Goal: Complete application form: Complete application form

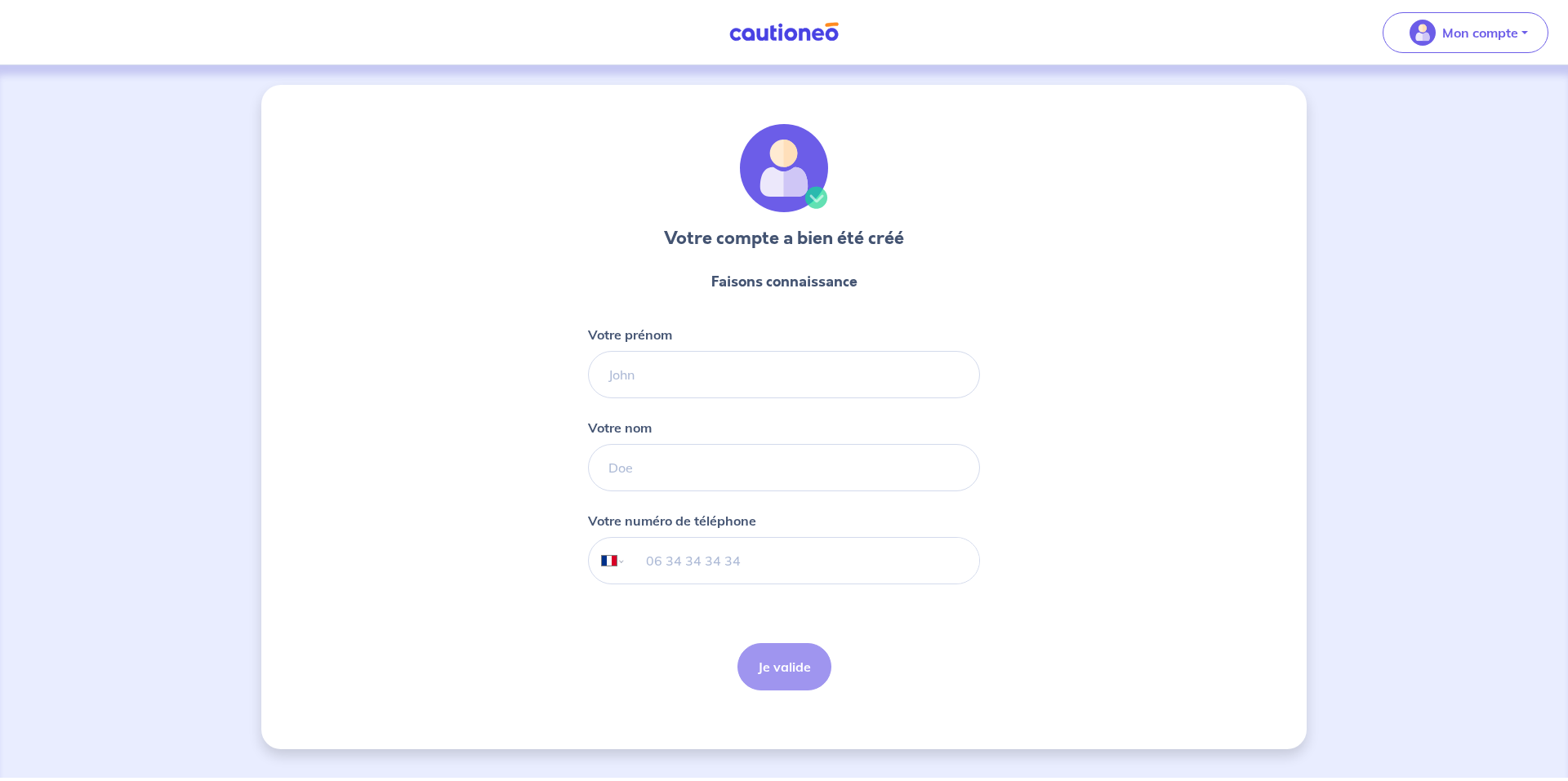
select select "FR"
click at [740, 385] on input "Votre prénom" at bounding box center [784, 374] width 392 height 48
type input "[PERSON_NAME]"
type input "fonteneau"
type input "06 20 21 42 46"
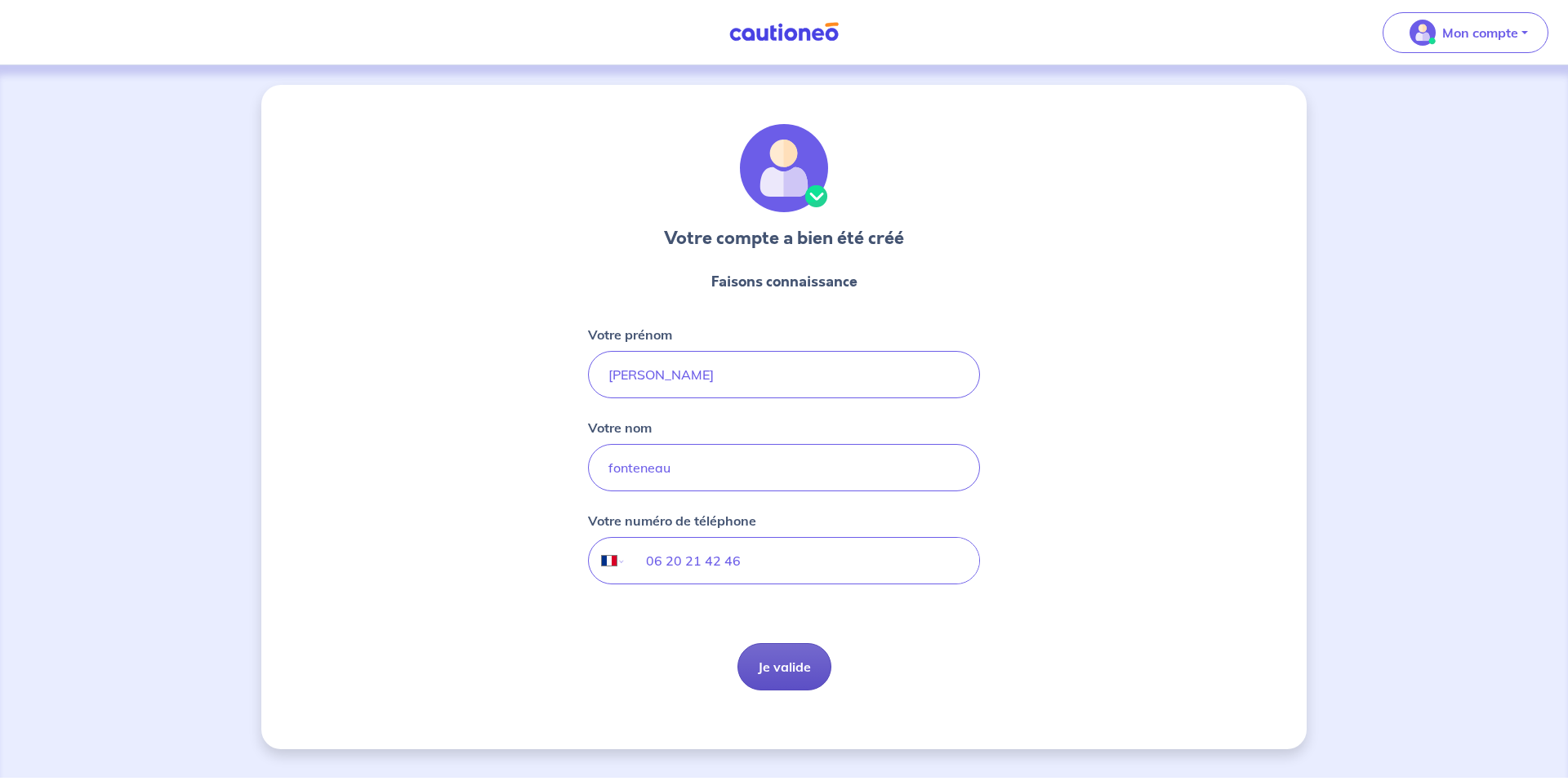
click at [789, 666] on button "Je valide" at bounding box center [784, 667] width 94 height 48
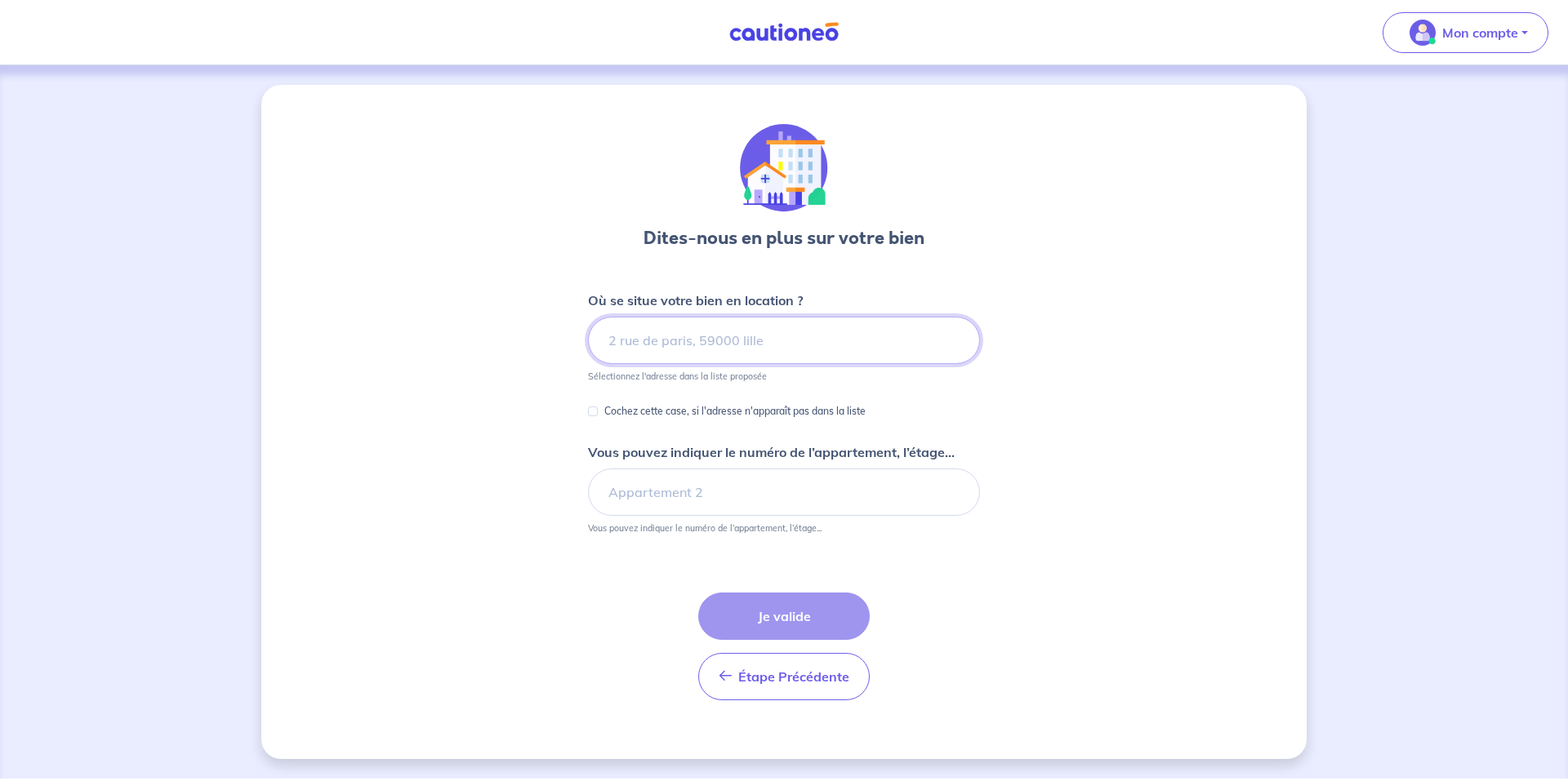
click at [668, 339] on input at bounding box center [784, 340] width 392 height 48
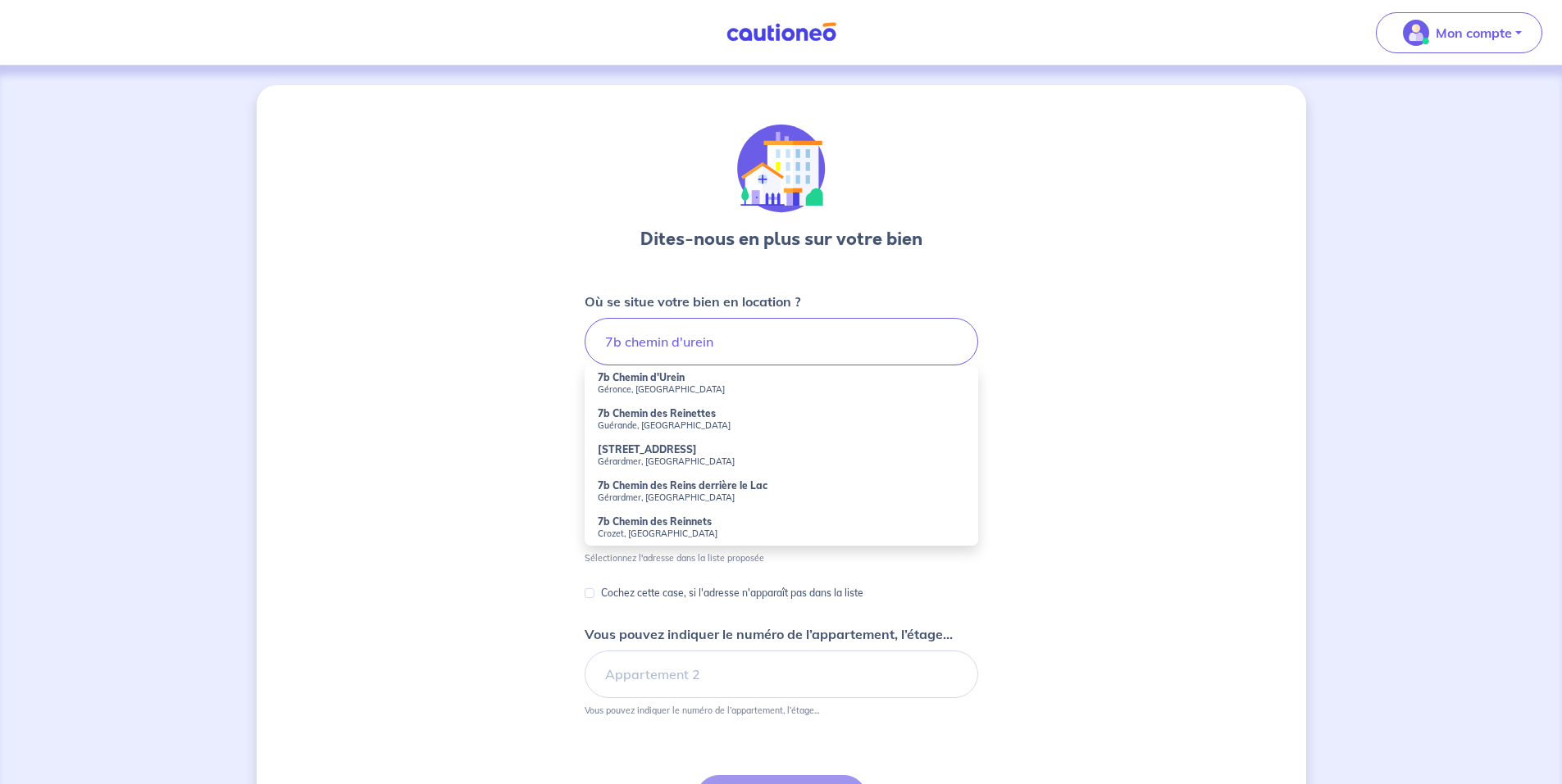
click at [635, 387] on small "Géronce, [GEOGRAPHIC_DATA]" at bounding box center [781, 389] width 367 height 12
type input "7b Chemin d'Urein, [GEOGRAPHIC_DATA], [GEOGRAPHIC_DATA]"
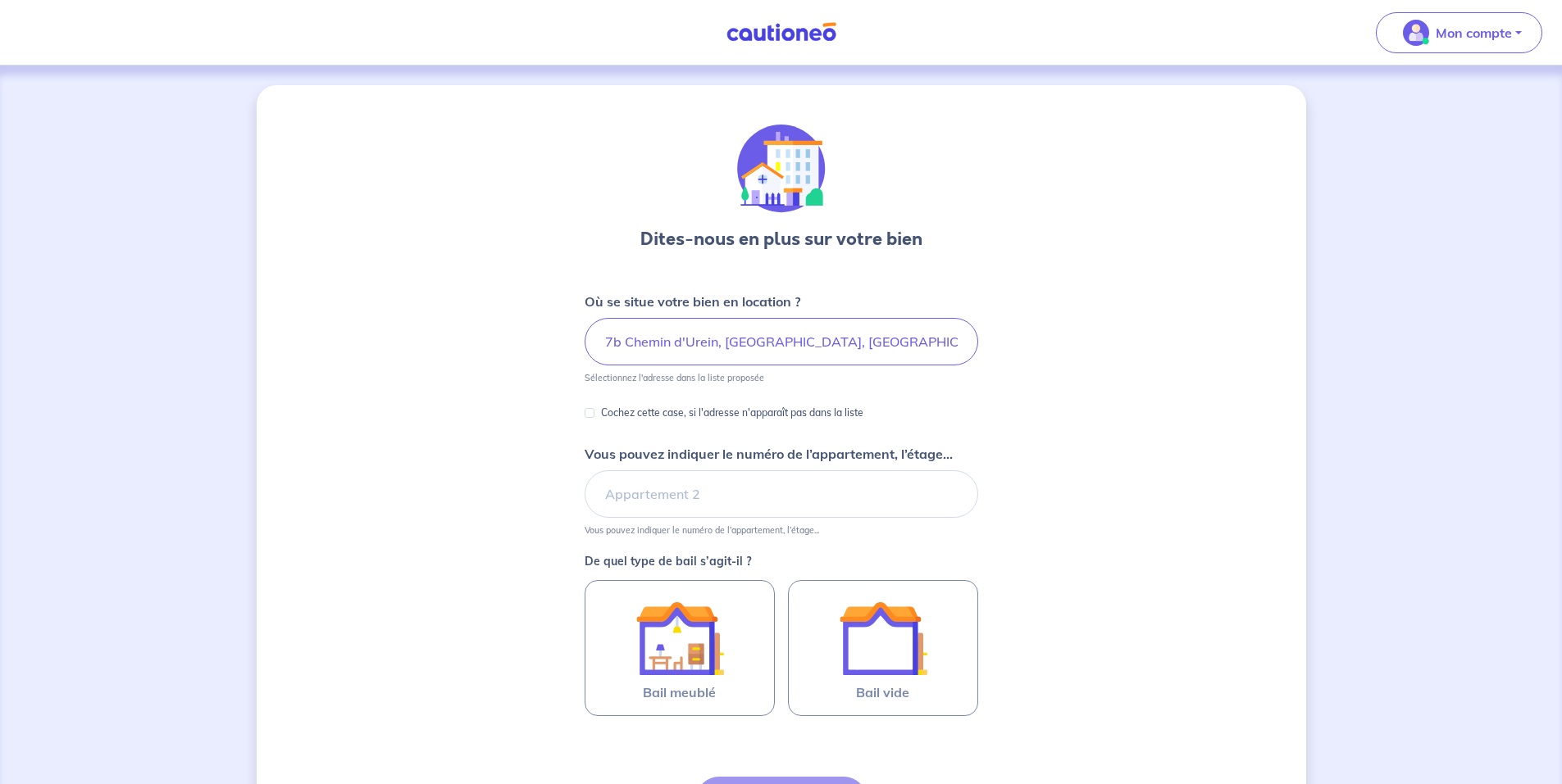
scroll to position [164, 0]
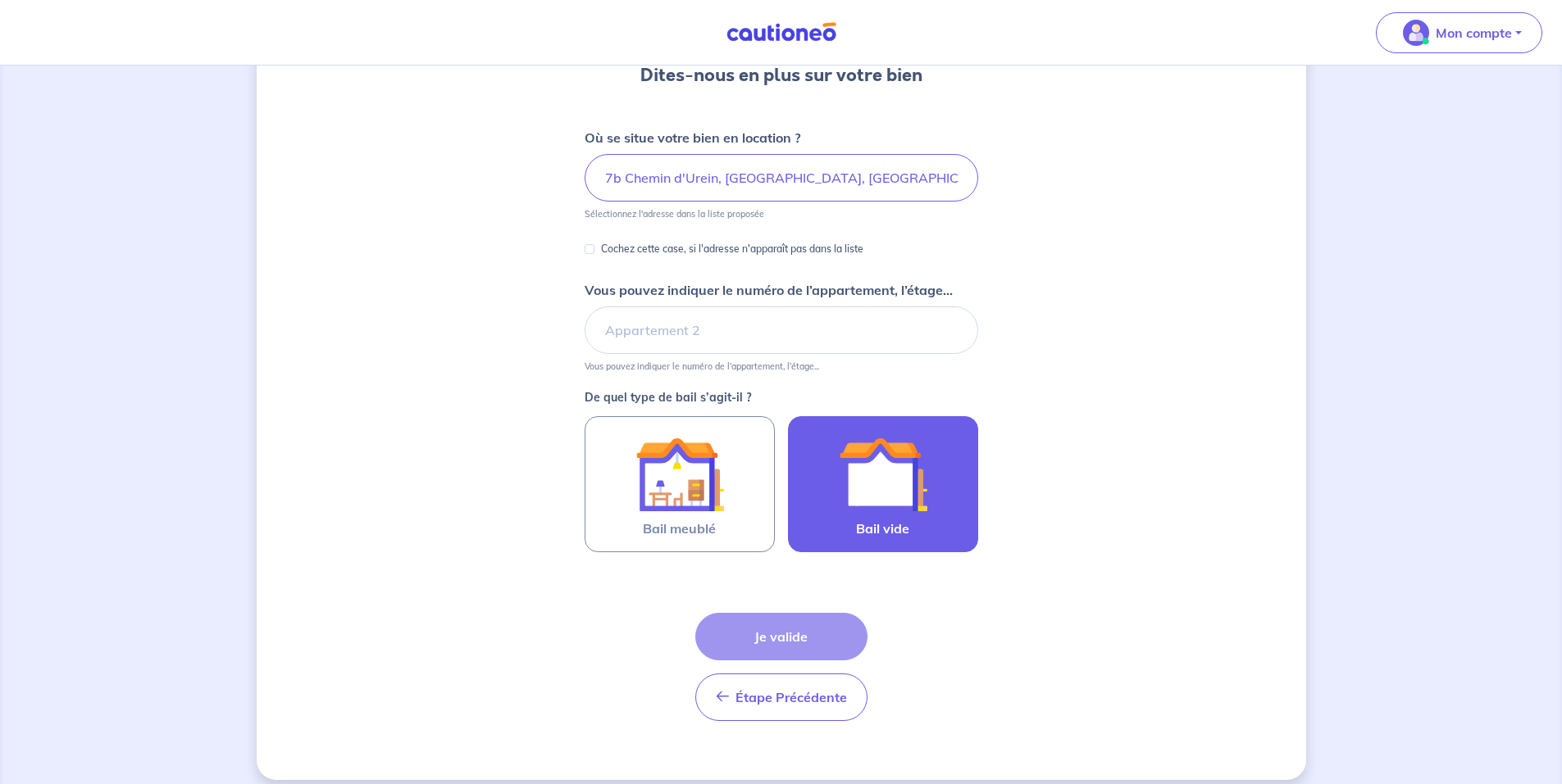
click at [877, 489] on img at bounding box center [883, 474] width 89 height 89
click at [0, 0] on input "Bail vide" at bounding box center [0, 0] width 0 height 0
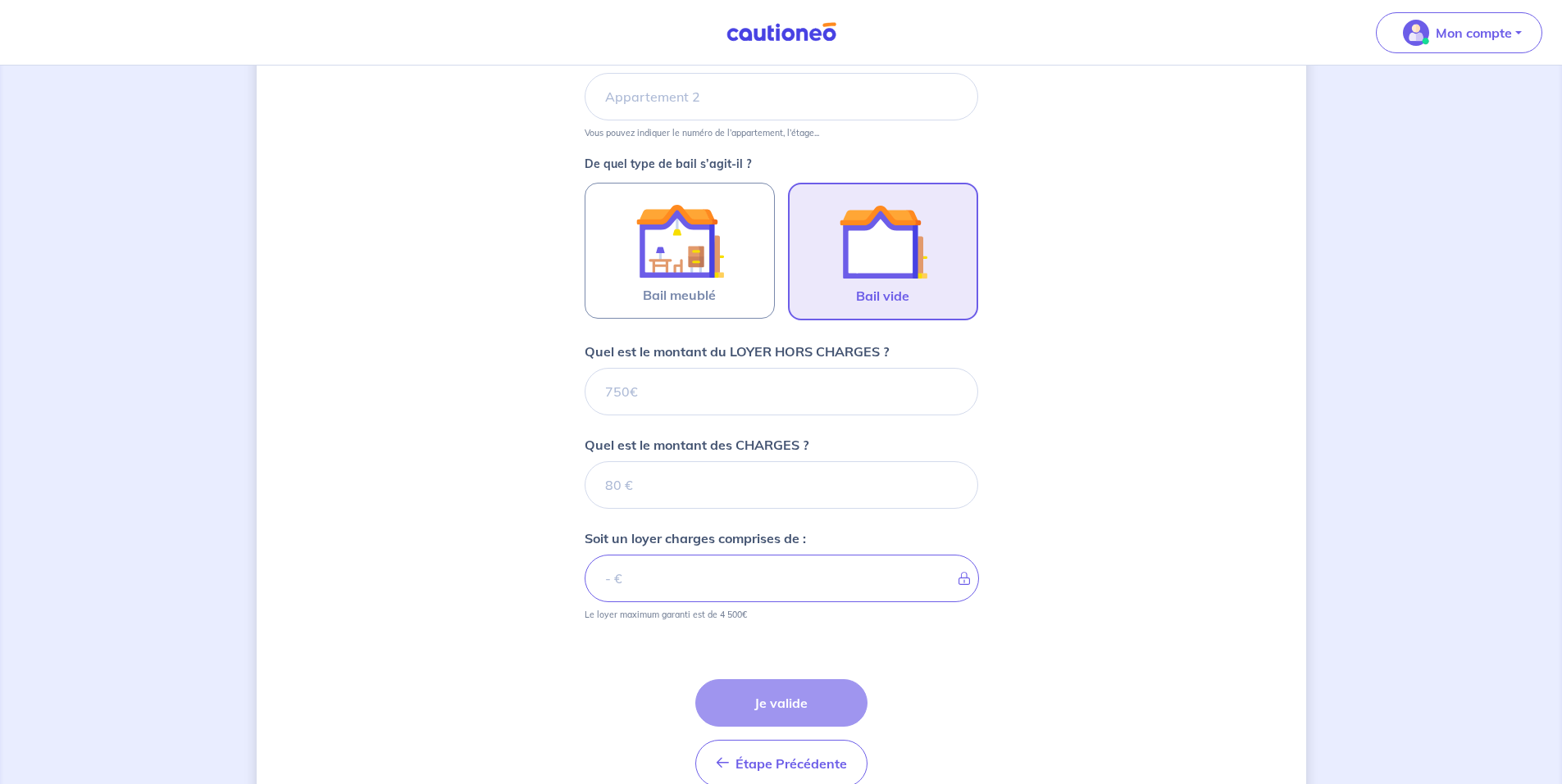
scroll to position [479, 0]
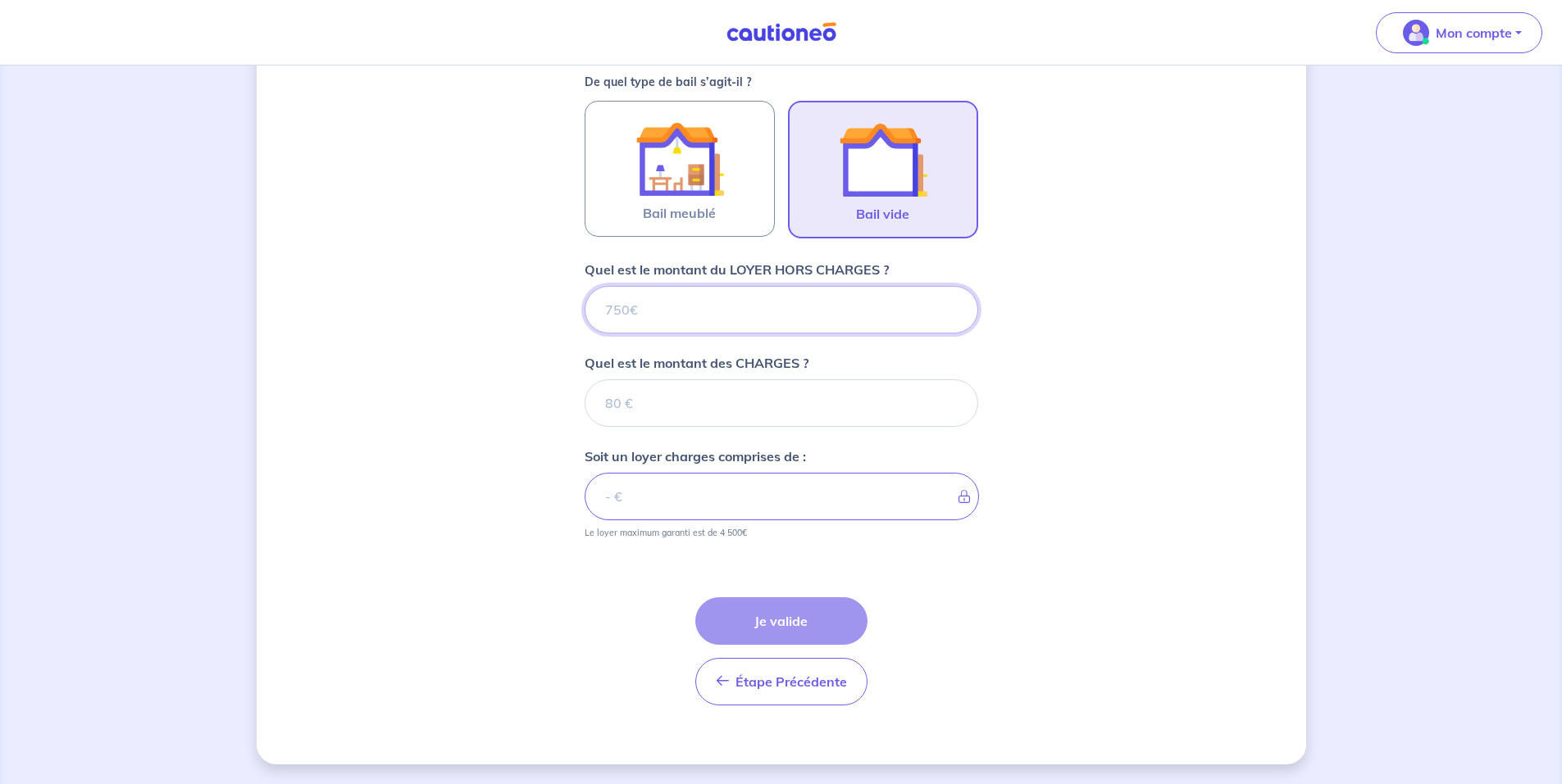
click at [687, 314] on input "Quel est le montant du LOYER HORS CHARGES ?" at bounding box center [781, 310] width 393 height 48
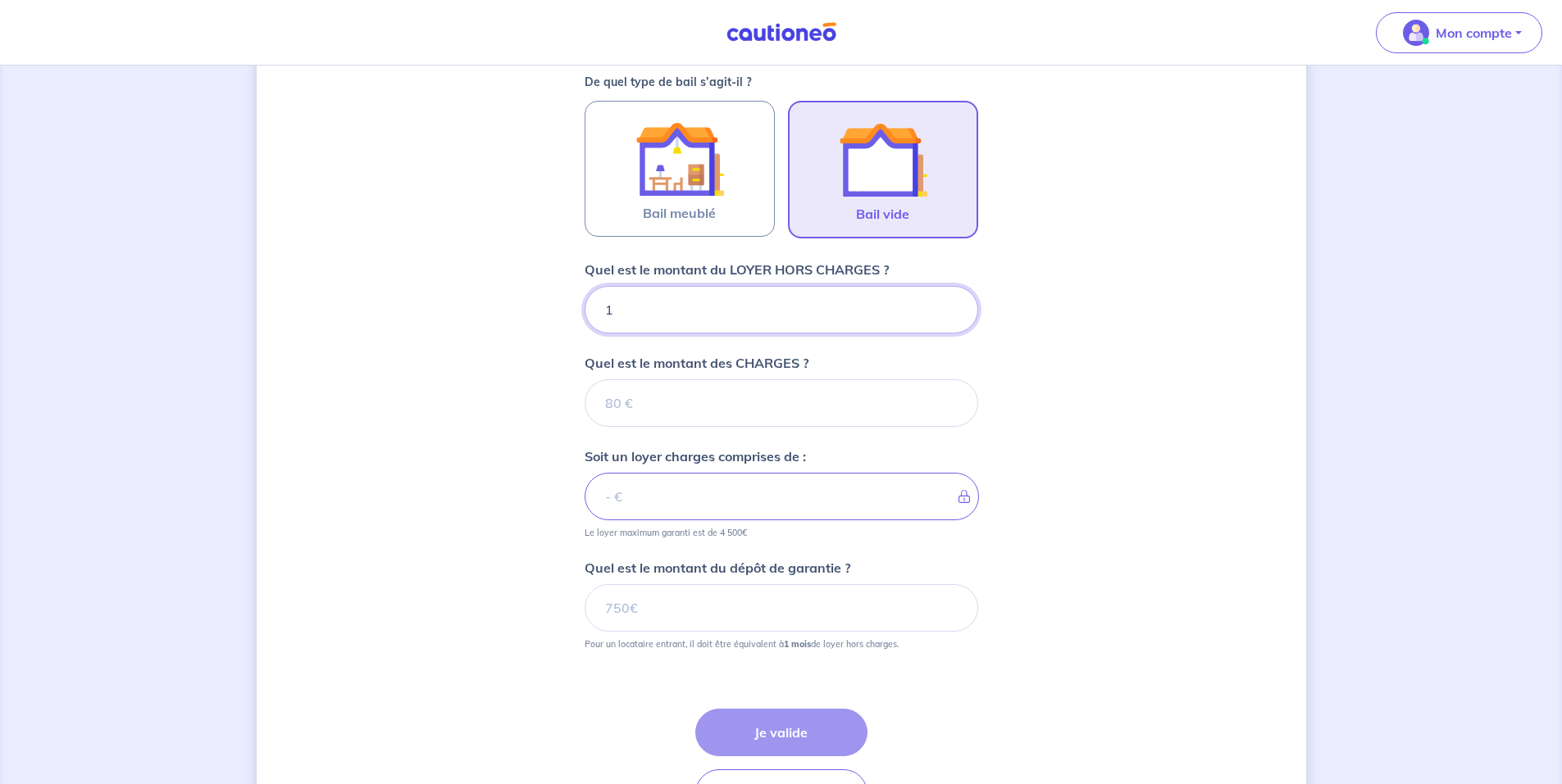
type input "11"
type input "1100"
click at [622, 418] on input "Quel est le montant des CHARGES ?" at bounding box center [781, 403] width 393 height 48
type input "0"
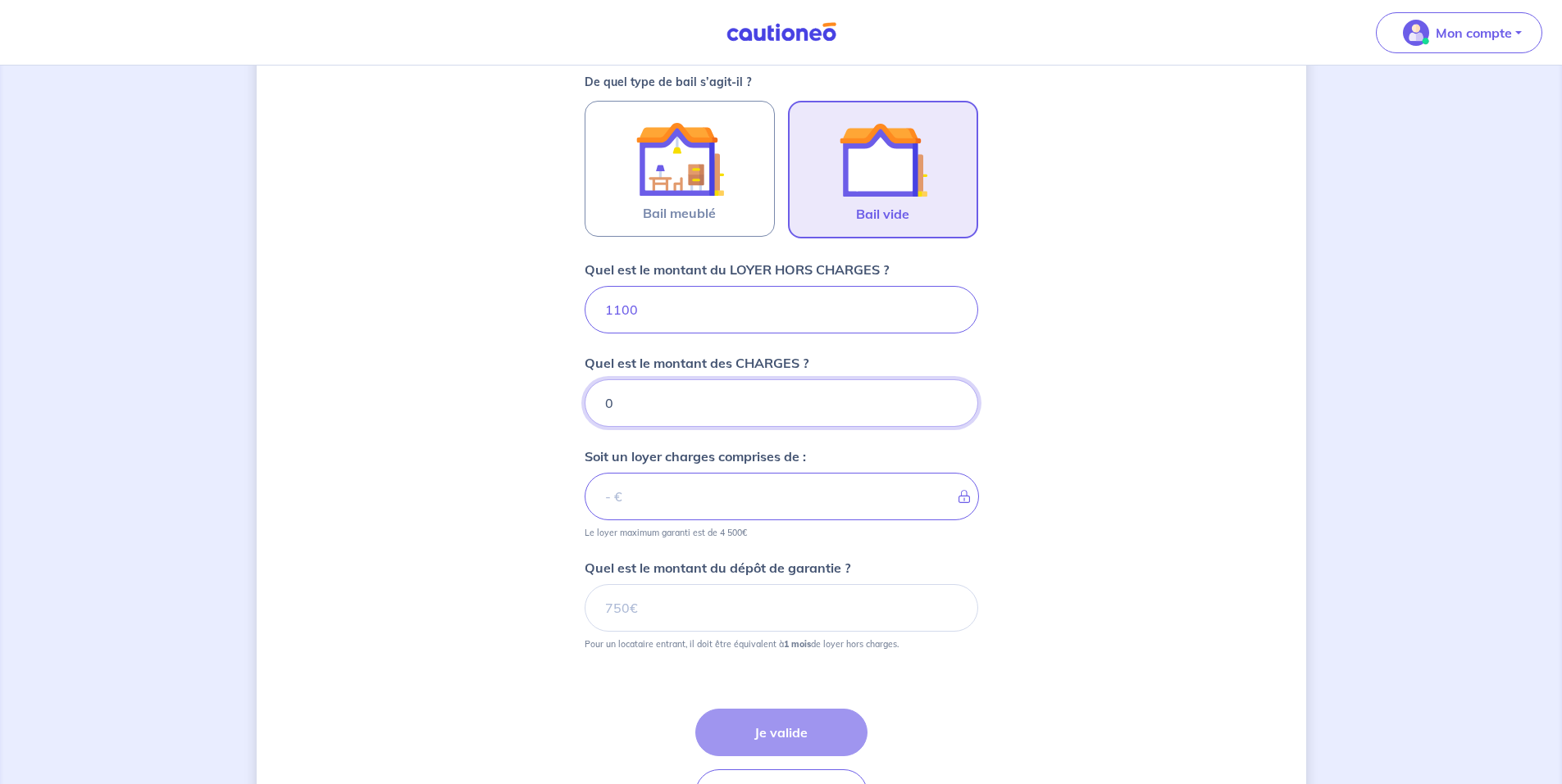
type input "1100"
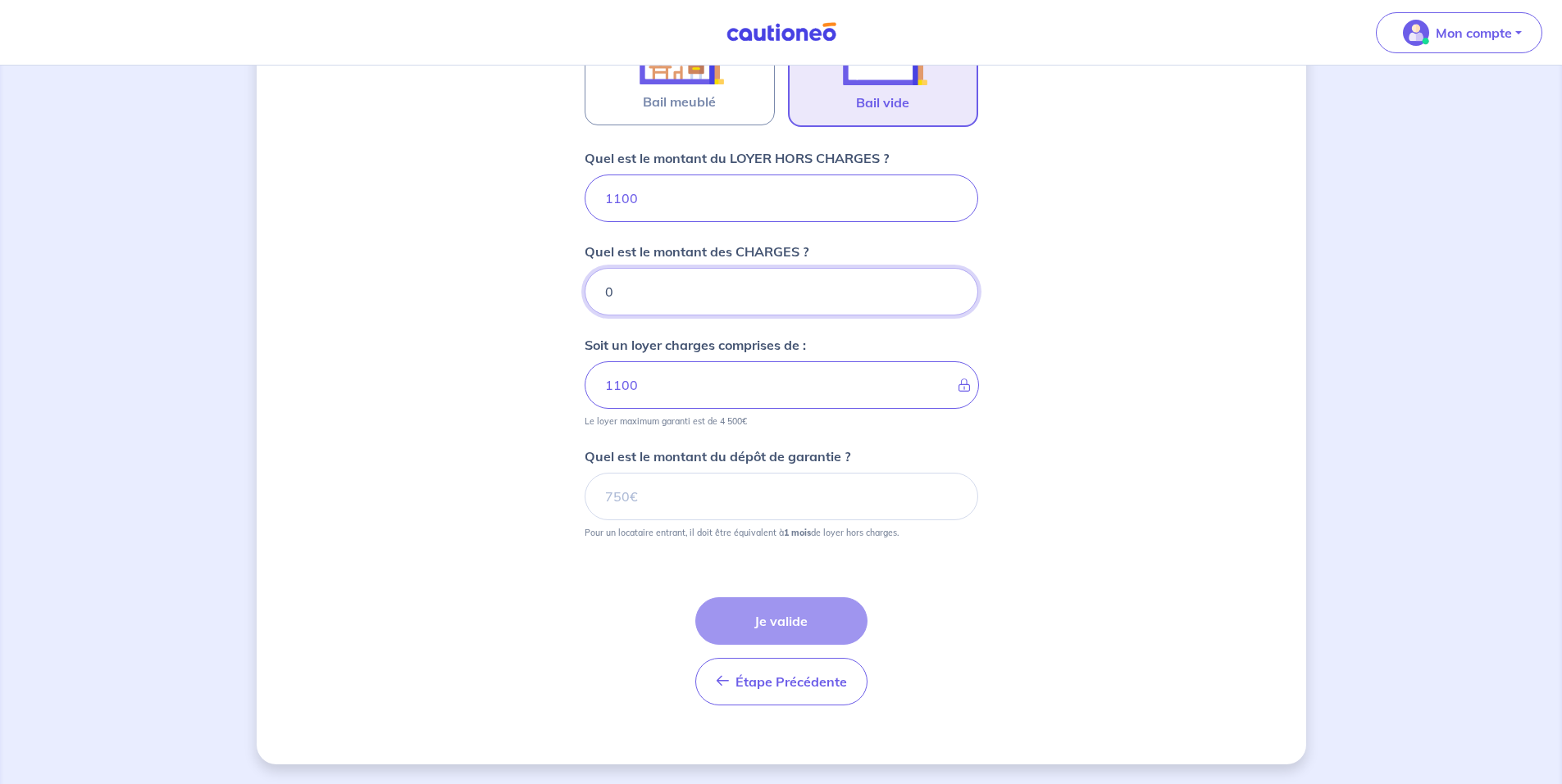
type input "0"
click at [722, 496] on input "Quel est le montant du dépôt de garantie ?" at bounding box center [781, 496] width 393 height 48
type input "1100"
click at [760, 616] on button "Je valide" at bounding box center [782, 621] width 172 height 48
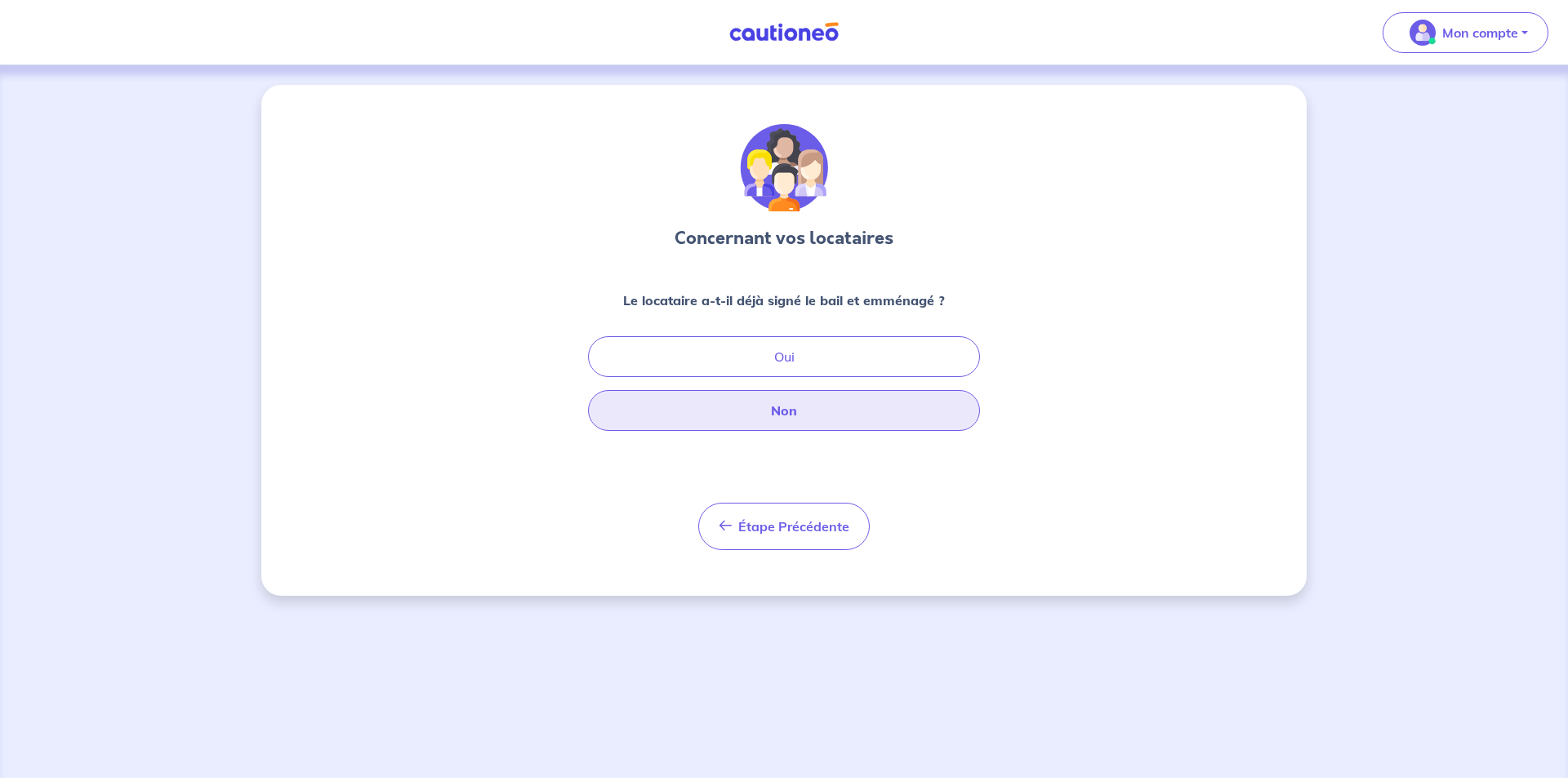
click at [806, 418] on button "Non" at bounding box center [784, 410] width 392 height 41
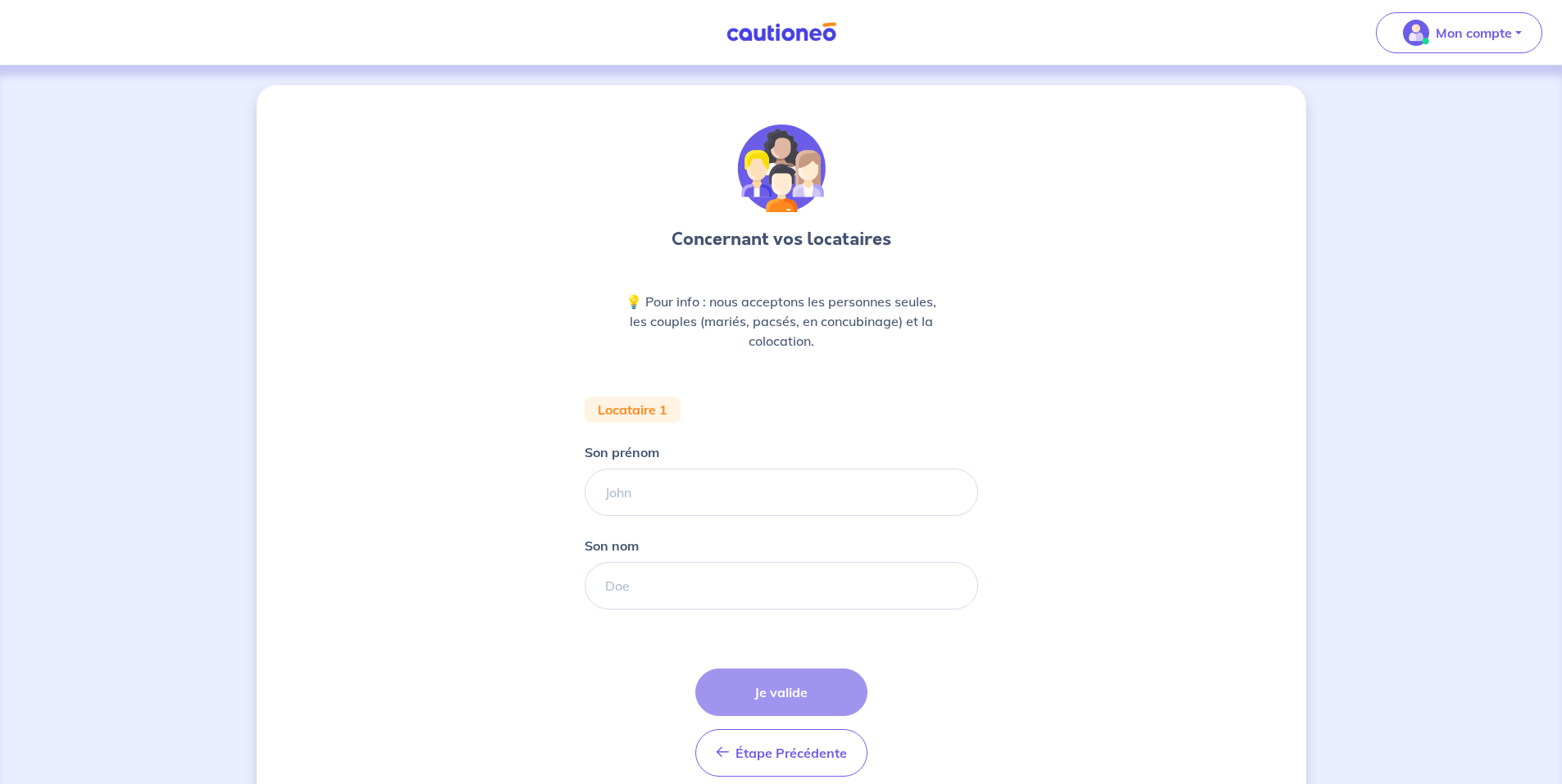
scroll to position [71, 0]
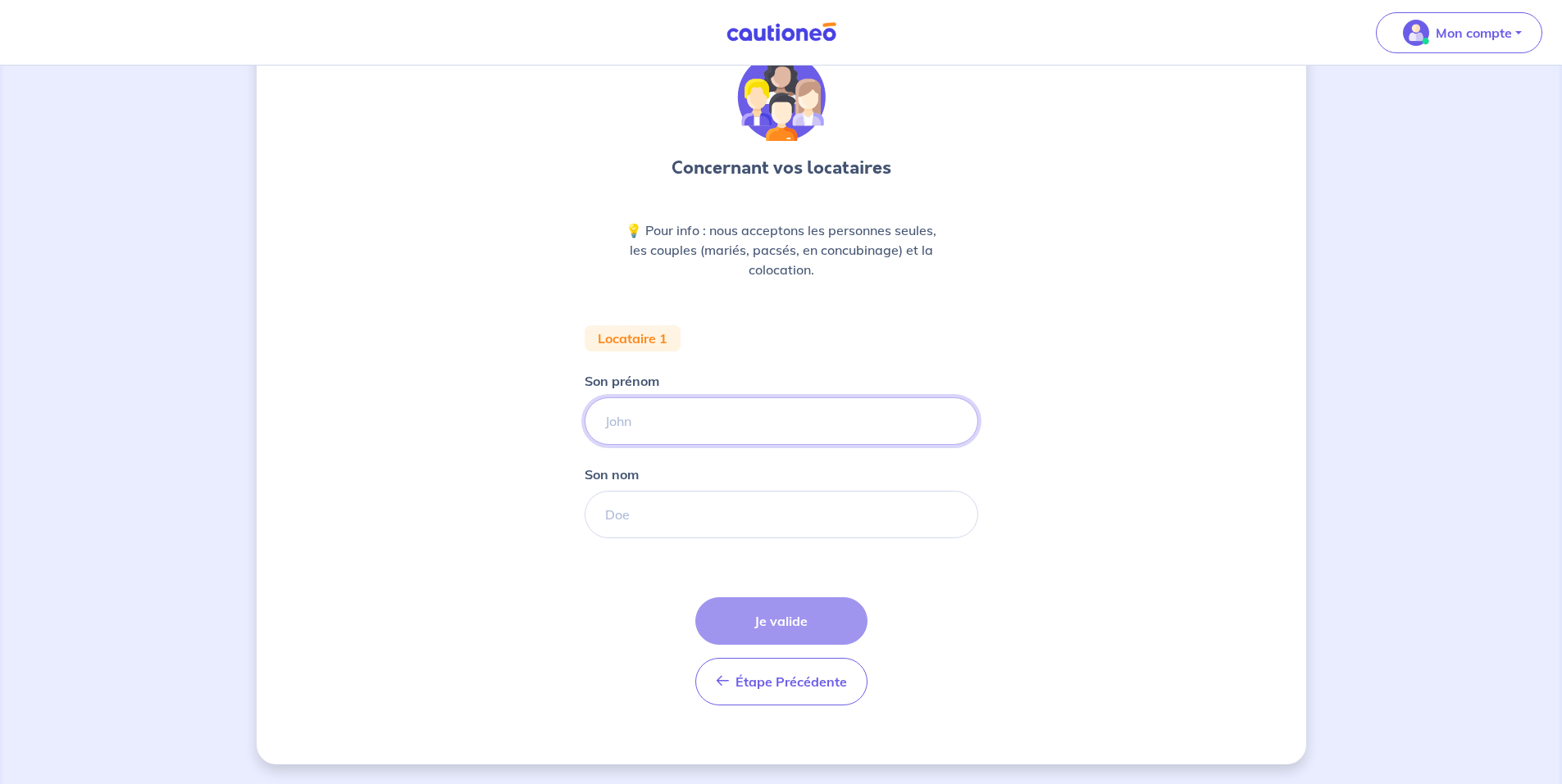
click at [686, 418] on input "Son prénom" at bounding box center [781, 421] width 393 height 48
click at [658, 428] on input "Son prénom" at bounding box center [781, 421] width 393 height 48
type input "[DEMOGRAPHIC_DATA]"
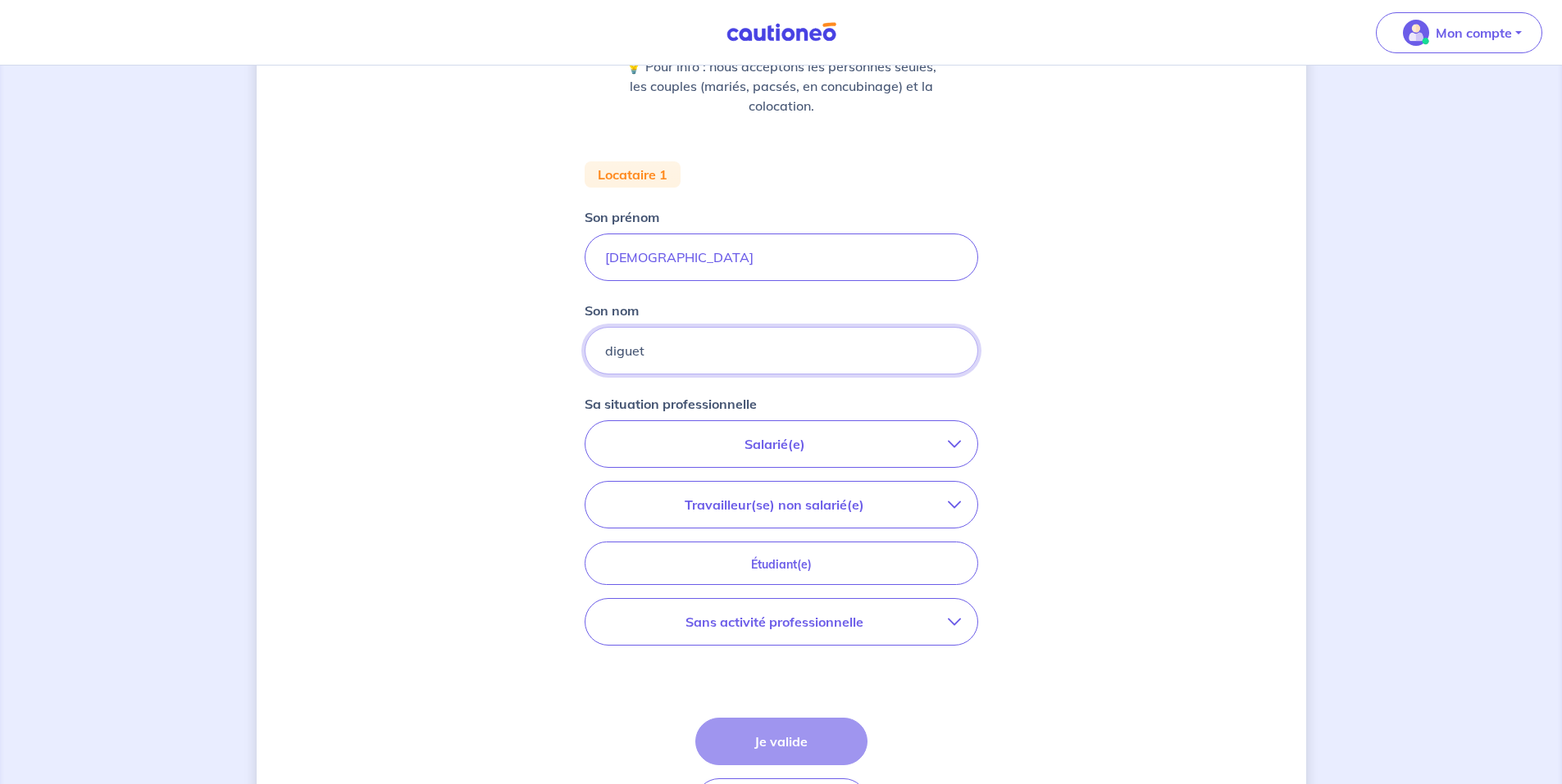
scroll to position [356, 0]
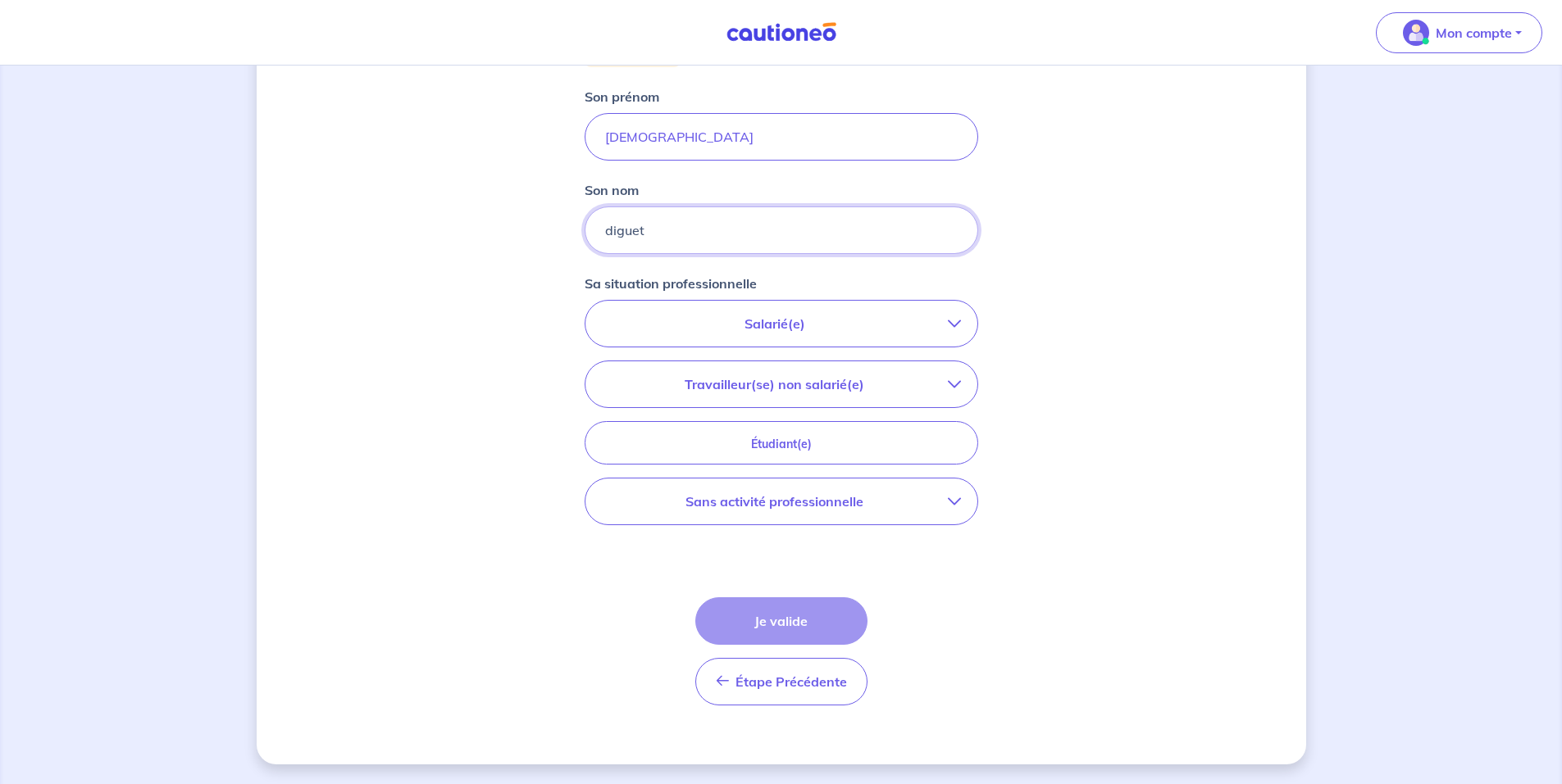
click at [620, 222] on input "diguet" at bounding box center [781, 230] width 393 height 48
type input "DIGUET"
click at [952, 321] on icon "button" at bounding box center [954, 324] width 13 height 13
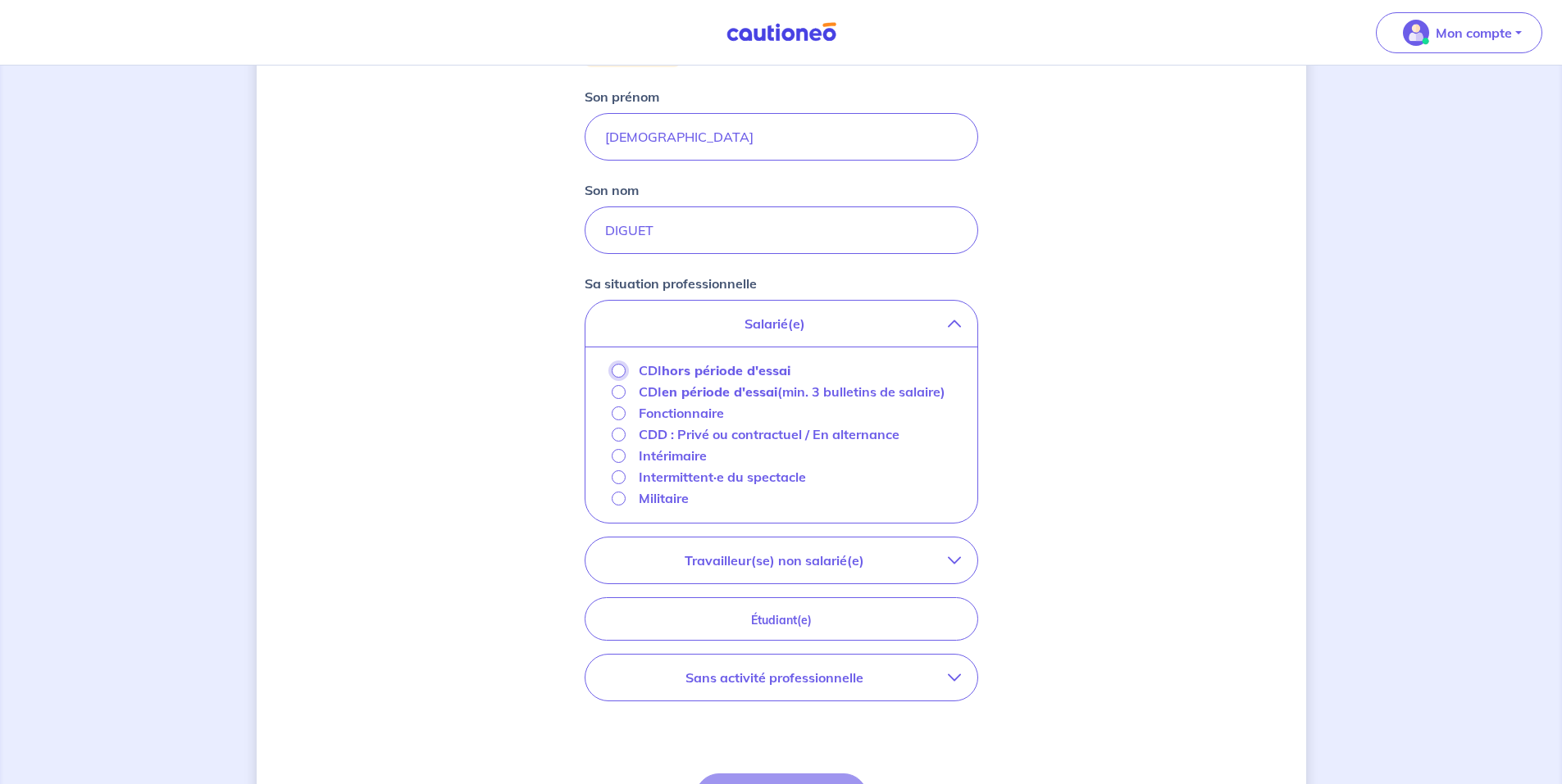
click at [616, 371] on input "CDI hors période d'essai" at bounding box center [619, 371] width 14 height 14
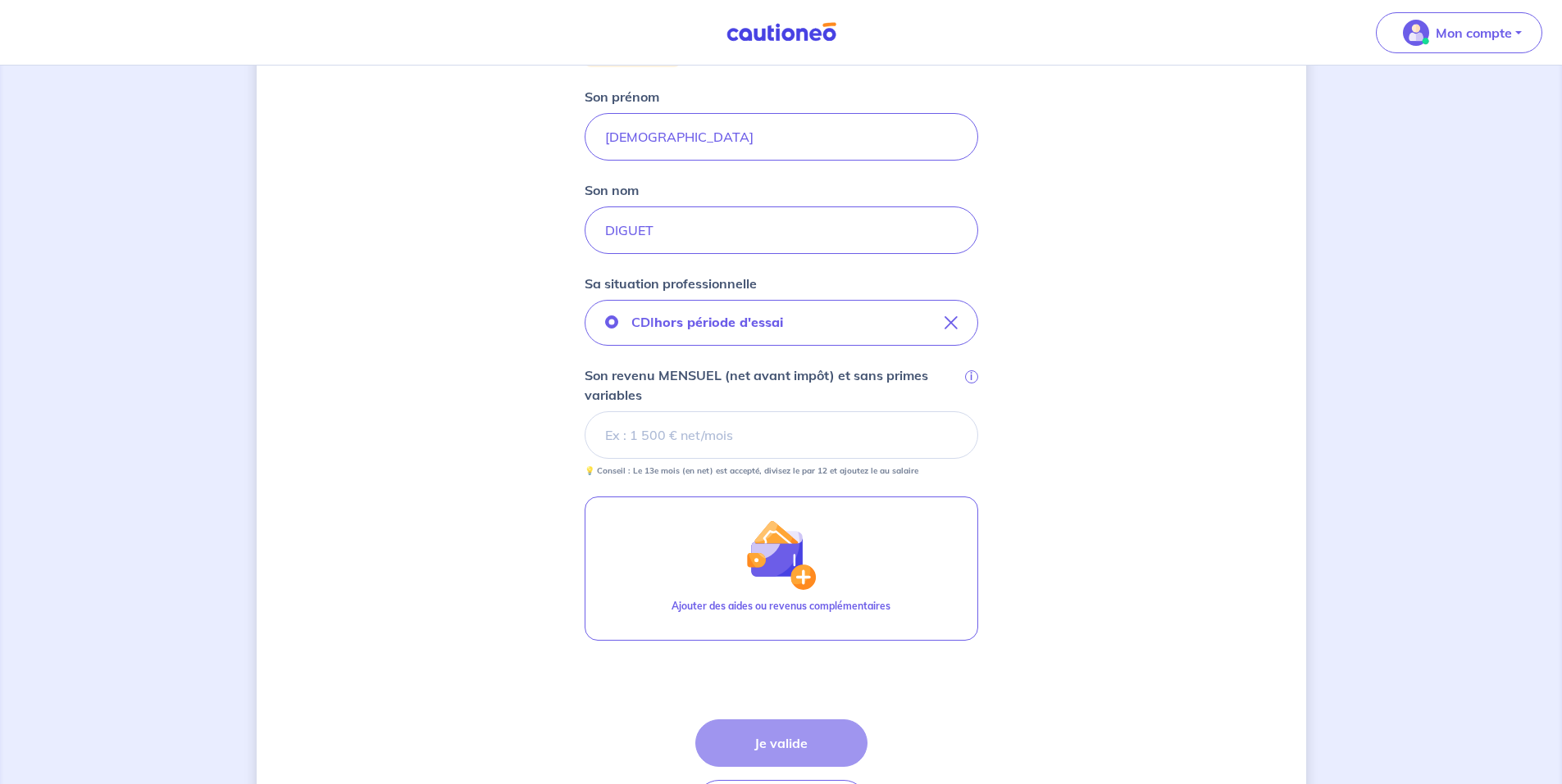
click at [715, 441] on input "Son revenu MENSUEL (net avant impôt) et sans primes variables i" at bounding box center [781, 435] width 393 height 48
click at [630, 444] on input "Son revenu MENSUEL (net avant impôt) et sans primes variables i" at bounding box center [781, 435] width 393 height 48
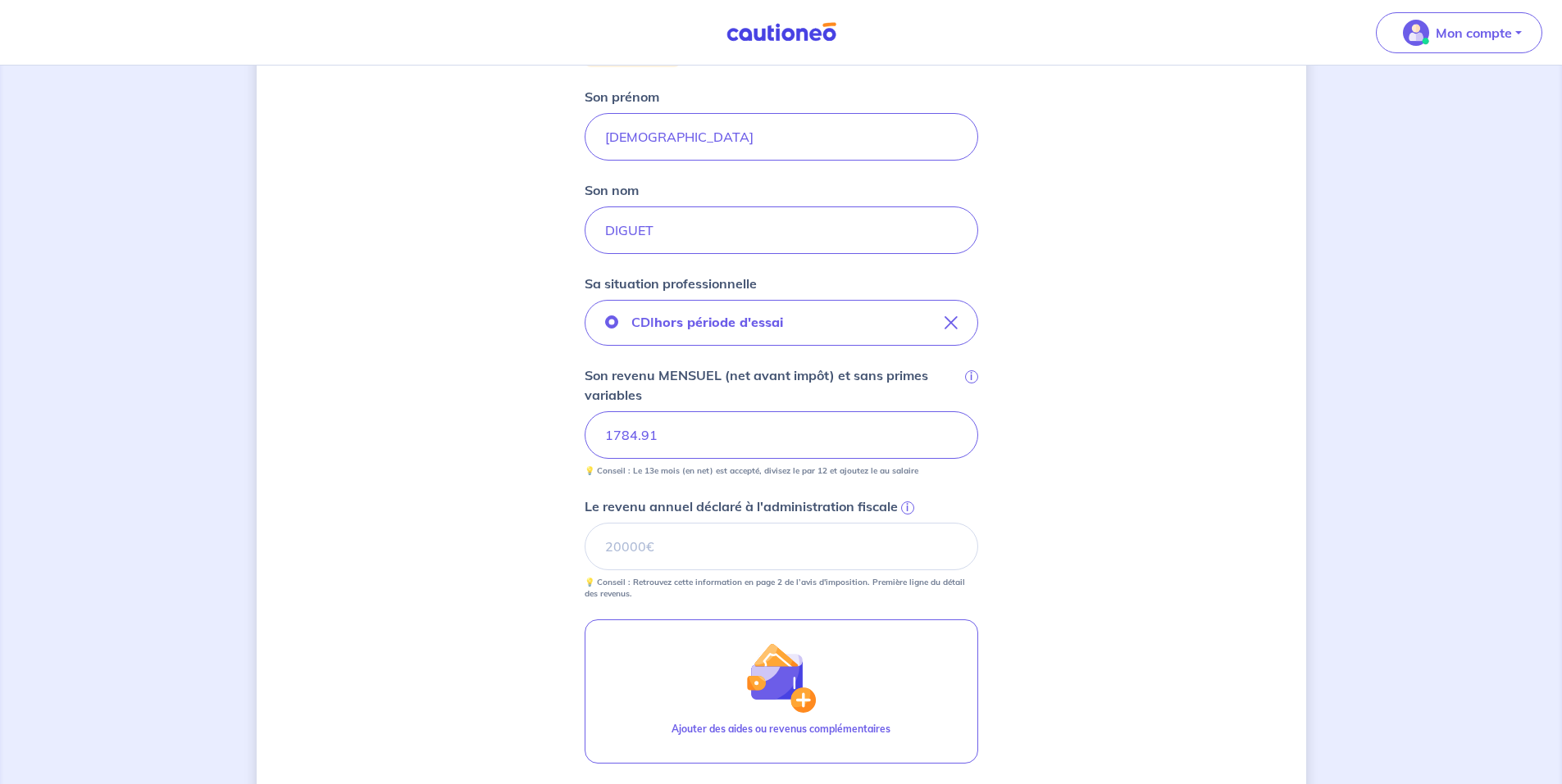
click at [1201, 480] on div "Concernant vos locataires 💡 Pour info : nous acceptons les personnes seules, le…" at bounding box center [782, 370] width 1050 height 1280
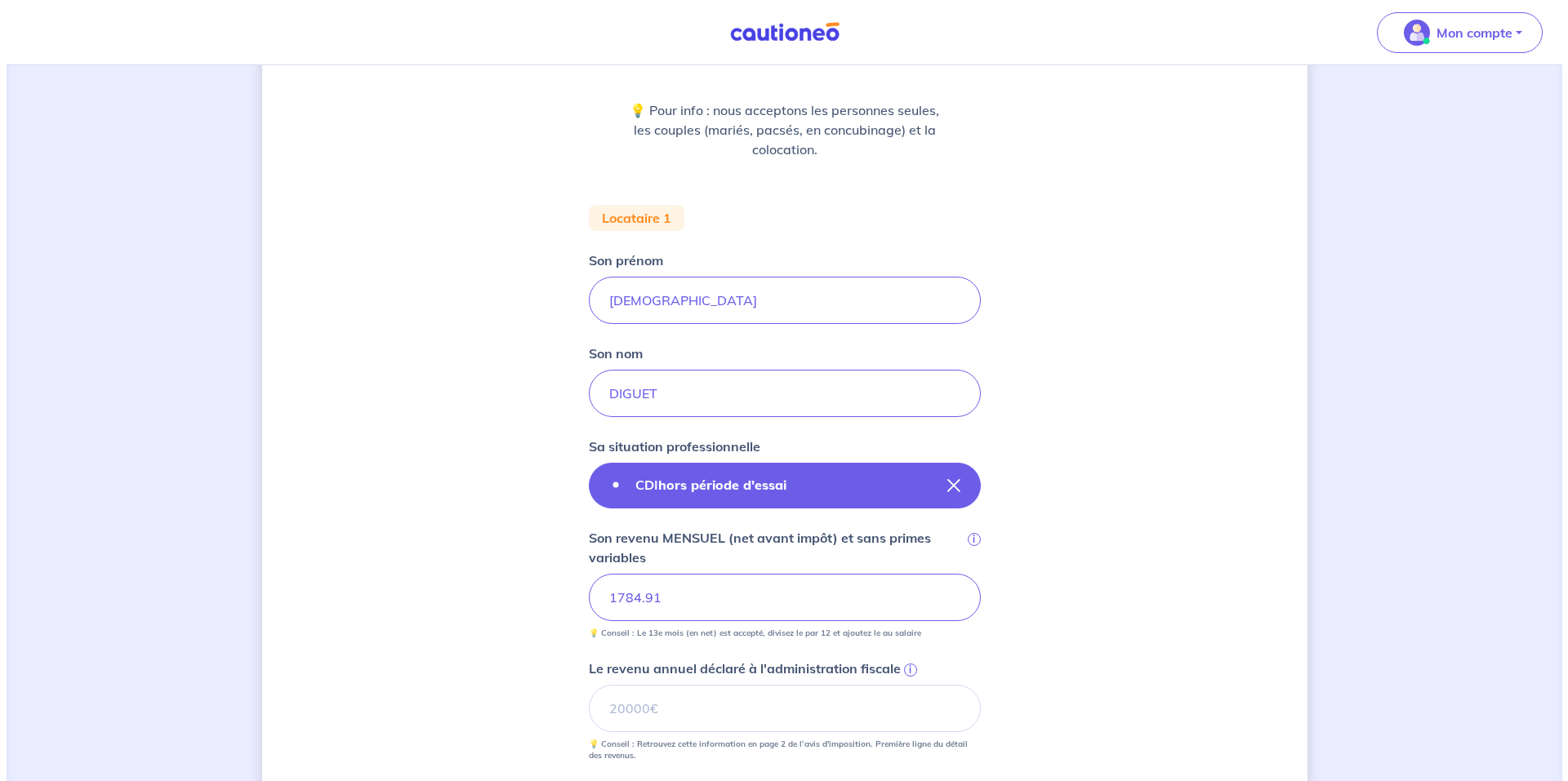
scroll to position [598, 0]
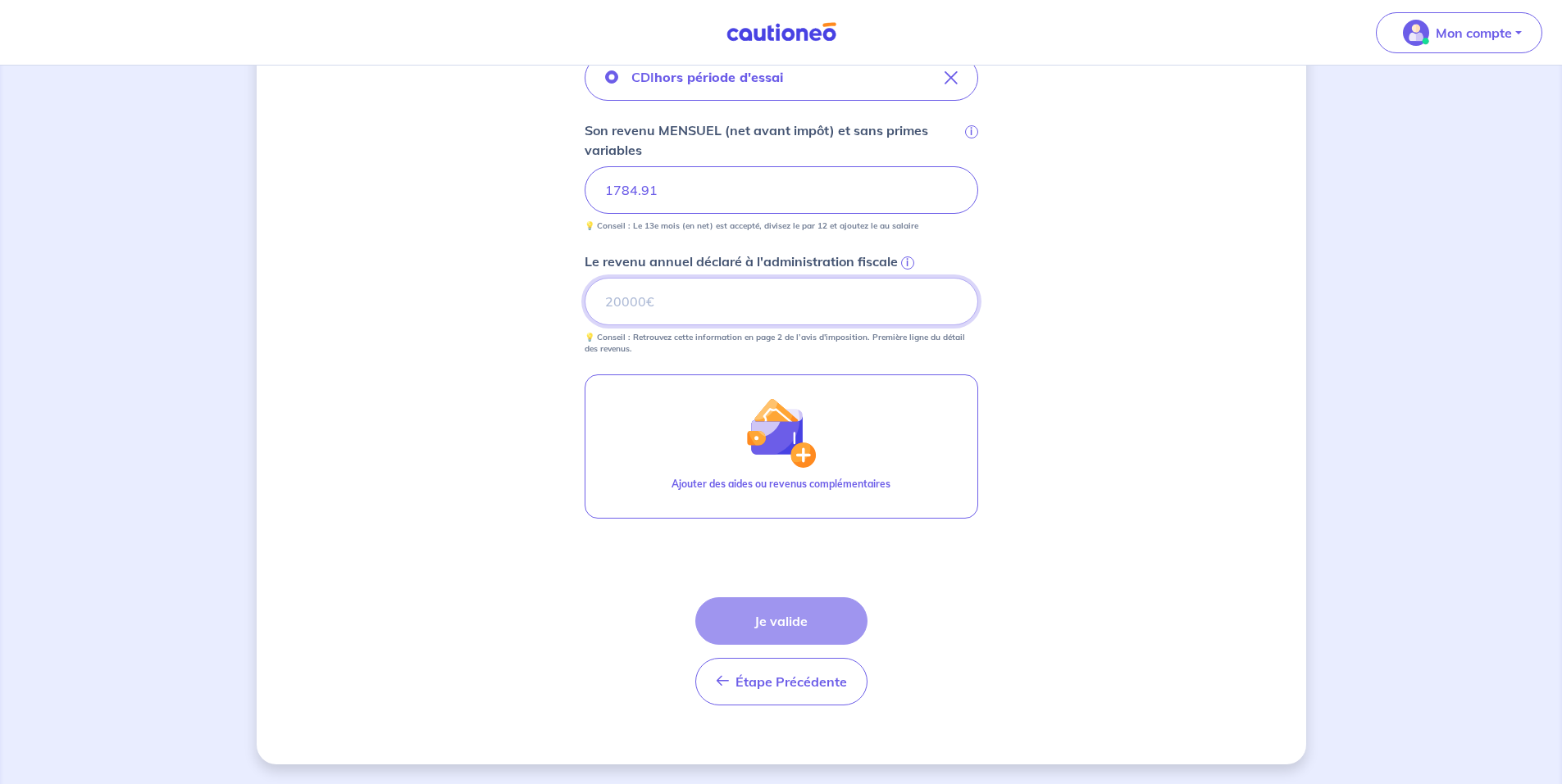
click at [636, 301] on input "Le revenu annuel déclaré à l'administration fiscale i" at bounding box center [781, 301] width 393 height 48
type input "81652"
click at [1132, 271] on div "Concernant vos locataires 💡 Pour info : nous acceptons les personnes seules, le…" at bounding box center [782, 125] width 1050 height 1280
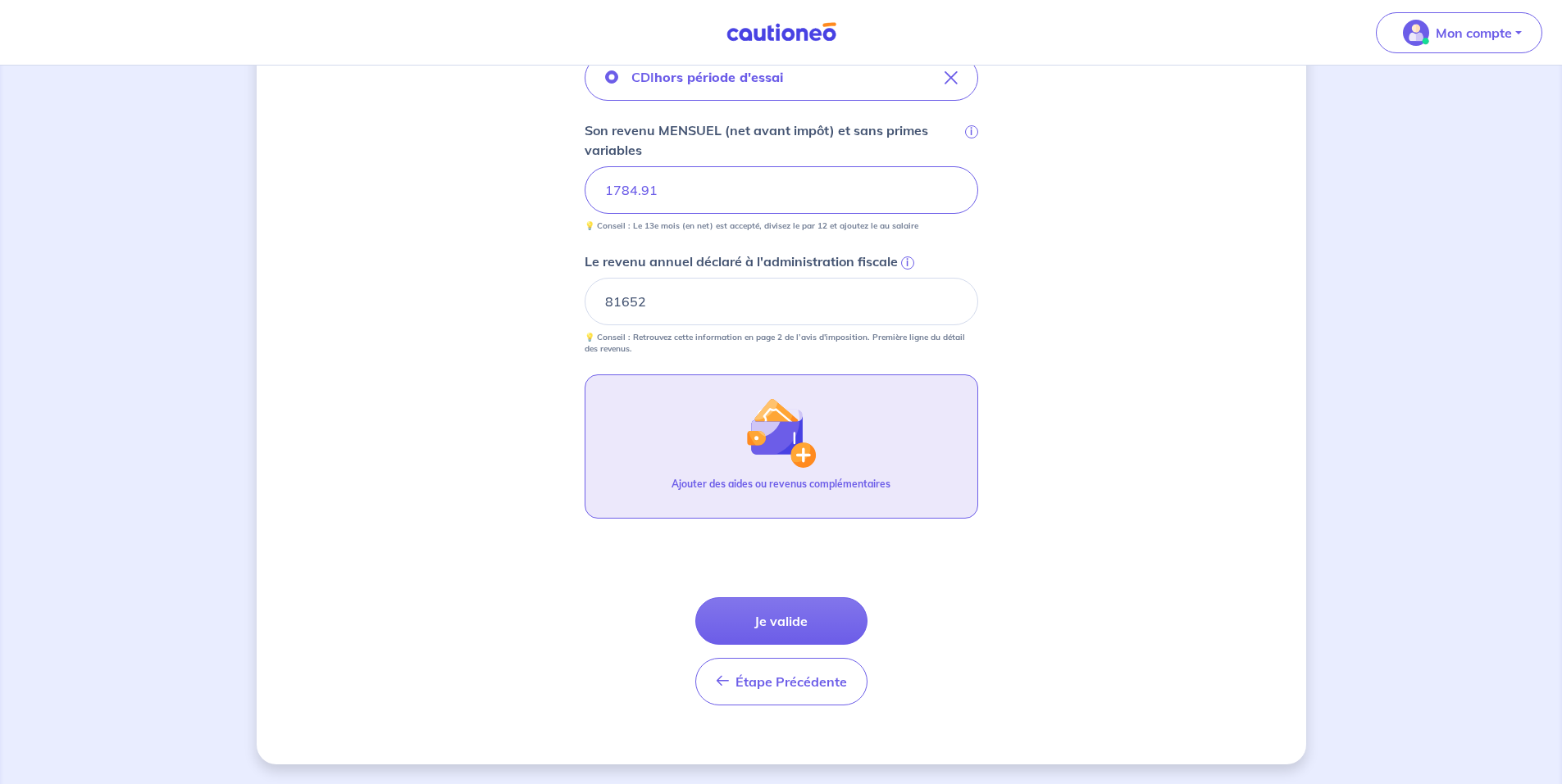
click at [792, 468] on img "button" at bounding box center [780, 433] width 70 height 70
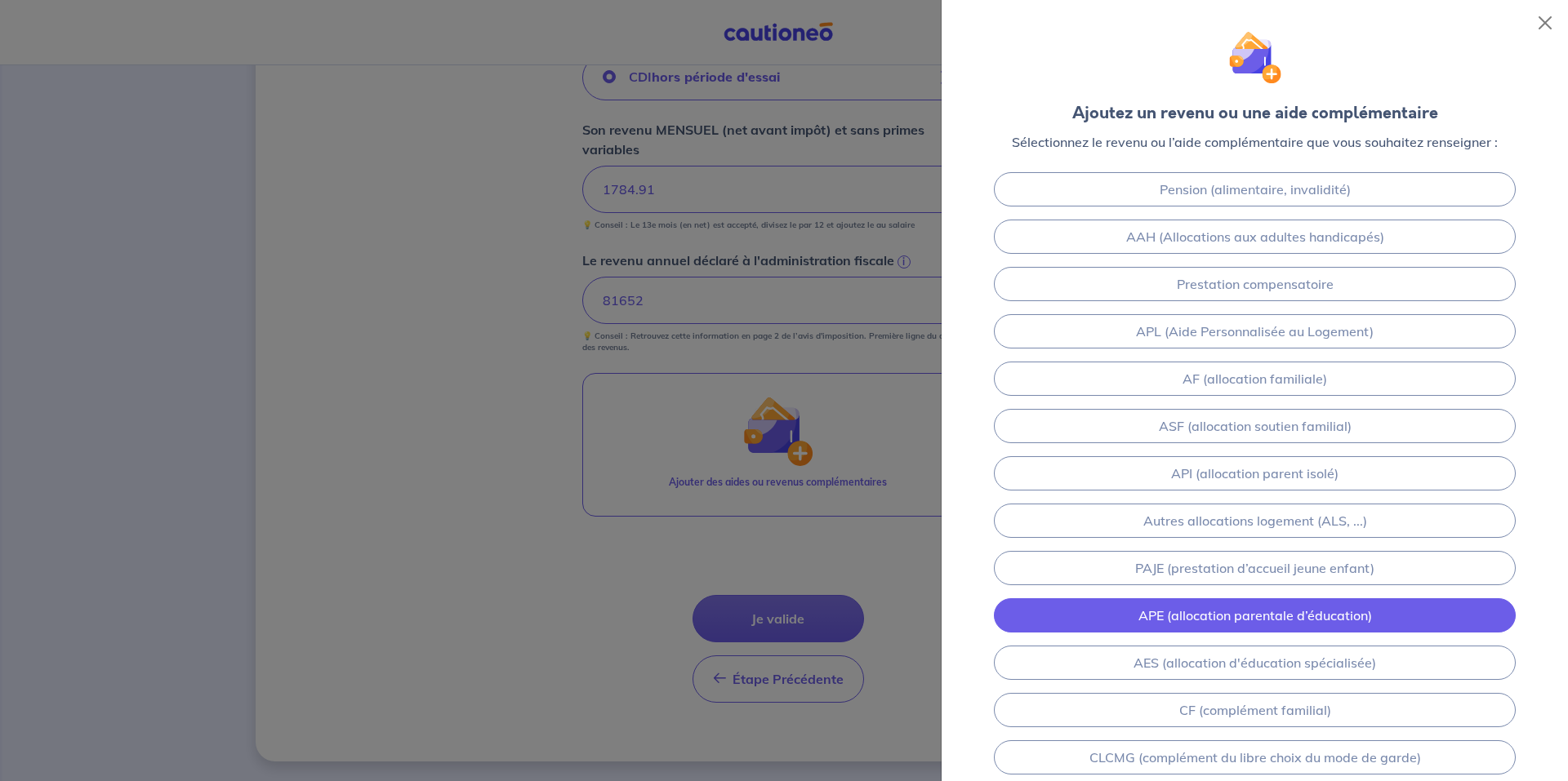
scroll to position [0, 0]
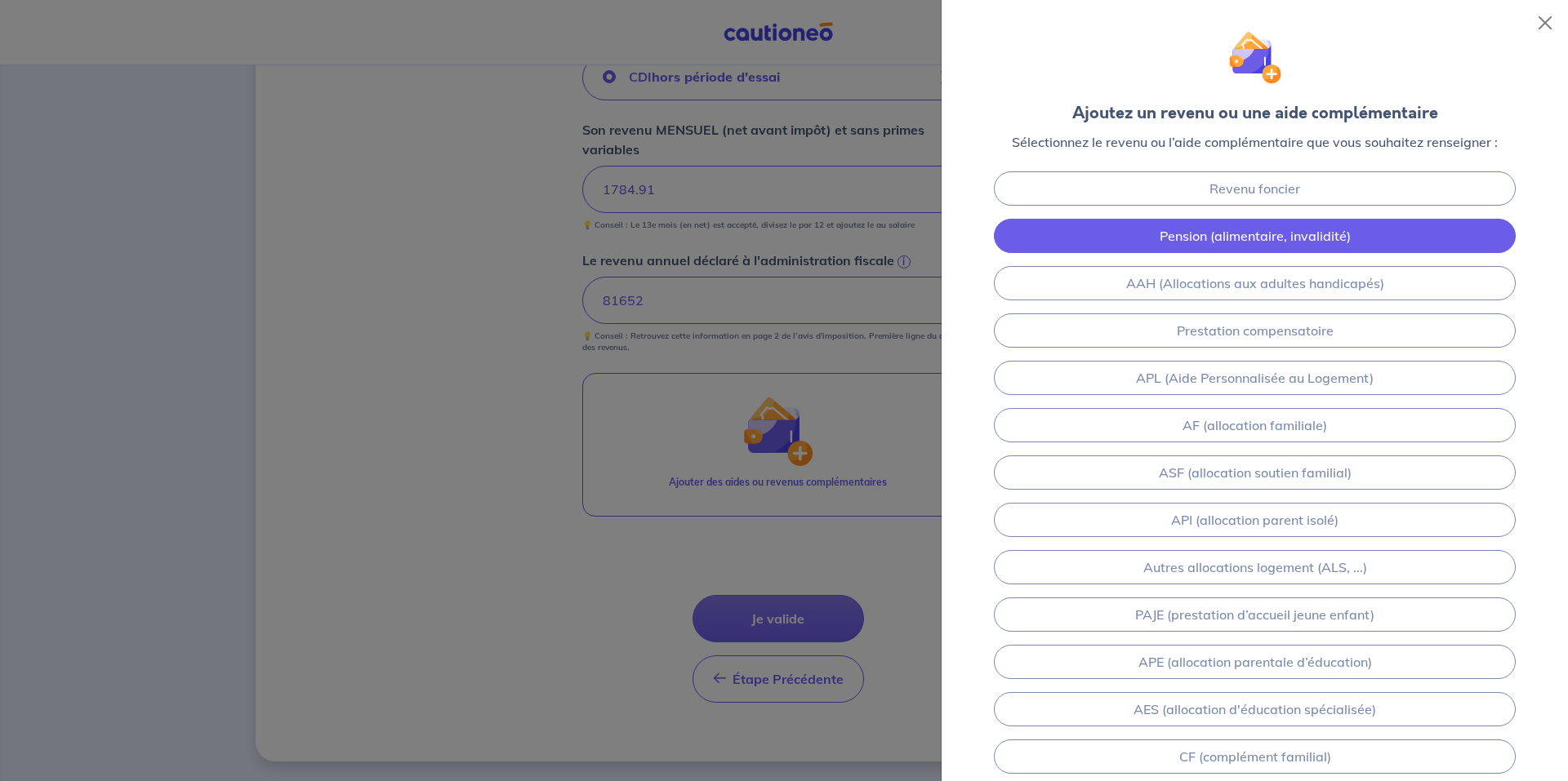
click at [1275, 238] on link "Pension (alimentaire, invalidité)" at bounding box center [1255, 236] width 522 height 34
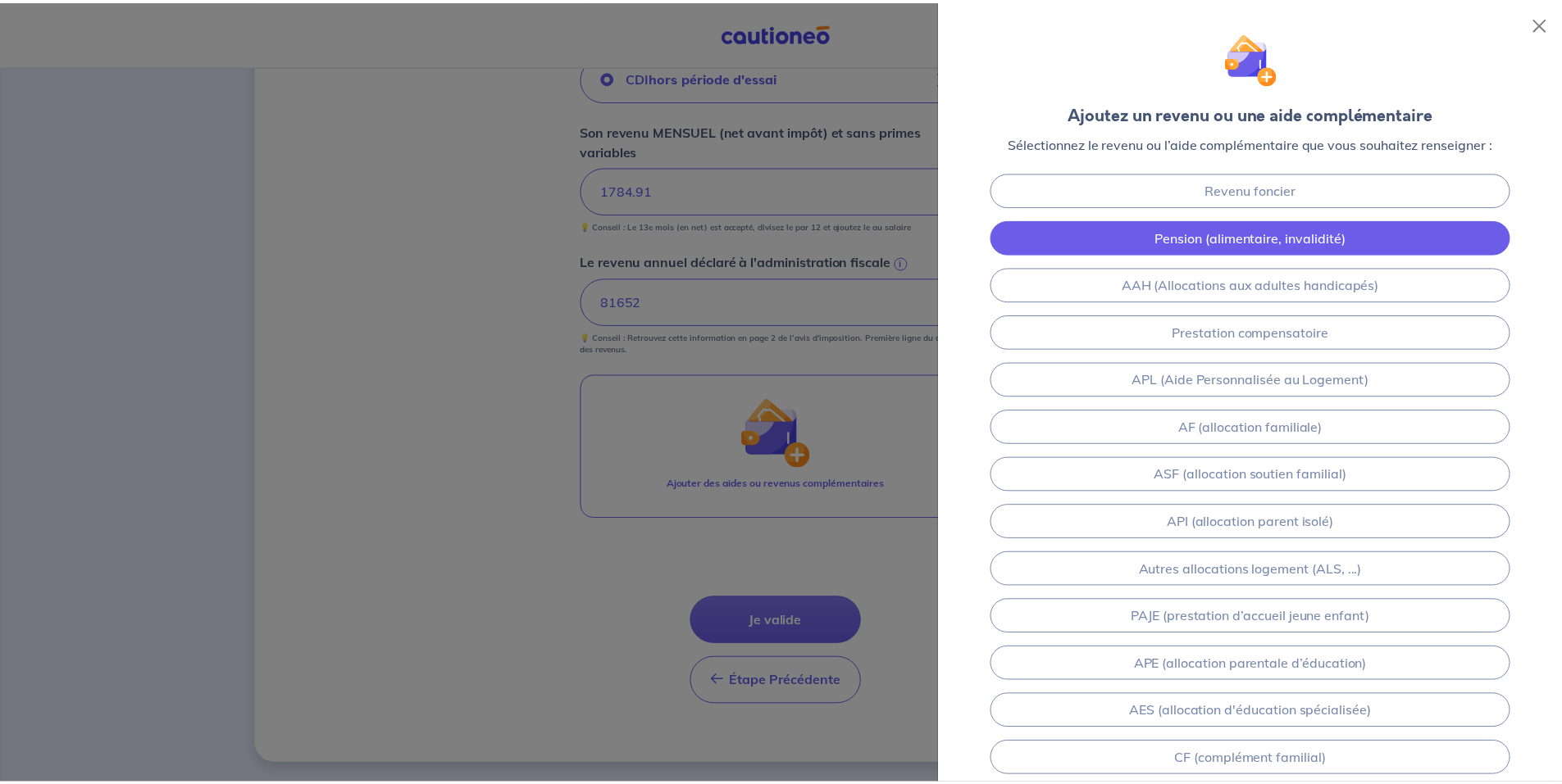
scroll to position [704, 0]
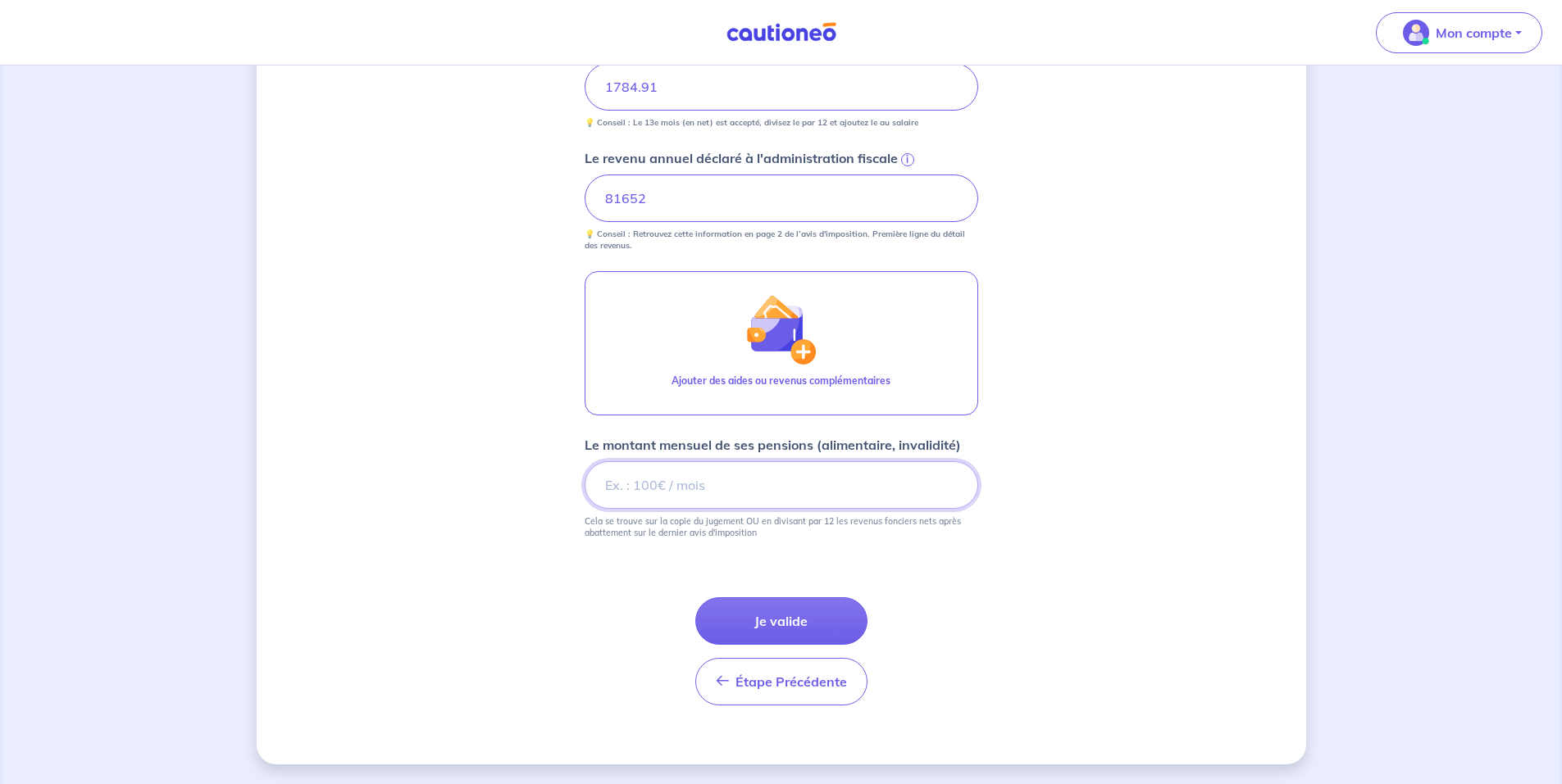
click at [628, 484] on input "Le montant mensuel de ses pensions (alimentaire, invalidité)" at bounding box center [781, 485] width 393 height 48
type input "2921"
type input "2921.16"
click at [1120, 412] on div "Concernant vos locataires 💡 Pour info : nous acceptons les personnes seules, le…" at bounding box center [782, 73] width 1050 height 1384
click at [794, 612] on button "Je valide" at bounding box center [782, 621] width 172 height 48
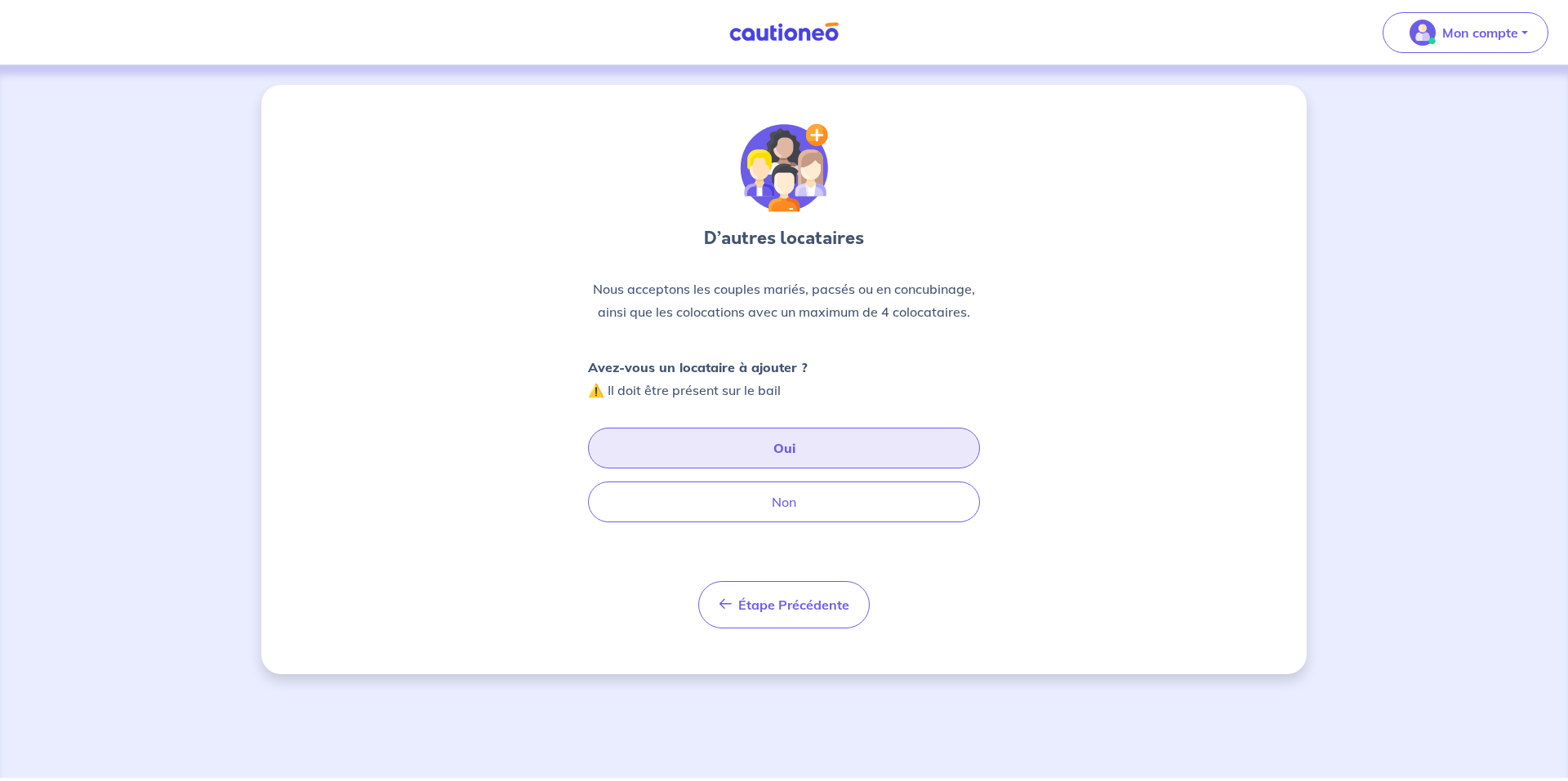
click at [679, 450] on button "Oui" at bounding box center [784, 448] width 392 height 41
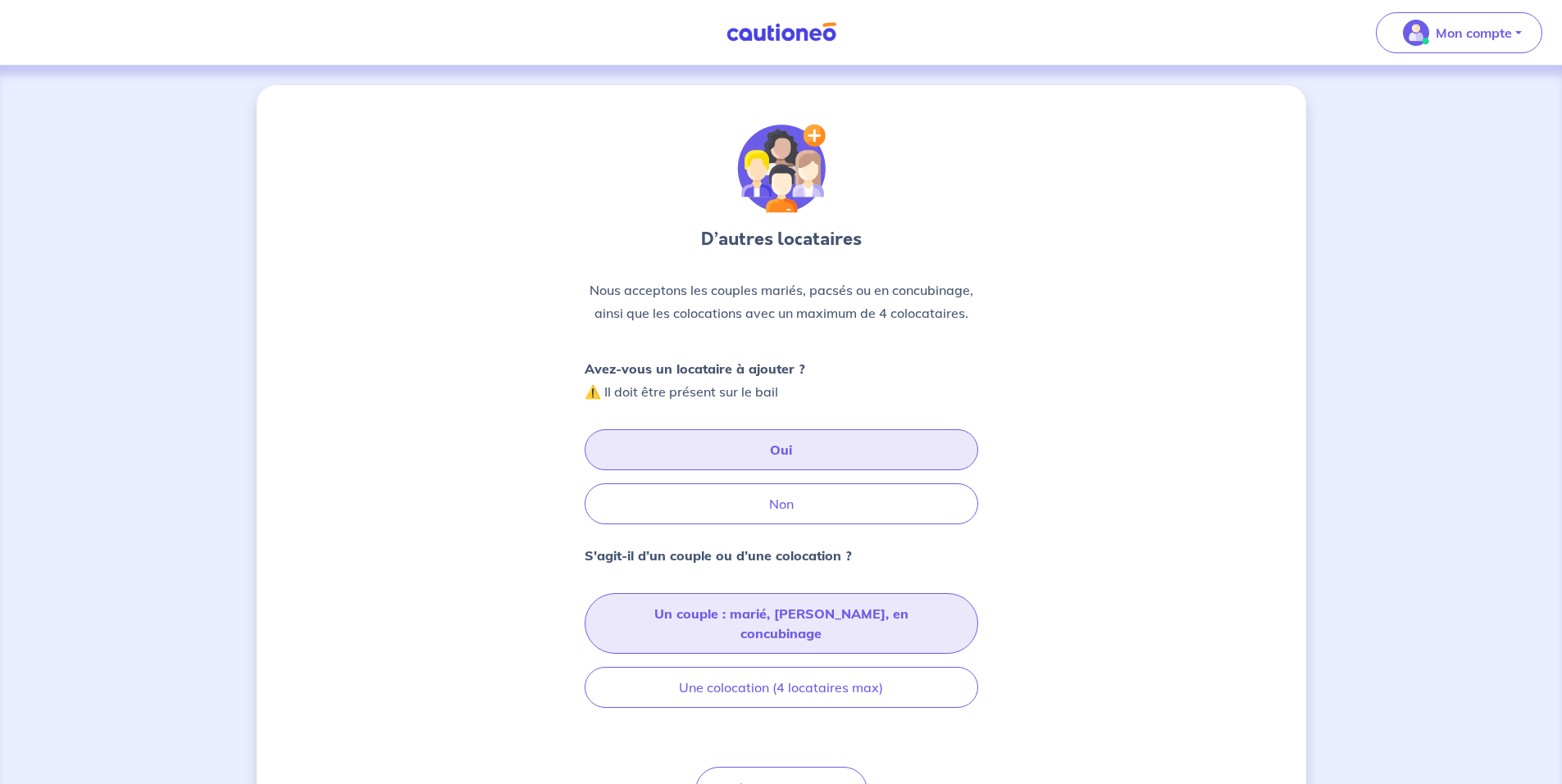
scroll to position [76, 0]
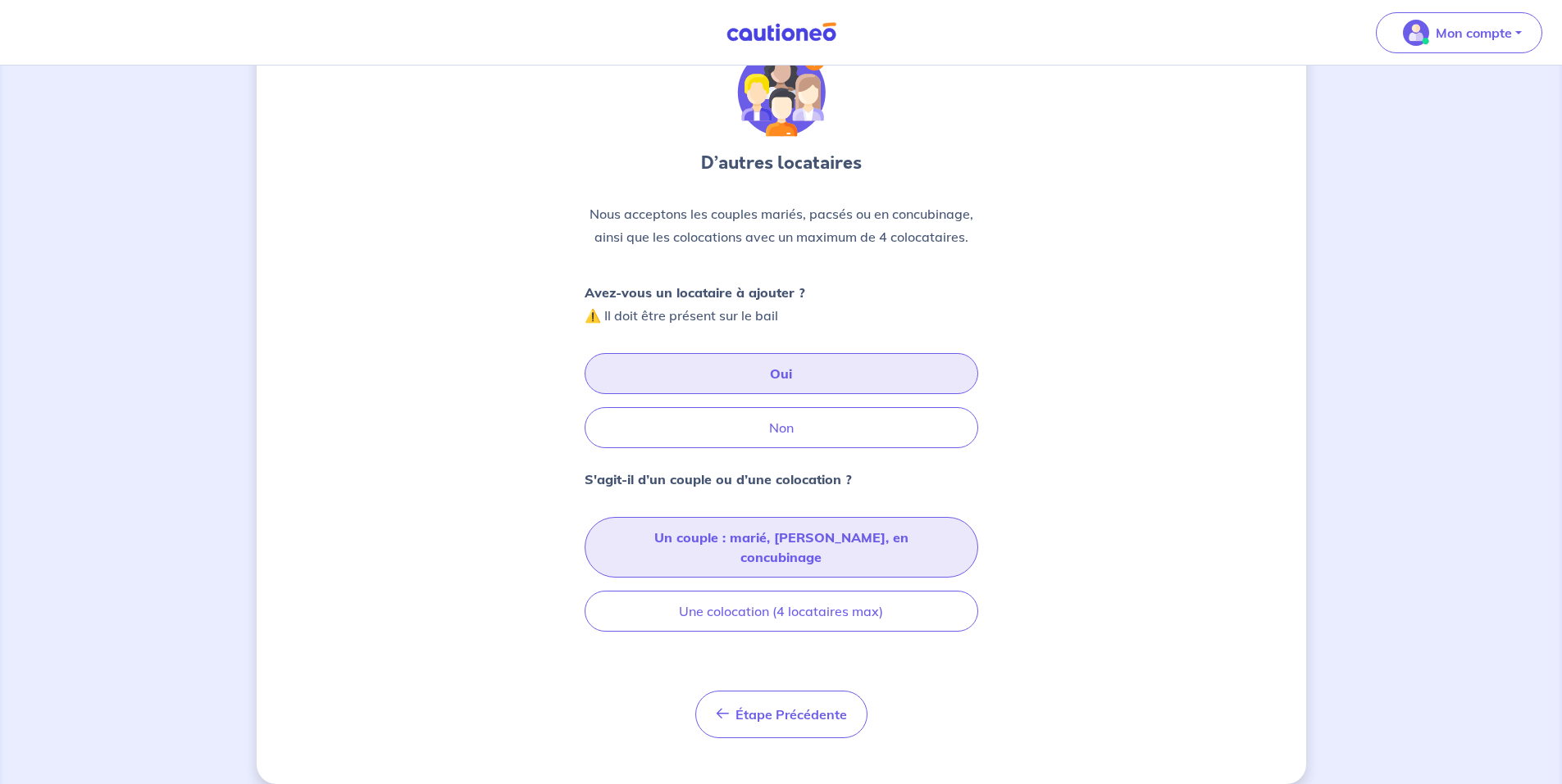
click at [784, 543] on button "Un couple : marié, [PERSON_NAME], en concubinage" at bounding box center [781, 547] width 393 height 60
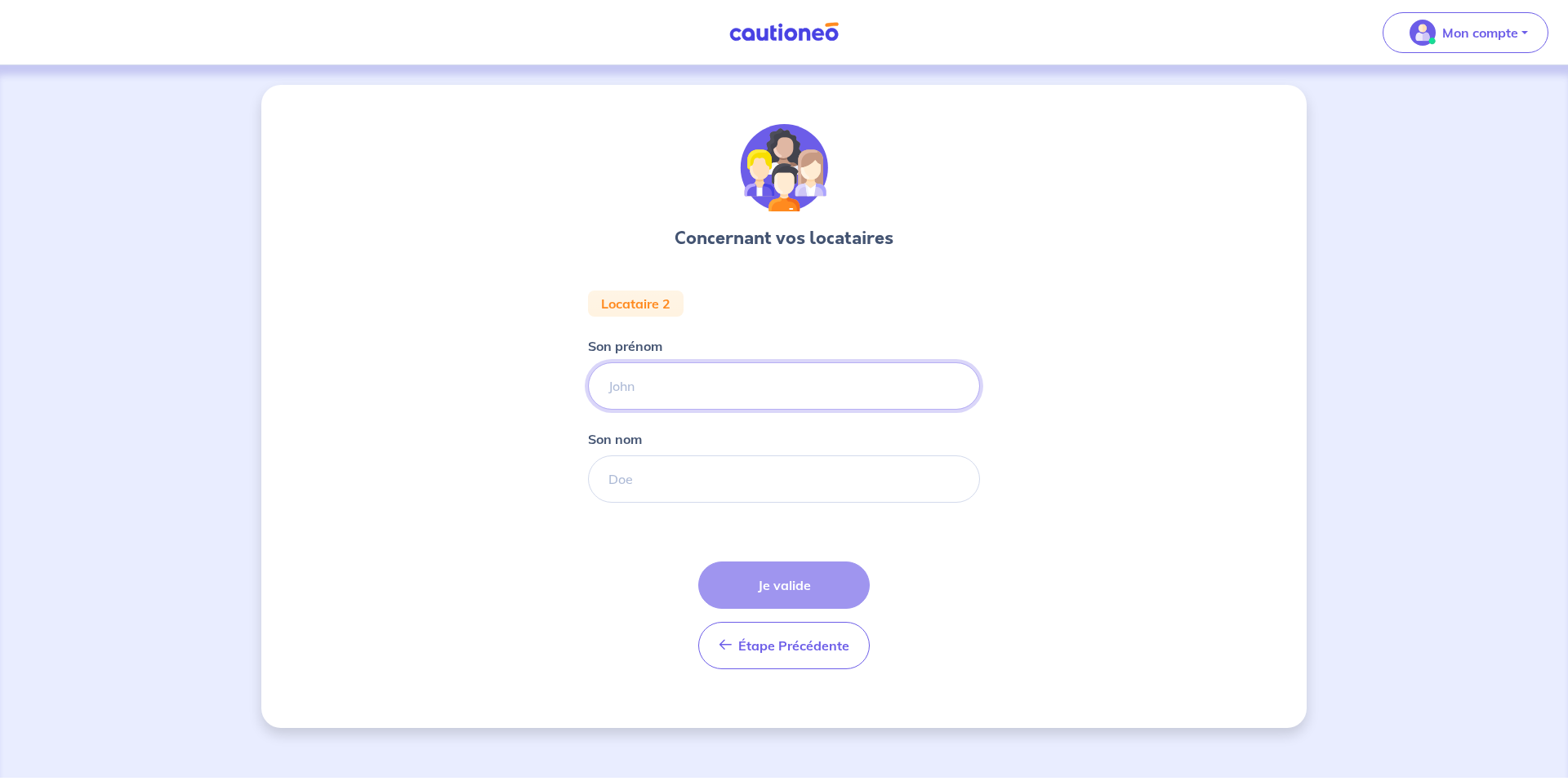
click at [694, 392] on input "Son prénom" at bounding box center [784, 386] width 392 height 48
type input "jocellyne"
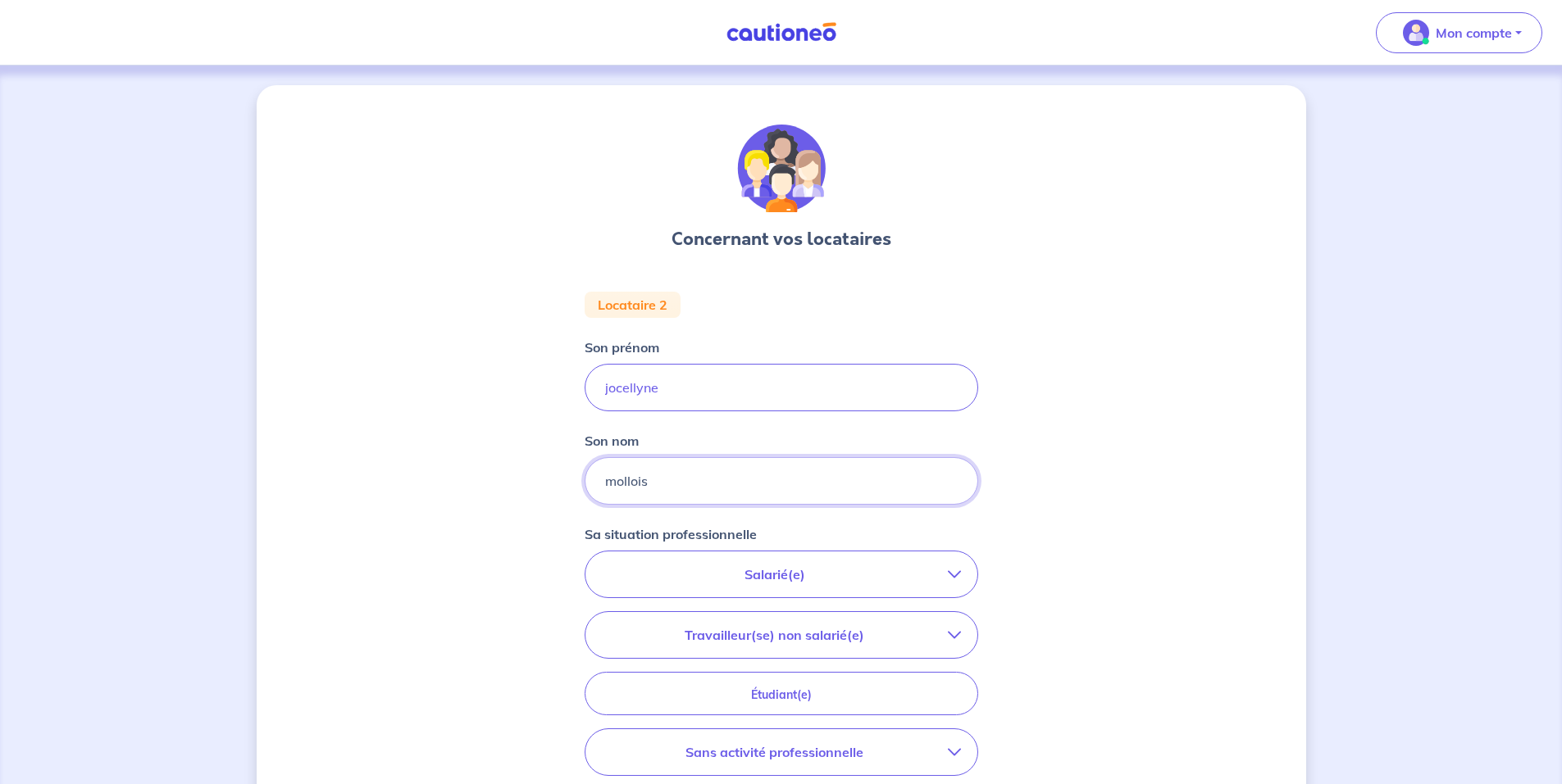
type input "mollois"
click at [636, 386] on input "jocellyne" at bounding box center [781, 387] width 393 height 48
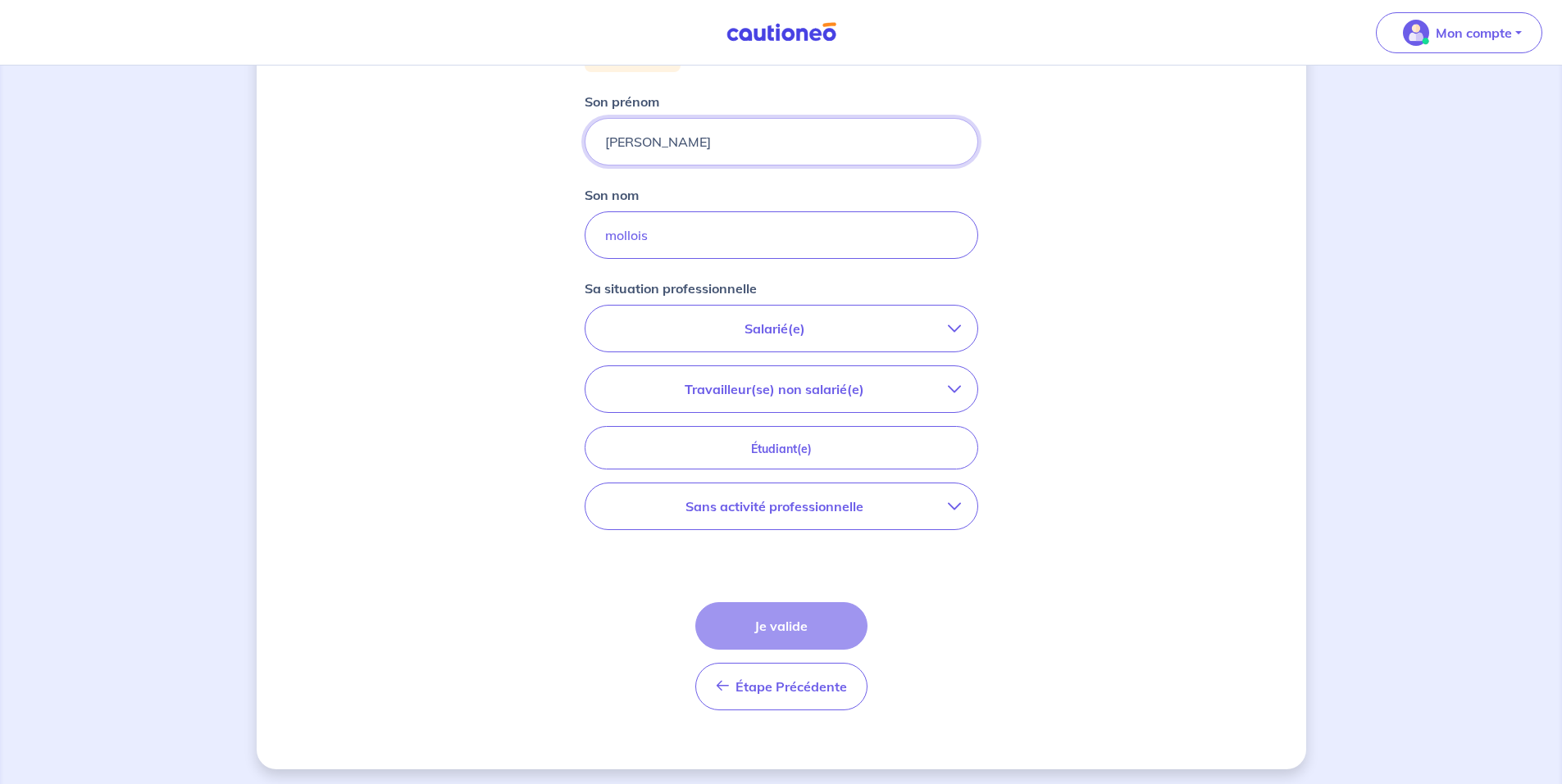
type input "[PERSON_NAME]"
click at [936, 506] on p "Sans activité professionnelle" at bounding box center [774, 507] width 346 height 20
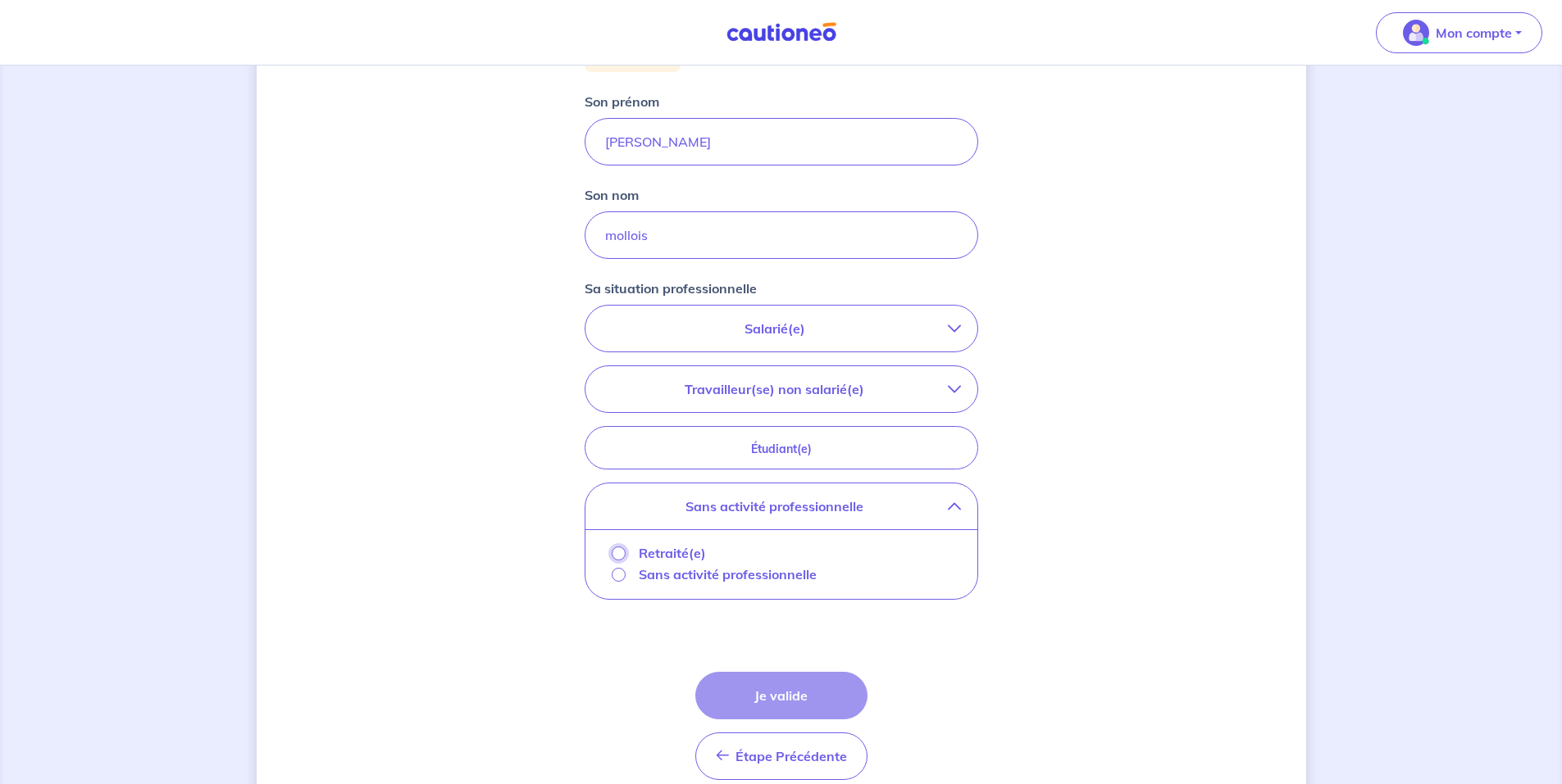
click at [619, 556] on input "Retraité(e)" at bounding box center [619, 553] width 14 height 14
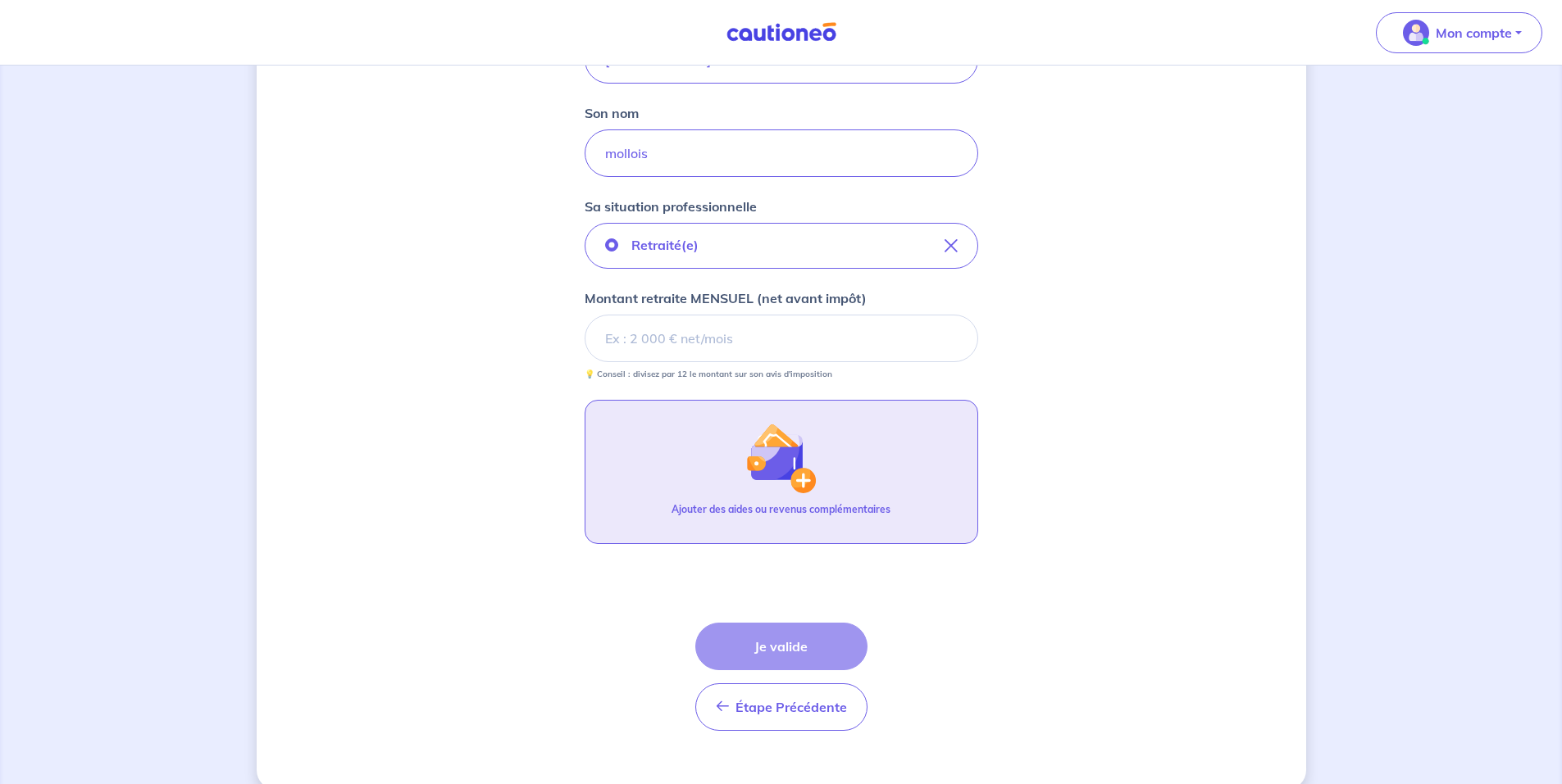
scroll to position [353, 0]
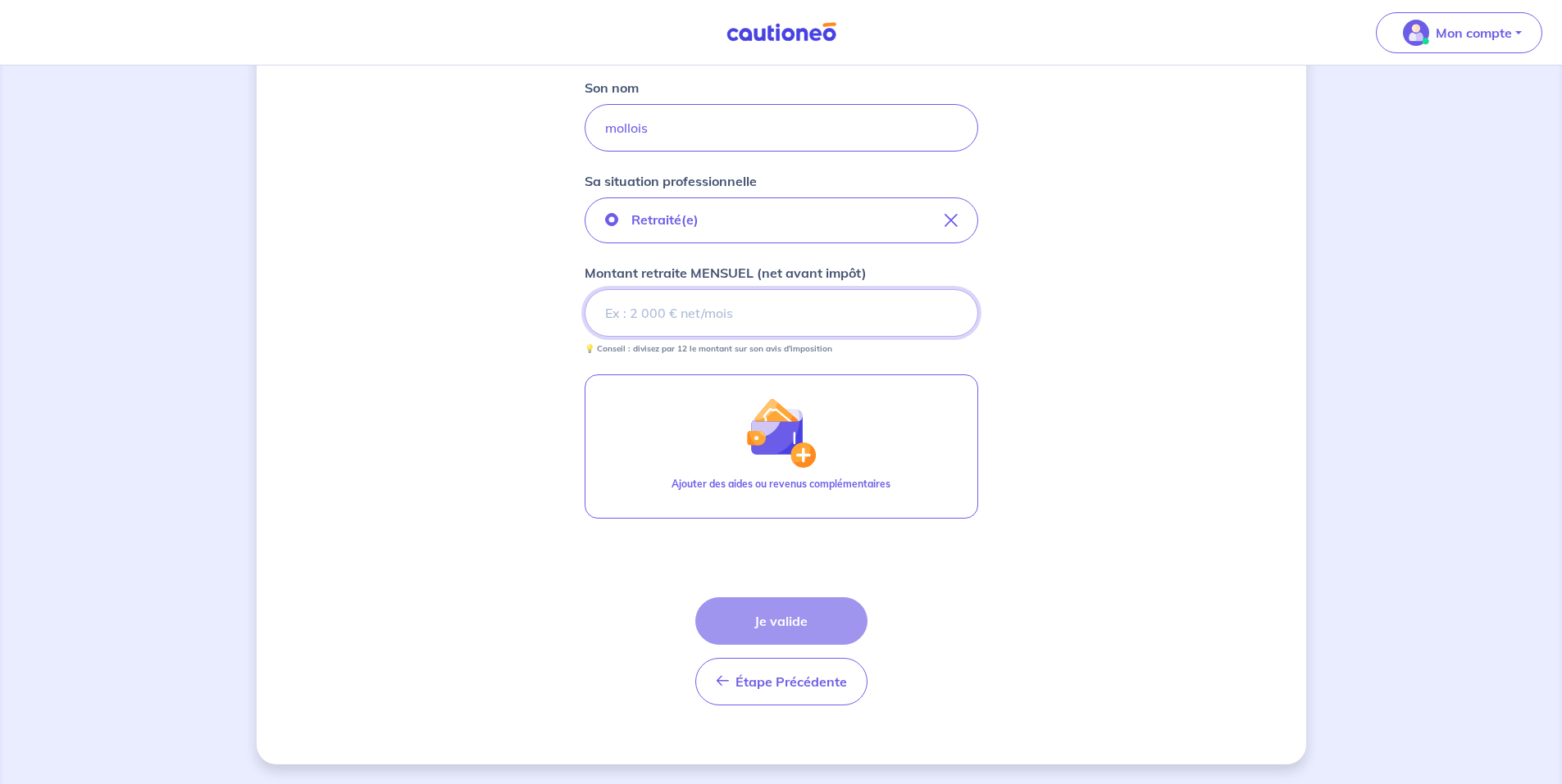
click at [672, 316] on input "Montant retraite MENSUEL (net avant impôt)" at bounding box center [781, 313] width 393 height 48
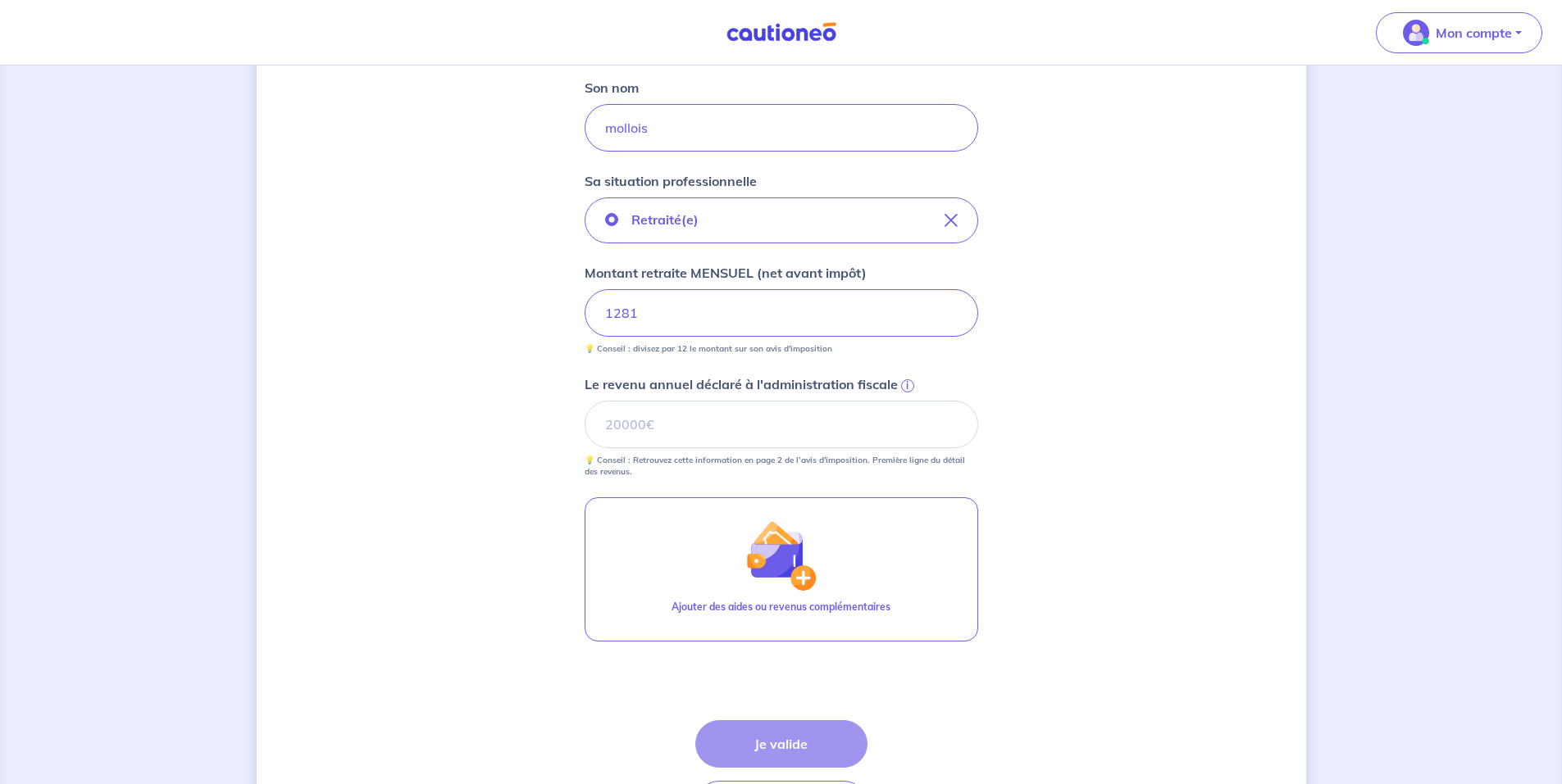
click at [905, 384] on span "i" at bounding box center [908, 387] width 13 height 13
click at [905, 401] on input "Le revenu annuel déclaré à l'administration fiscale i" at bounding box center [781, 424] width 393 height 48
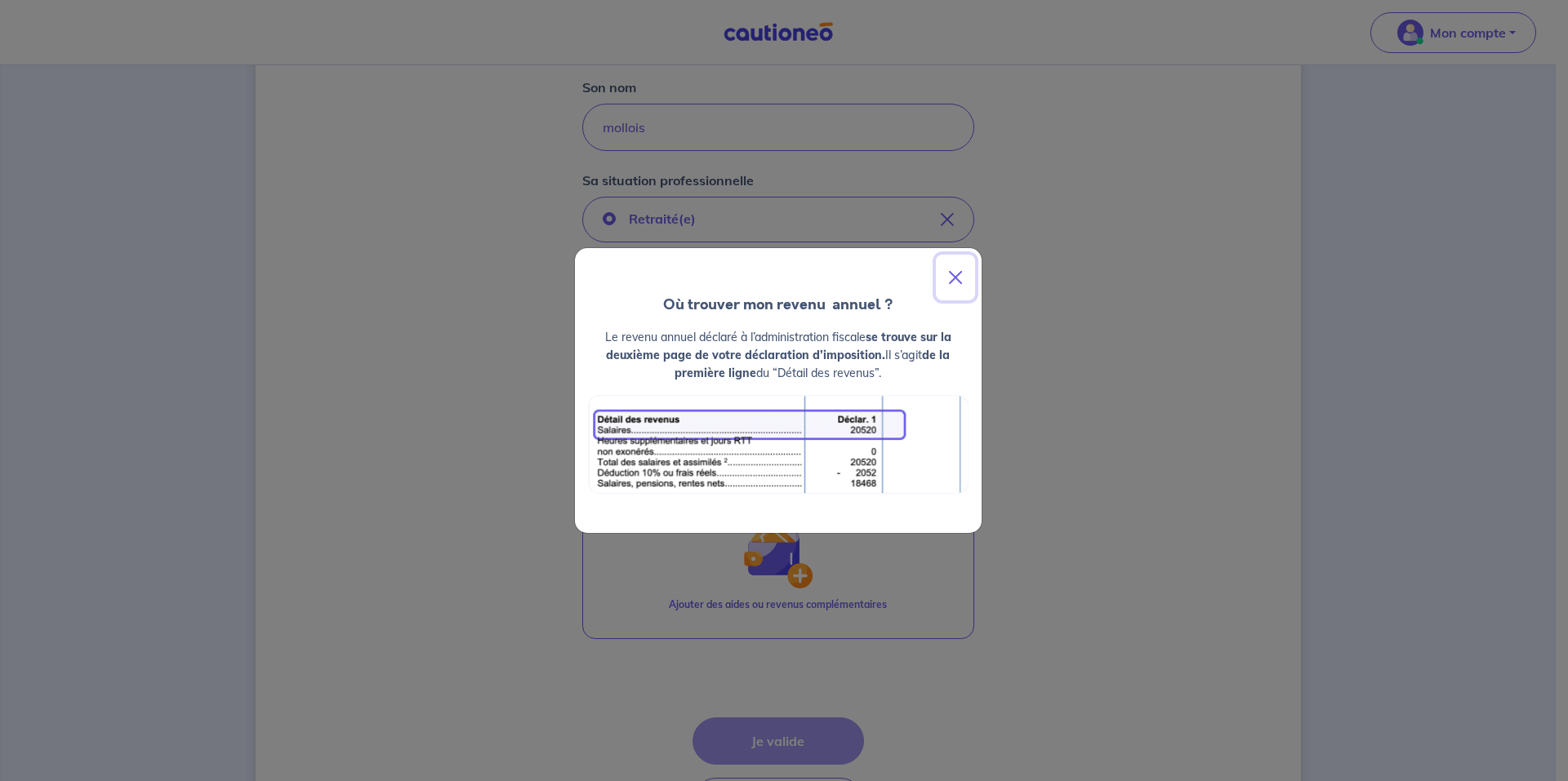
click at [957, 276] on button "Close" at bounding box center [955, 278] width 39 height 46
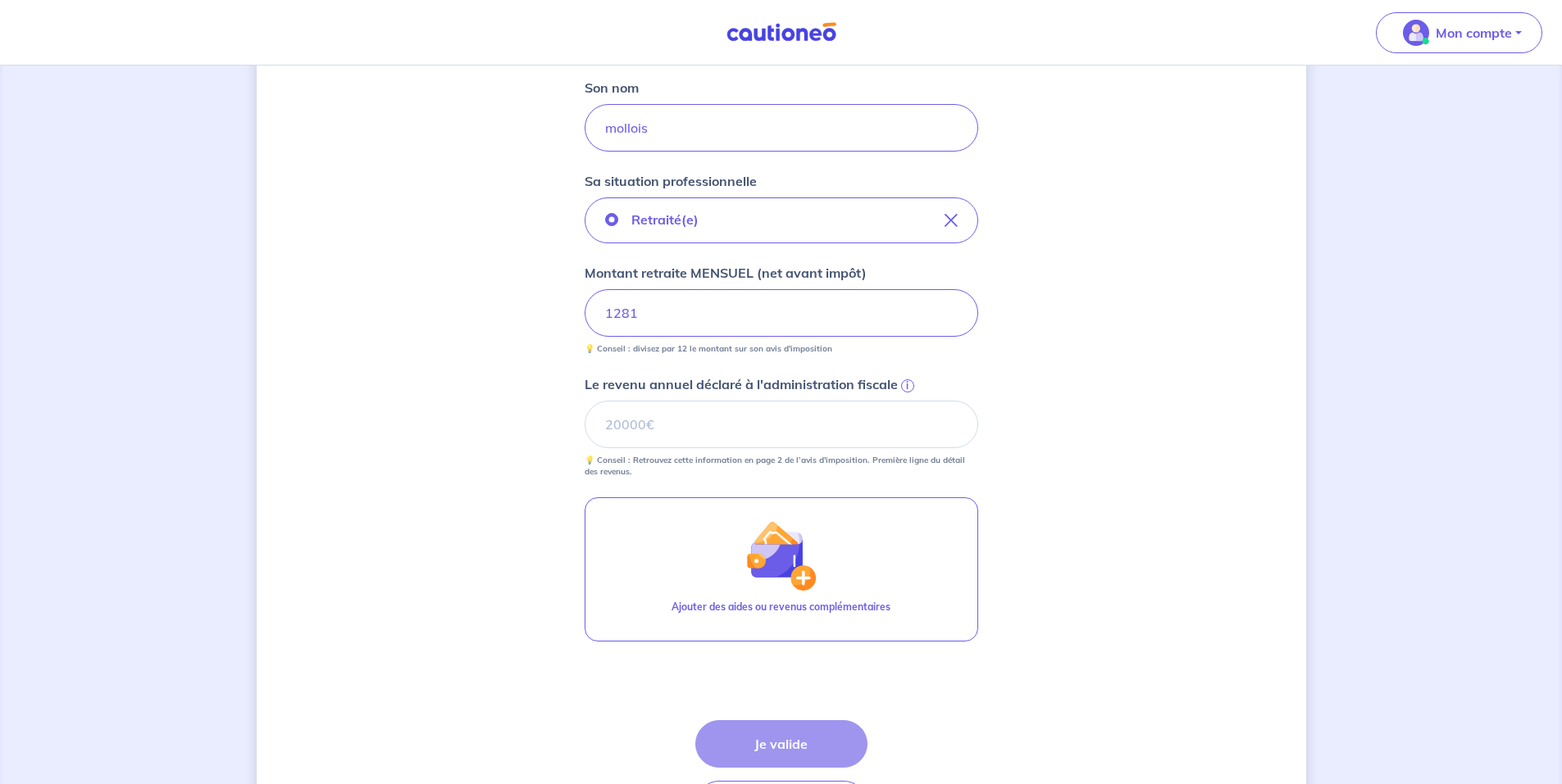
scroll to position [476, 0]
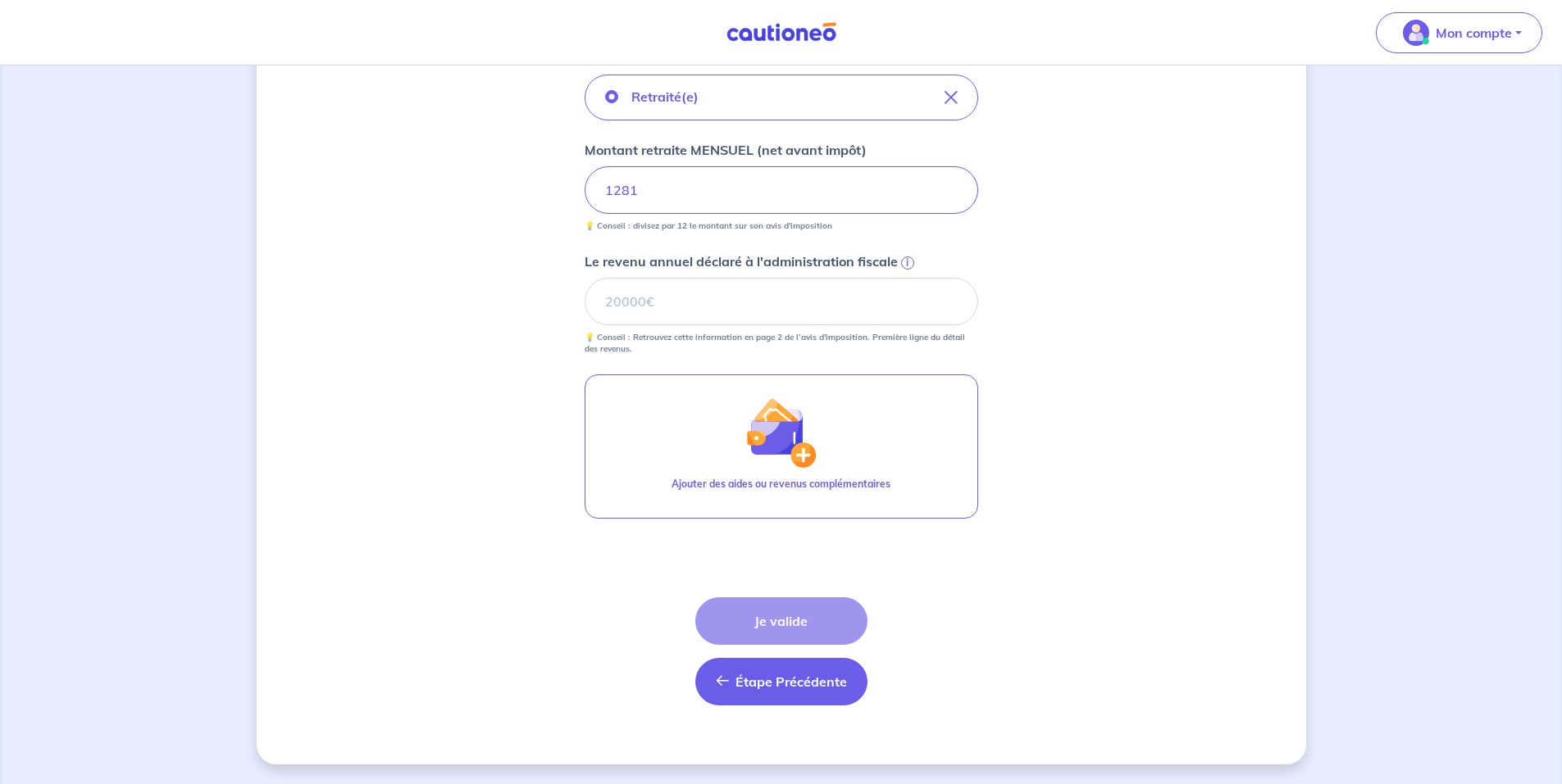
click at [766, 680] on span "Étape Précédente" at bounding box center [791, 682] width 111 height 17
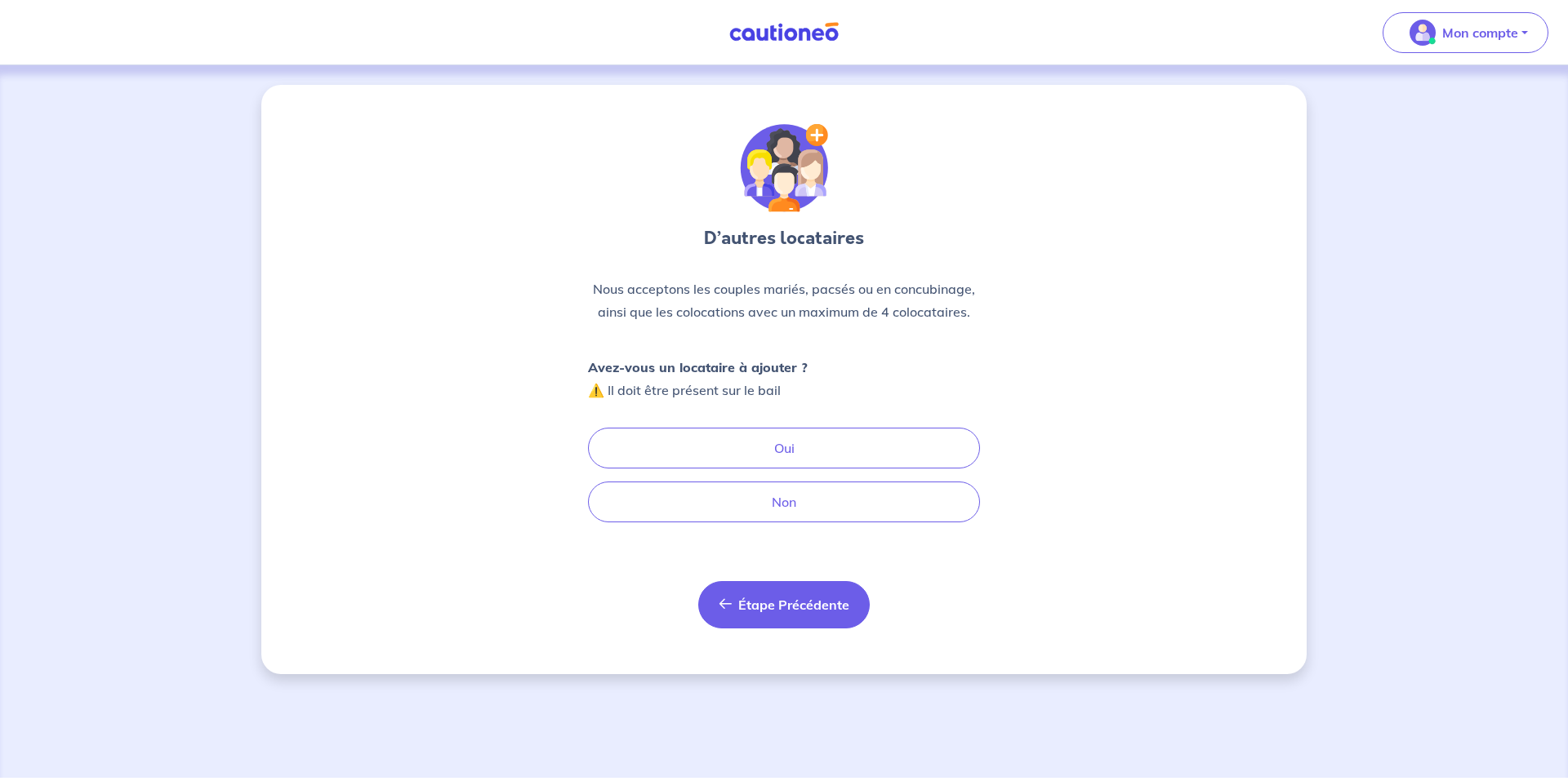
click at [774, 618] on button "Étape Précédente Précédent" at bounding box center [784, 604] width 172 height 48
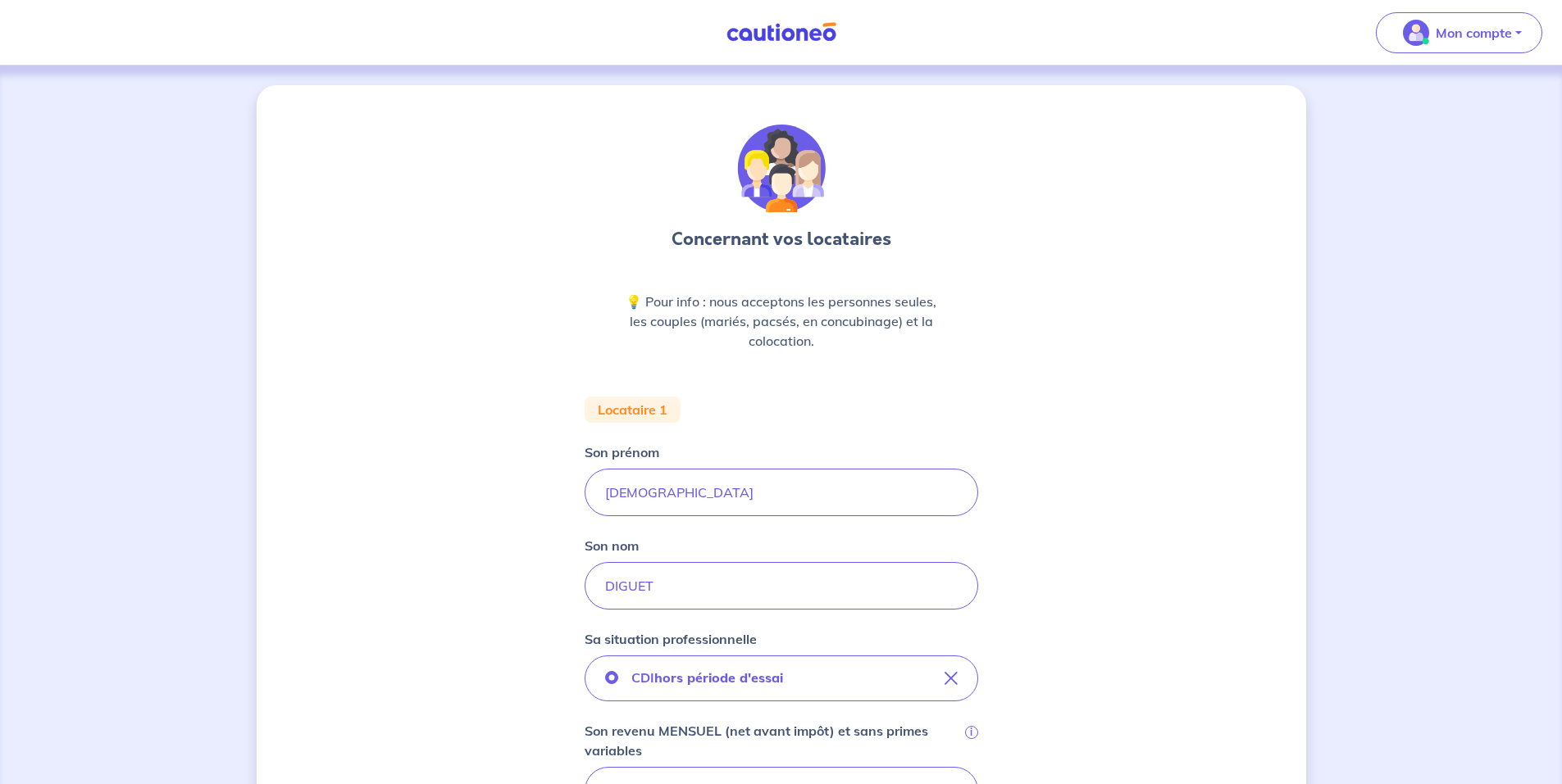
scroll to position [704, 0]
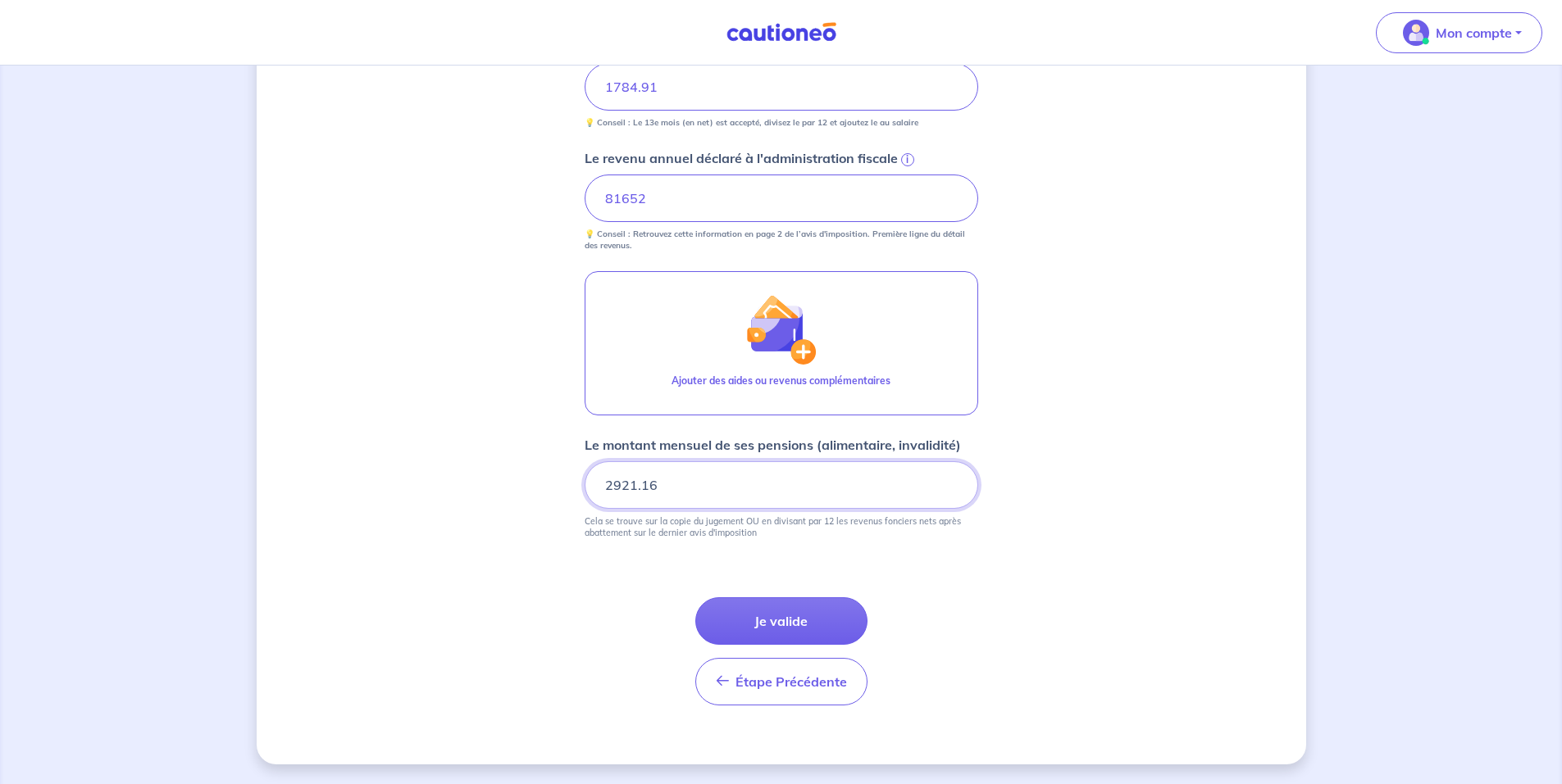
click at [667, 484] on input "2921.16" at bounding box center [781, 485] width 393 height 48
click at [903, 148] on label "Le revenu annuel déclaré à l'administration fiscale i" at bounding box center [781, 158] width 393 height 20
click at [903, 175] on input "81652" at bounding box center [781, 198] width 393 height 48
click at [905, 152] on div "i" at bounding box center [907, 158] width 17 height 17
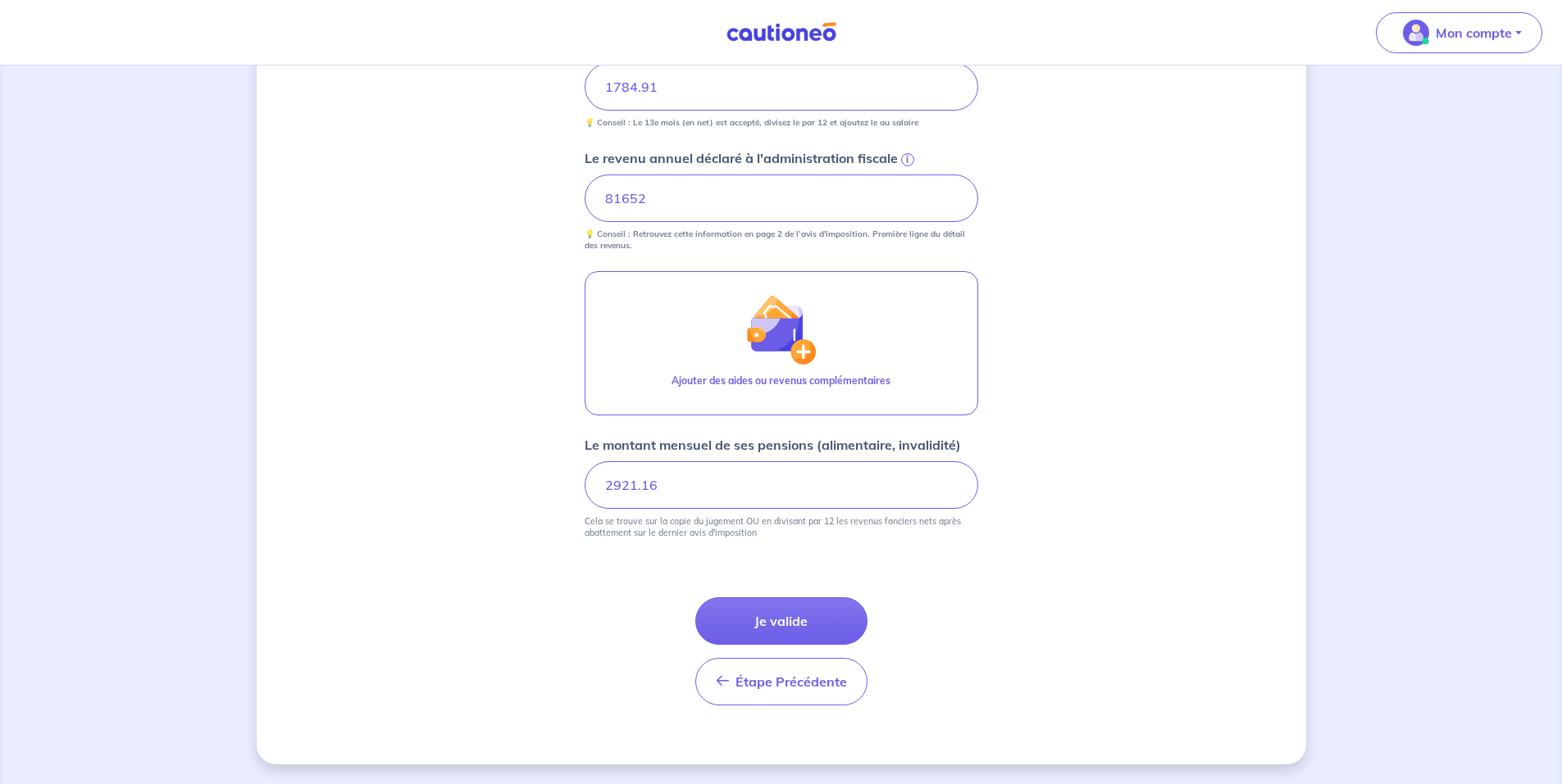
click at [905, 175] on input "81652" at bounding box center [781, 198] width 393 height 48
click at [905, 156] on span "i" at bounding box center [908, 160] width 13 height 13
click at [905, 175] on input "81652" at bounding box center [781, 198] width 393 height 48
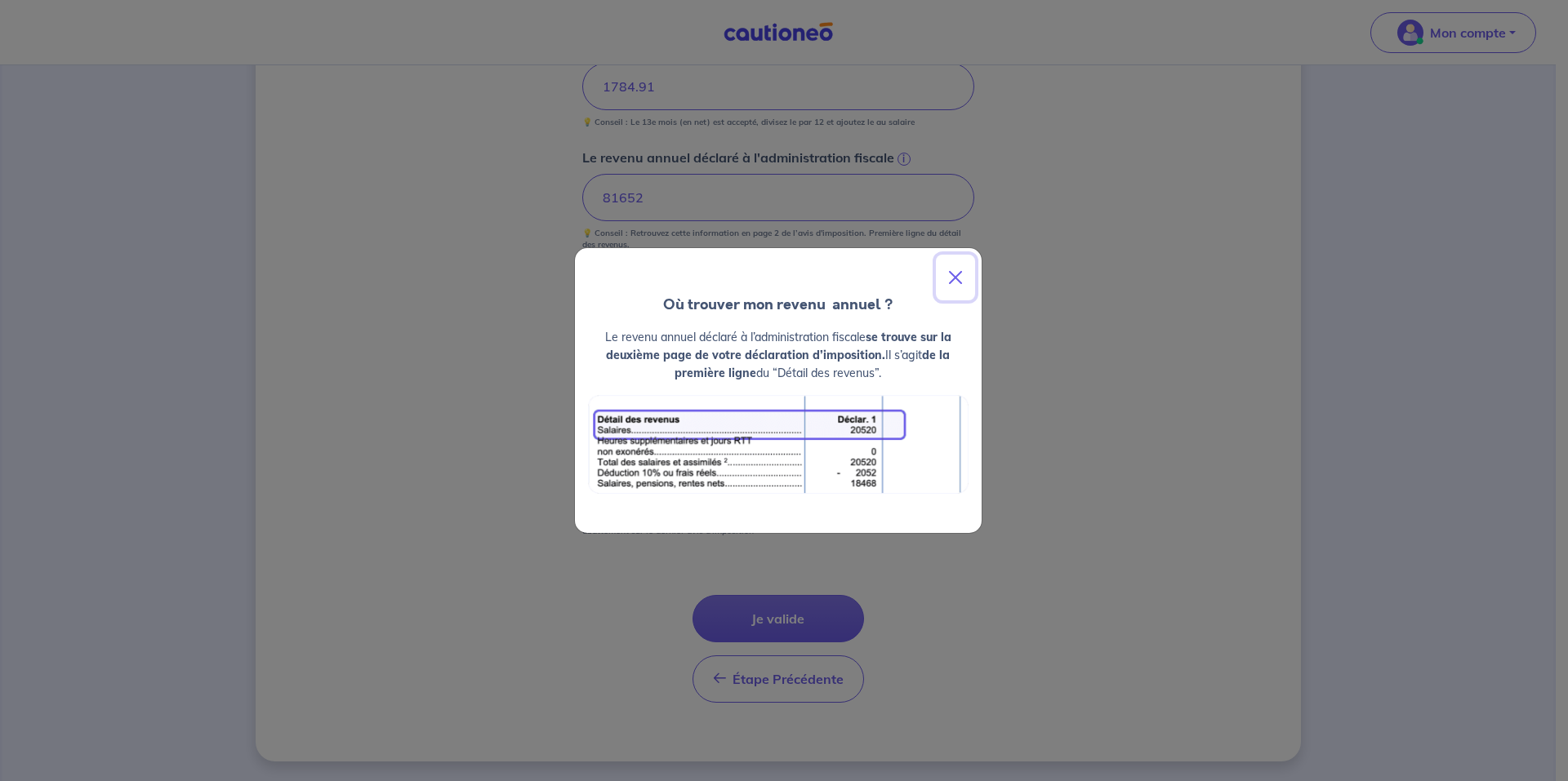
click at [950, 281] on button "Close" at bounding box center [955, 278] width 39 height 46
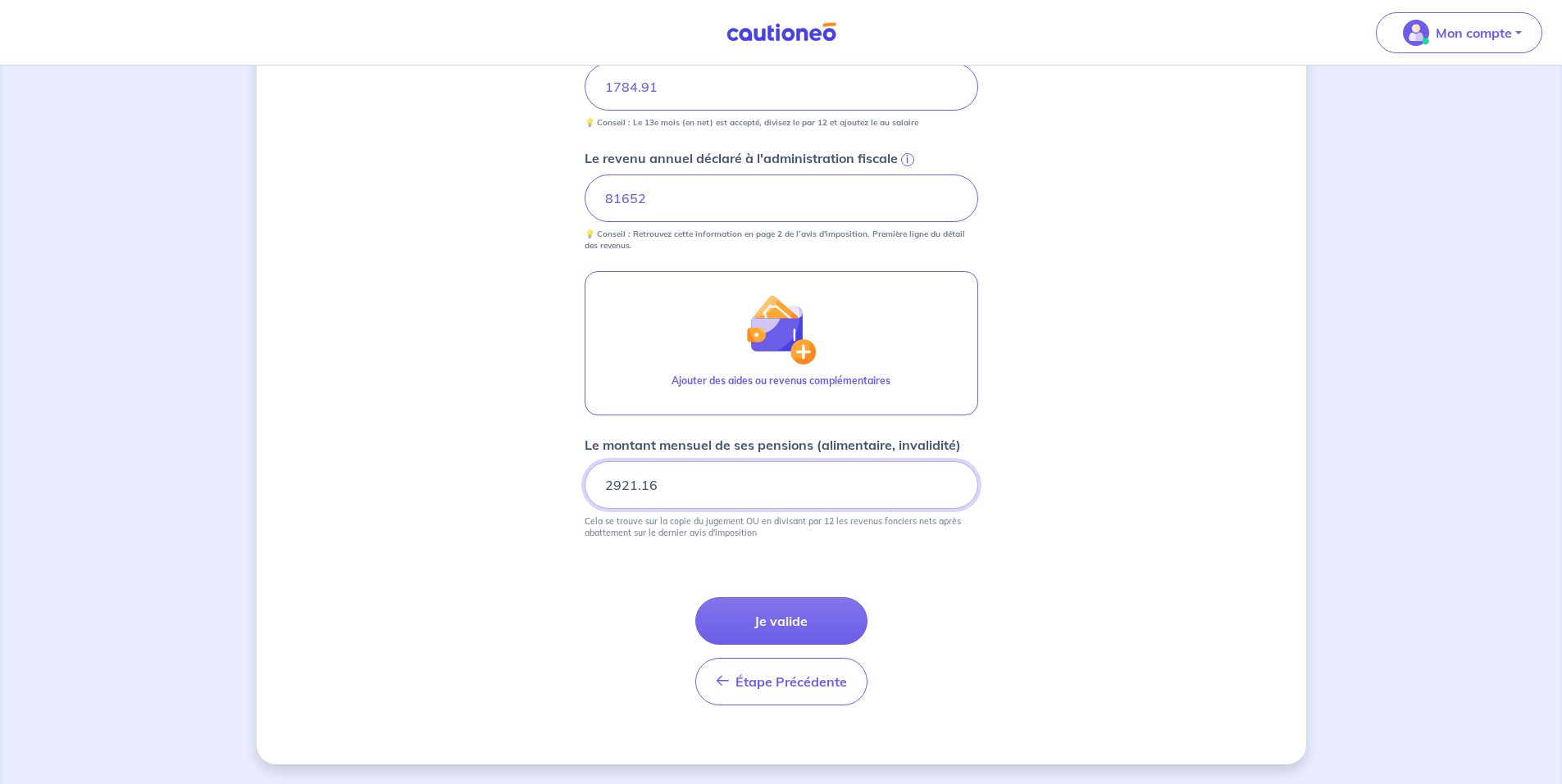
click at [723, 498] on input "2921.16" at bounding box center [781, 485] width 393 height 48
click at [722, 498] on input "2921.16" at bounding box center [781, 485] width 393 height 48
click at [722, 499] on input "2921.16" at bounding box center [781, 485] width 393 height 48
click at [657, 206] on input "81652" at bounding box center [781, 198] width 393 height 48
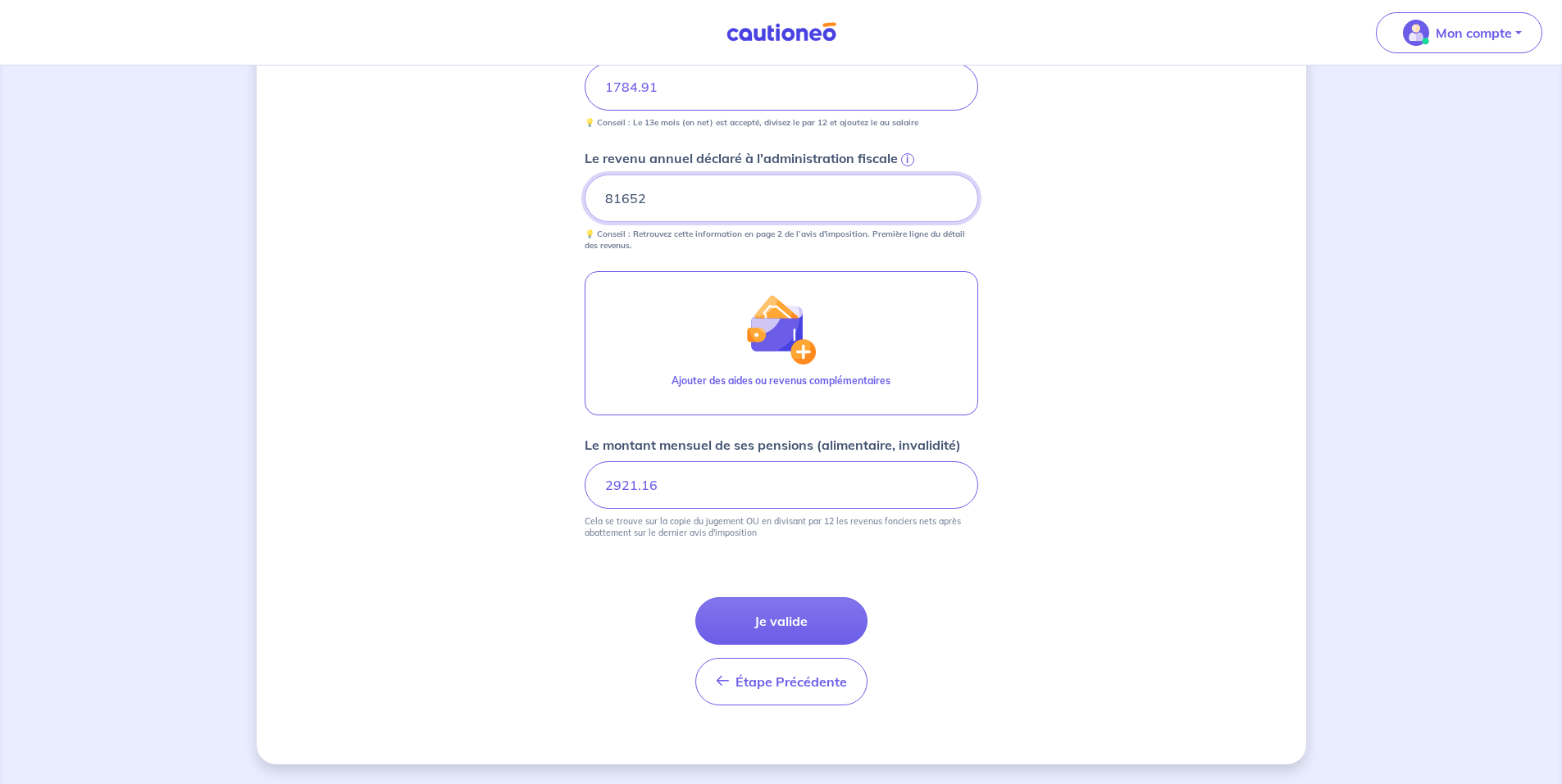
click at [657, 206] on input "81652" at bounding box center [781, 198] width 393 height 48
paste input "63941"
type input "63941"
click at [802, 620] on button "Je valide" at bounding box center [782, 621] width 172 height 48
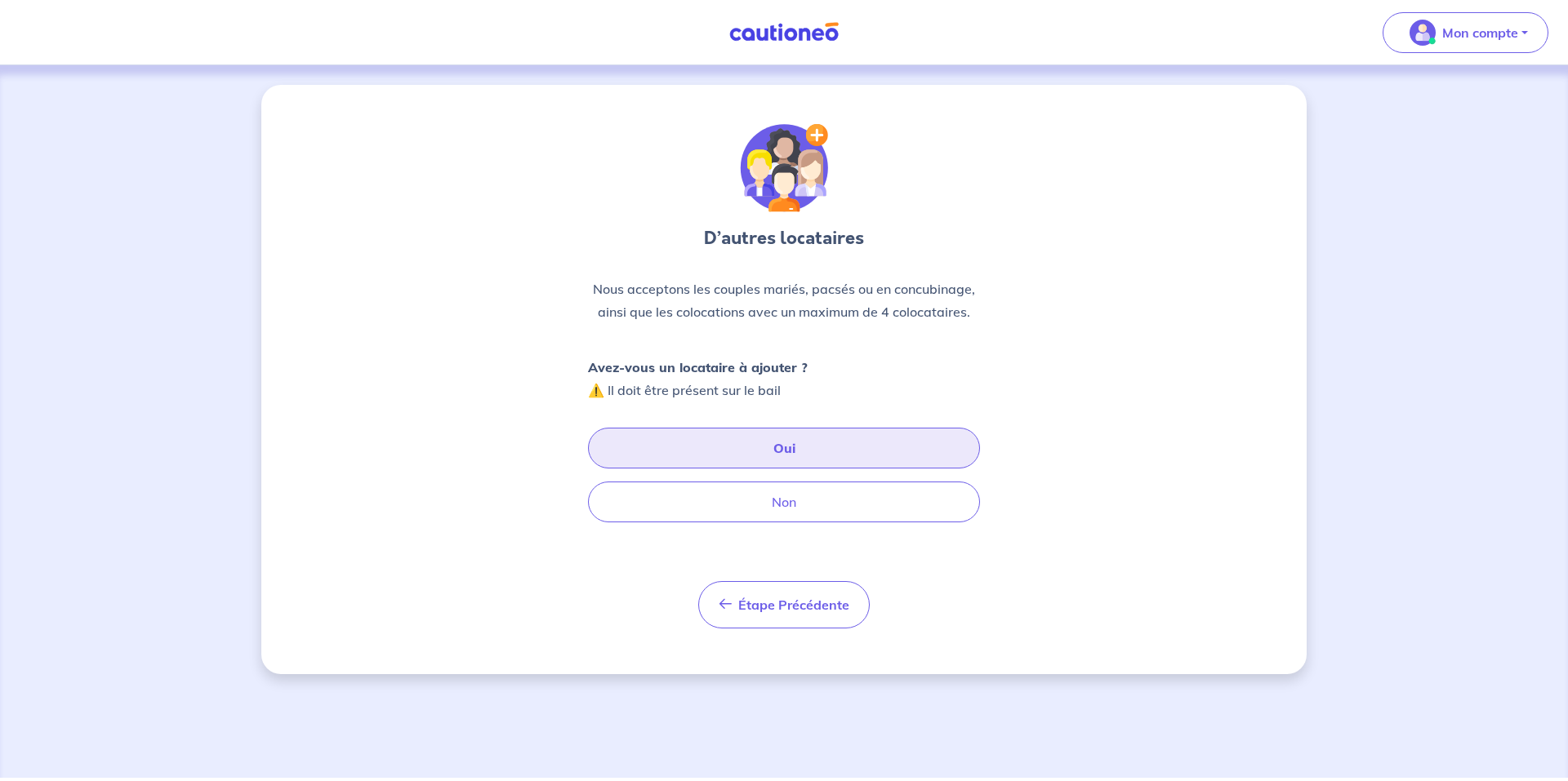
click at [783, 445] on button "Oui" at bounding box center [784, 448] width 392 height 41
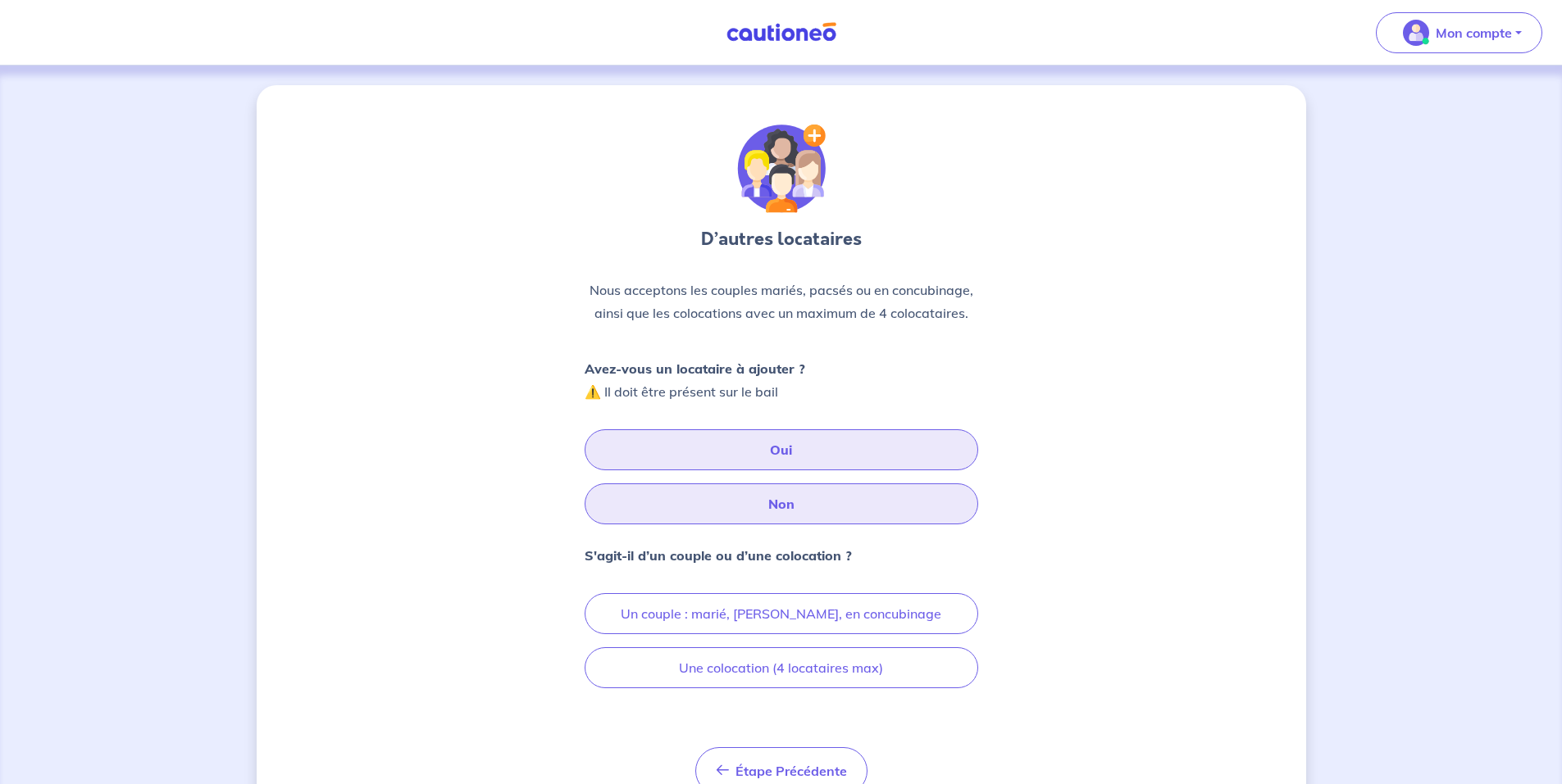
scroll to position [76, 0]
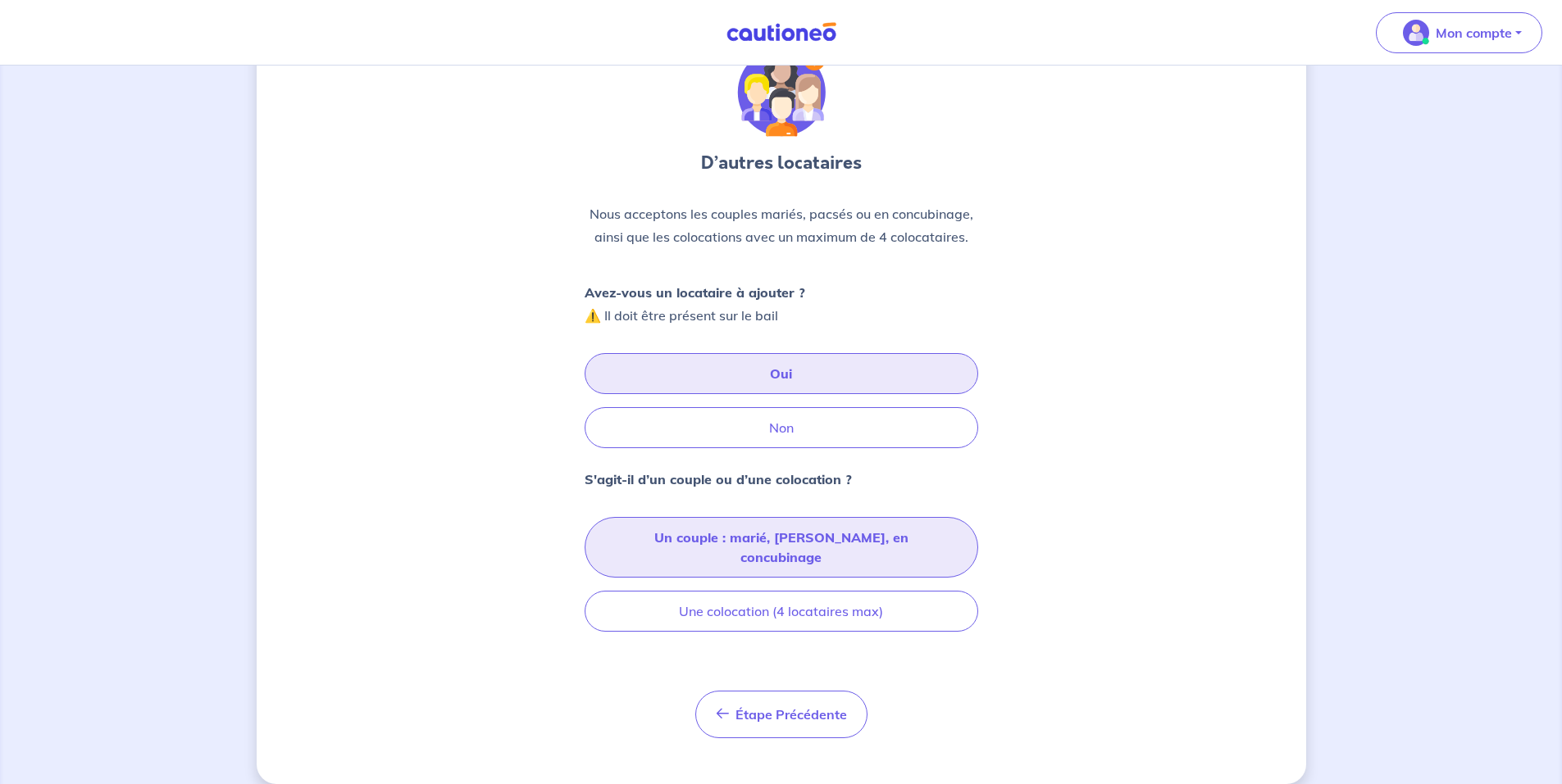
click at [791, 536] on button "Un couple : marié, [PERSON_NAME], en concubinage" at bounding box center [781, 547] width 393 height 60
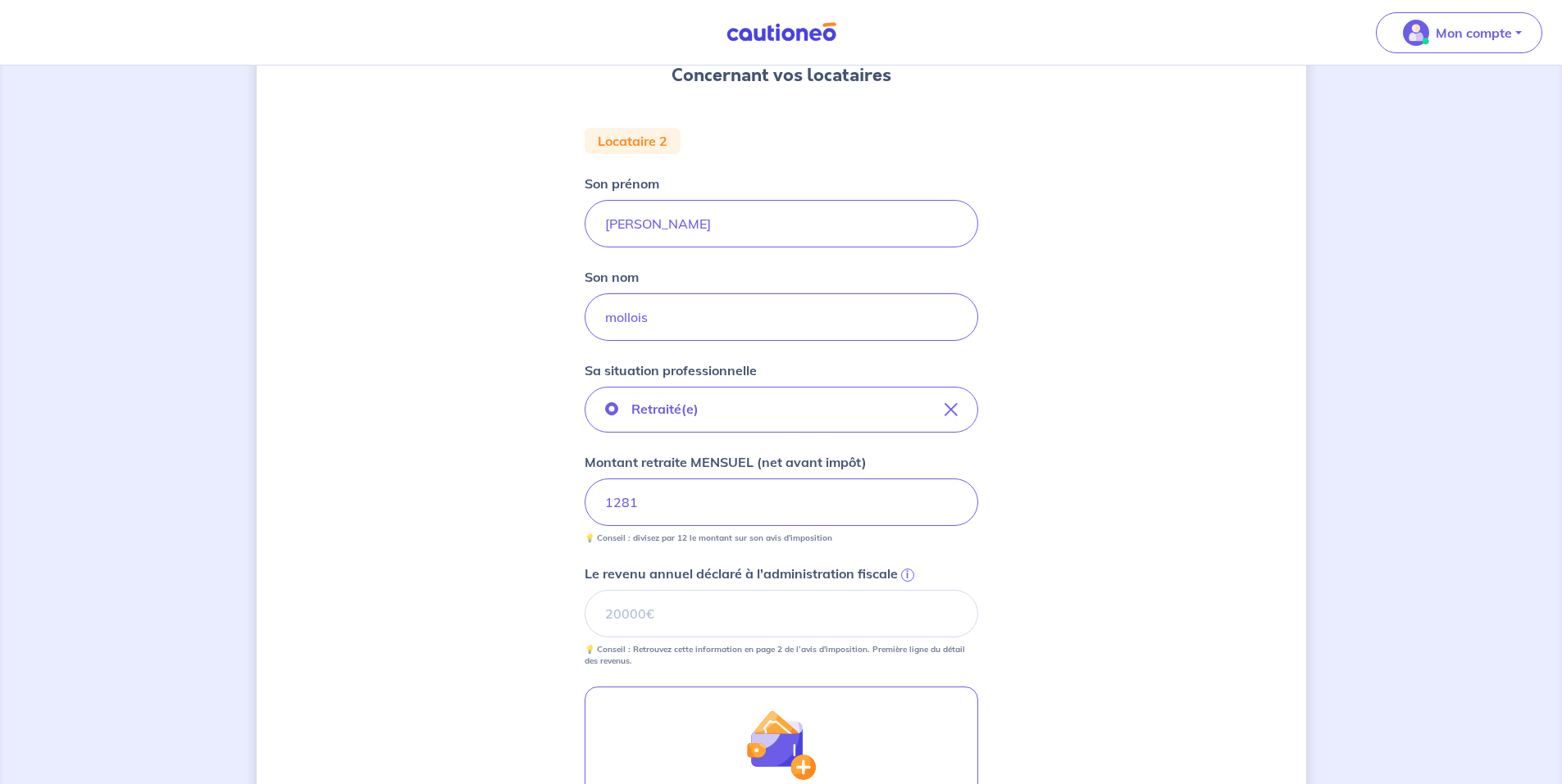
scroll to position [410, 0]
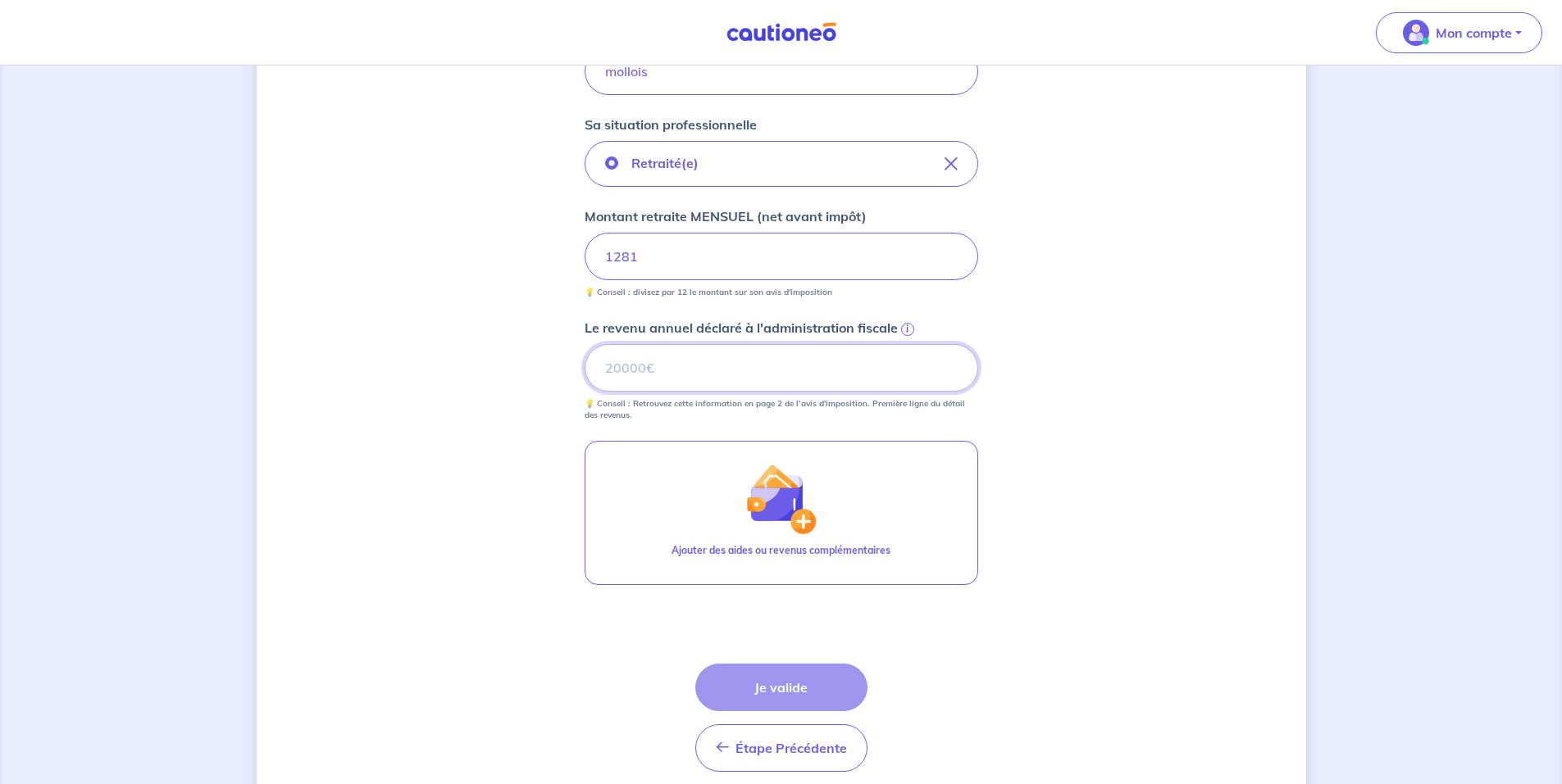
click at [677, 369] on input "Le revenu annuel déclaré à l'administration fiscale i" at bounding box center [781, 367] width 393 height 48
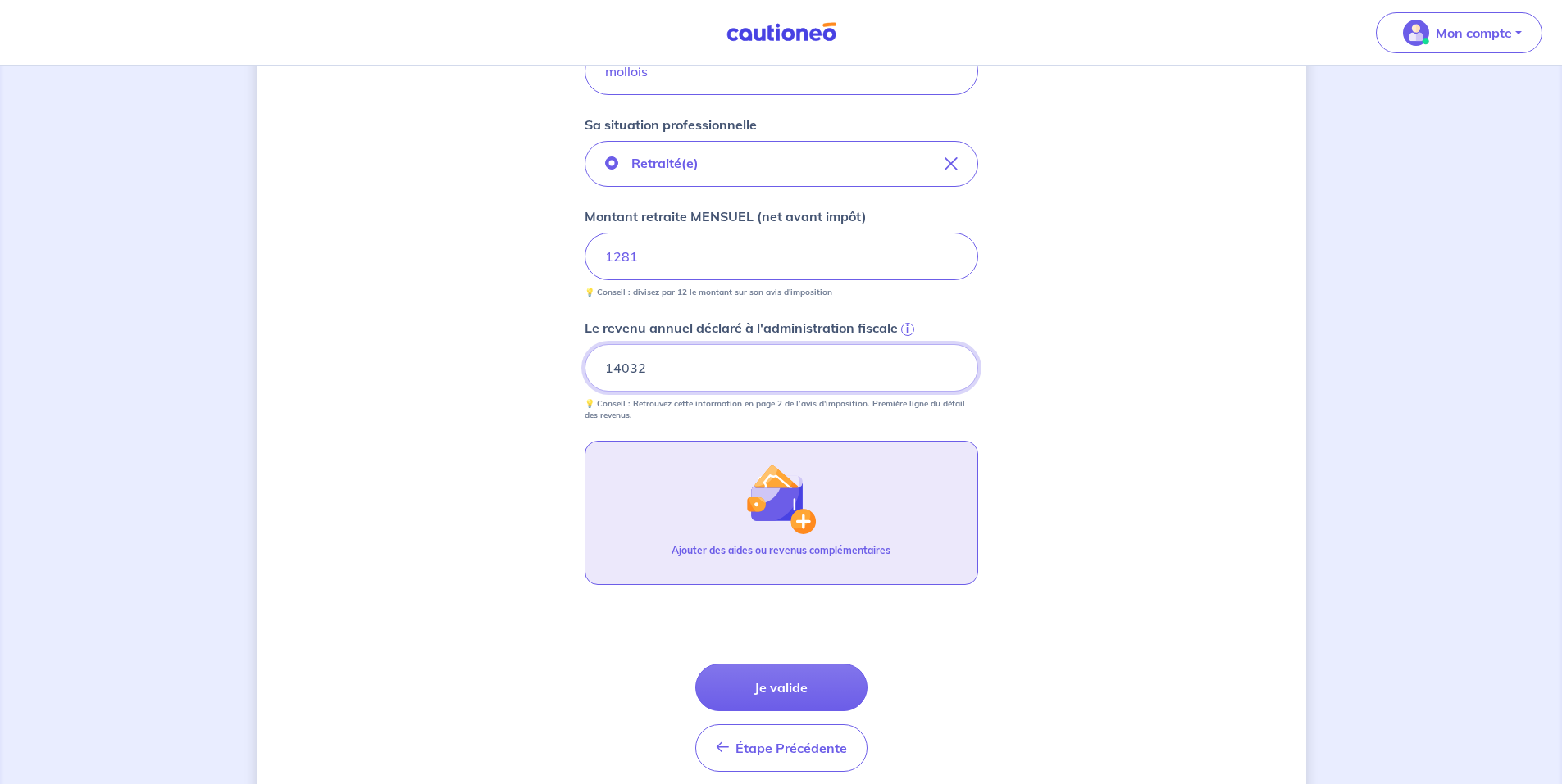
scroll to position [476, 0]
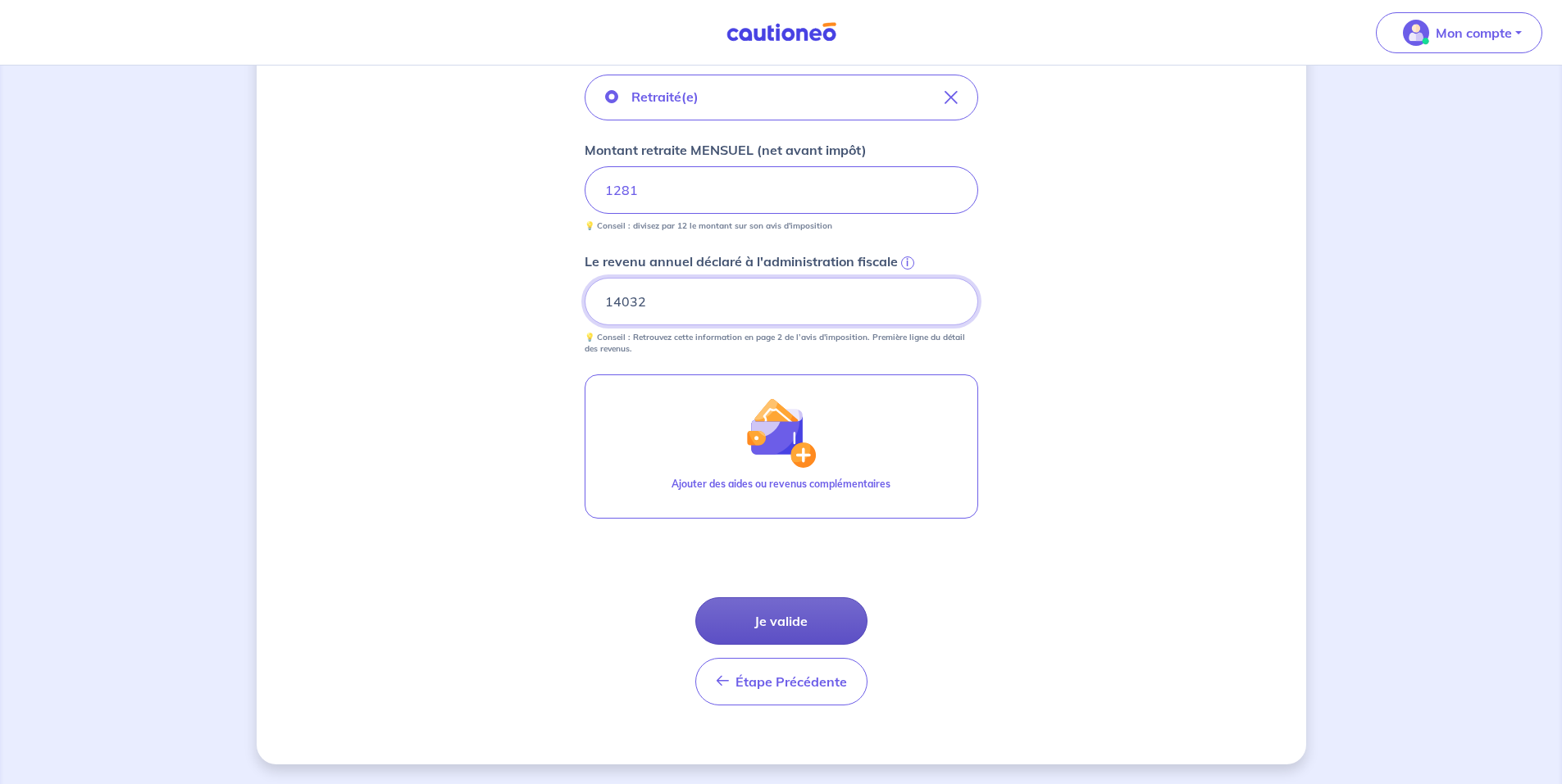
type input "14032"
click at [794, 623] on button "Je valide" at bounding box center [782, 621] width 172 height 48
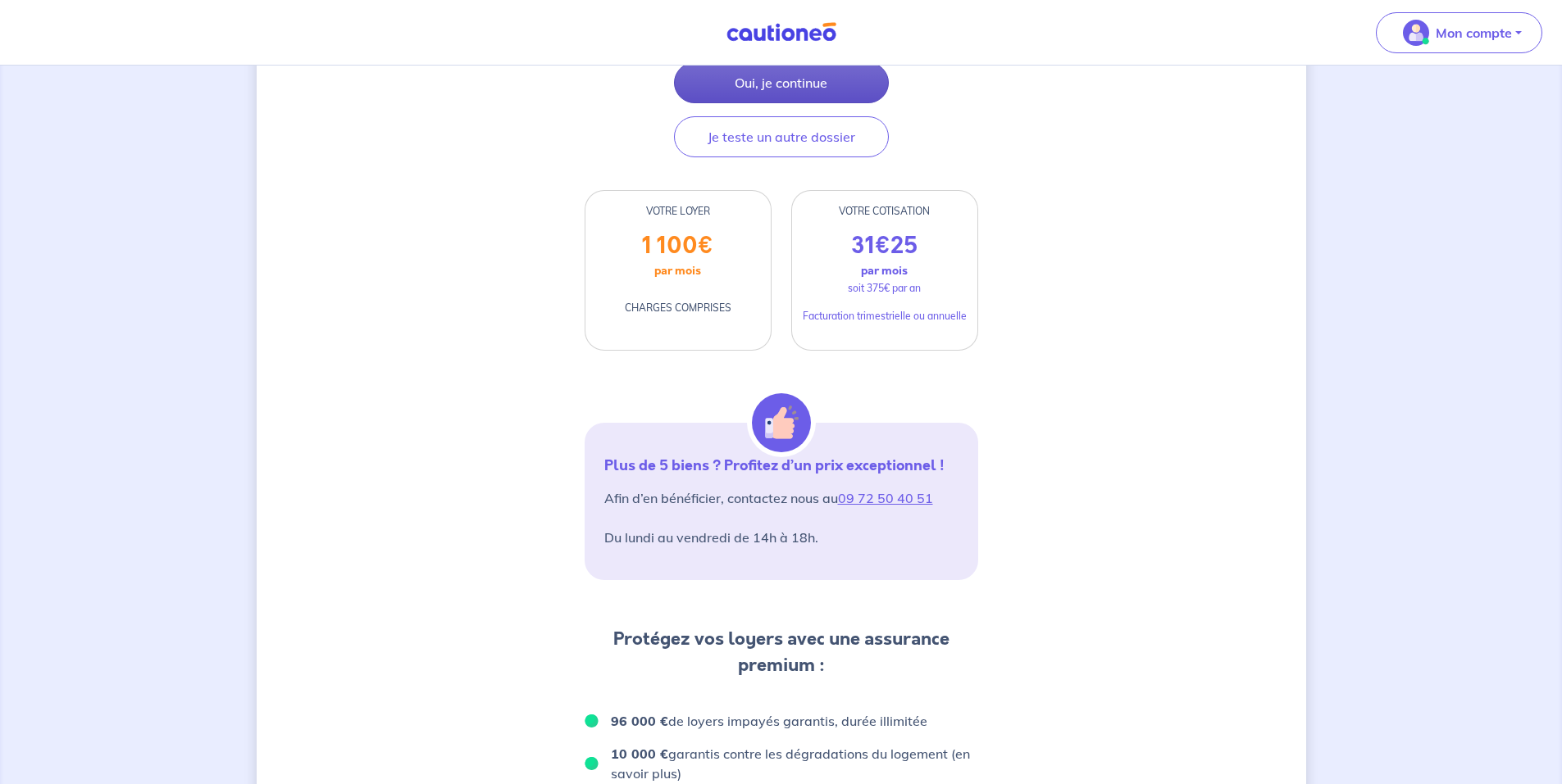
scroll to position [164, 0]
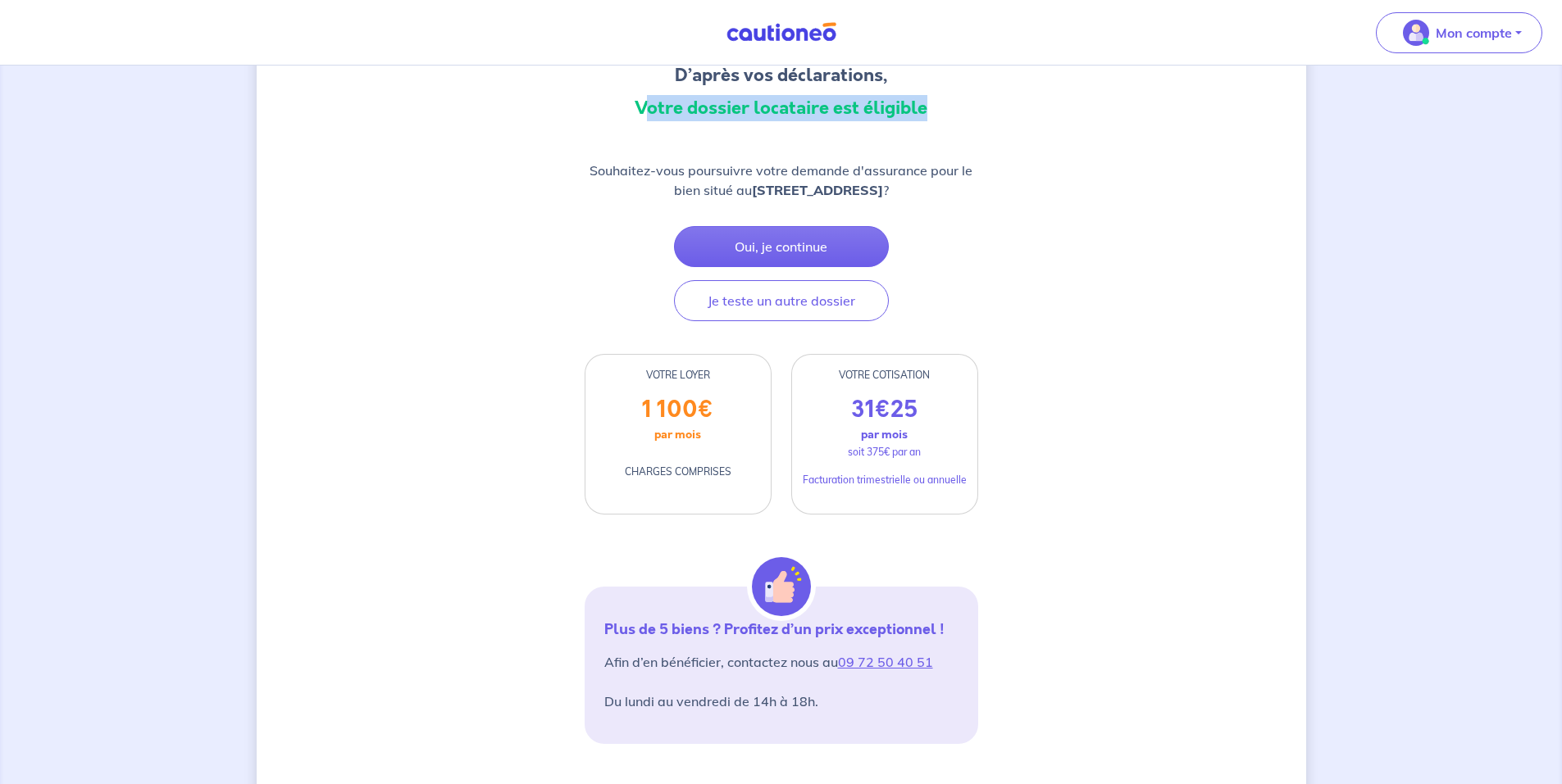
drag, startPoint x: 650, startPoint y: 108, endPoint x: 948, endPoint y: 105, distance: 298.0
click at [948, 105] on h3 "Votre dossier locataire est éligible" at bounding box center [781, 108] width 393 height 26
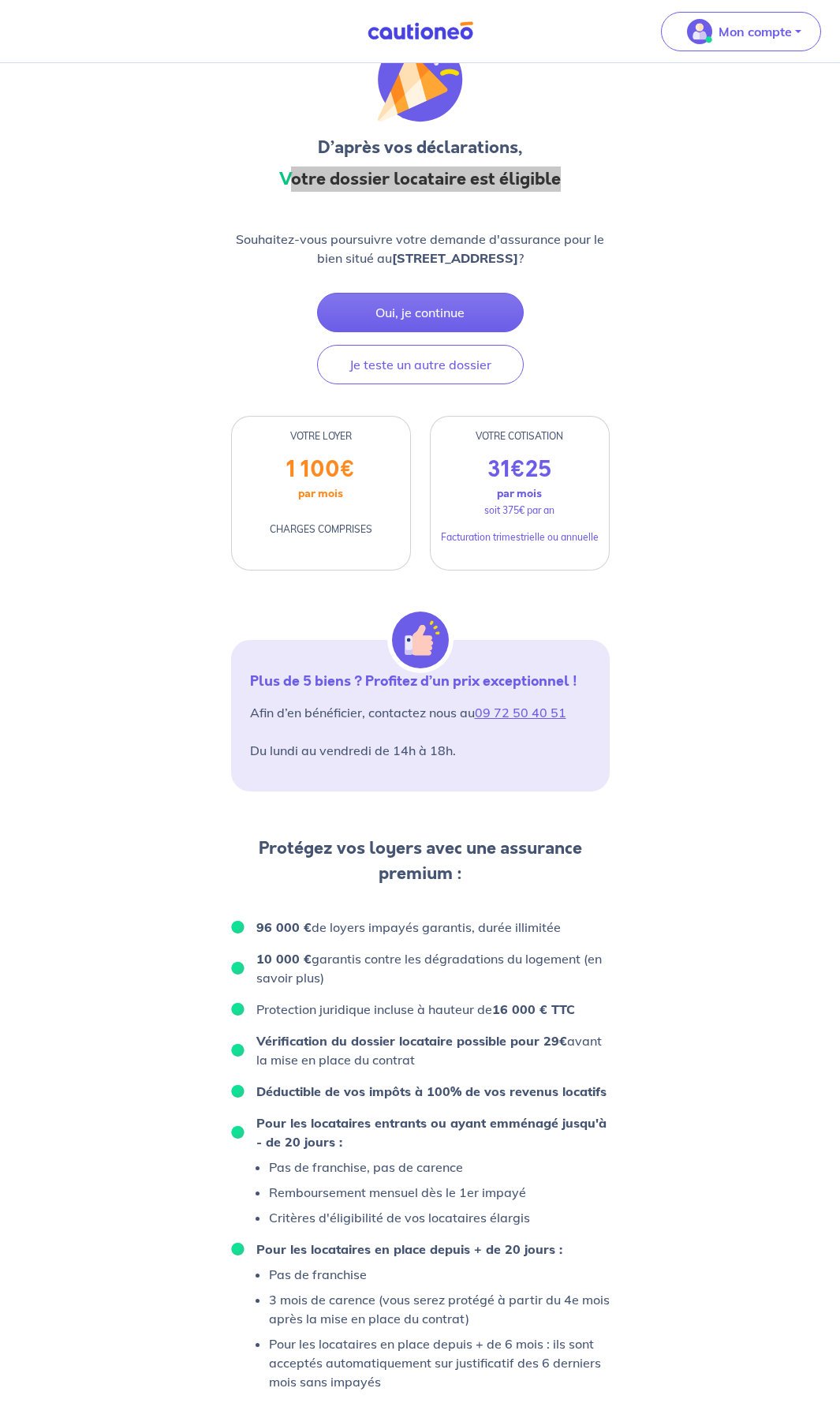
scroll to position [0, 0]
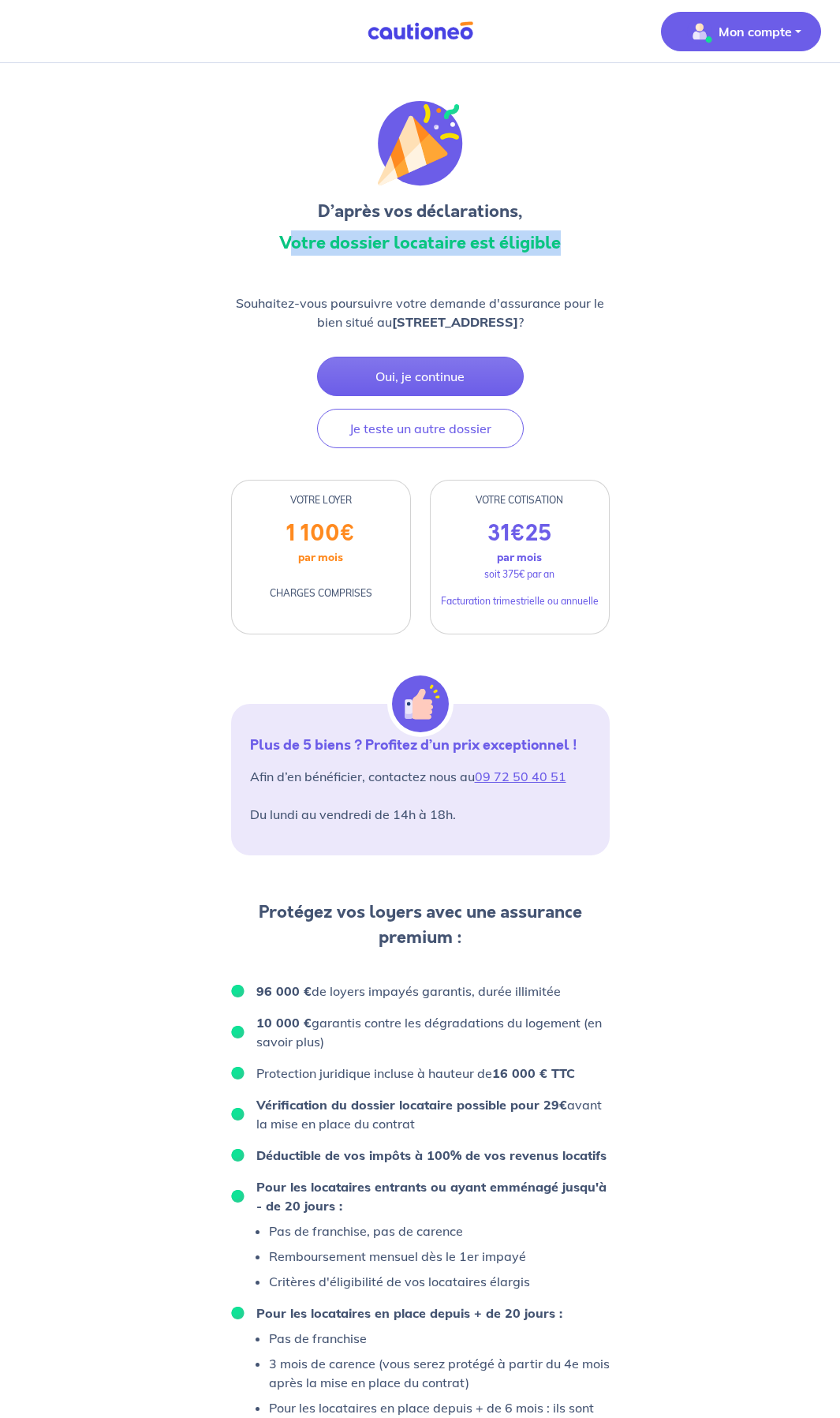
click at [759, 29] on p "Mon compte" at bounding box center [755, 31] width 73 height 19
click at [433, 375] on button "Oui, je continue" at bounding box center [420, 376] width 207 height 39
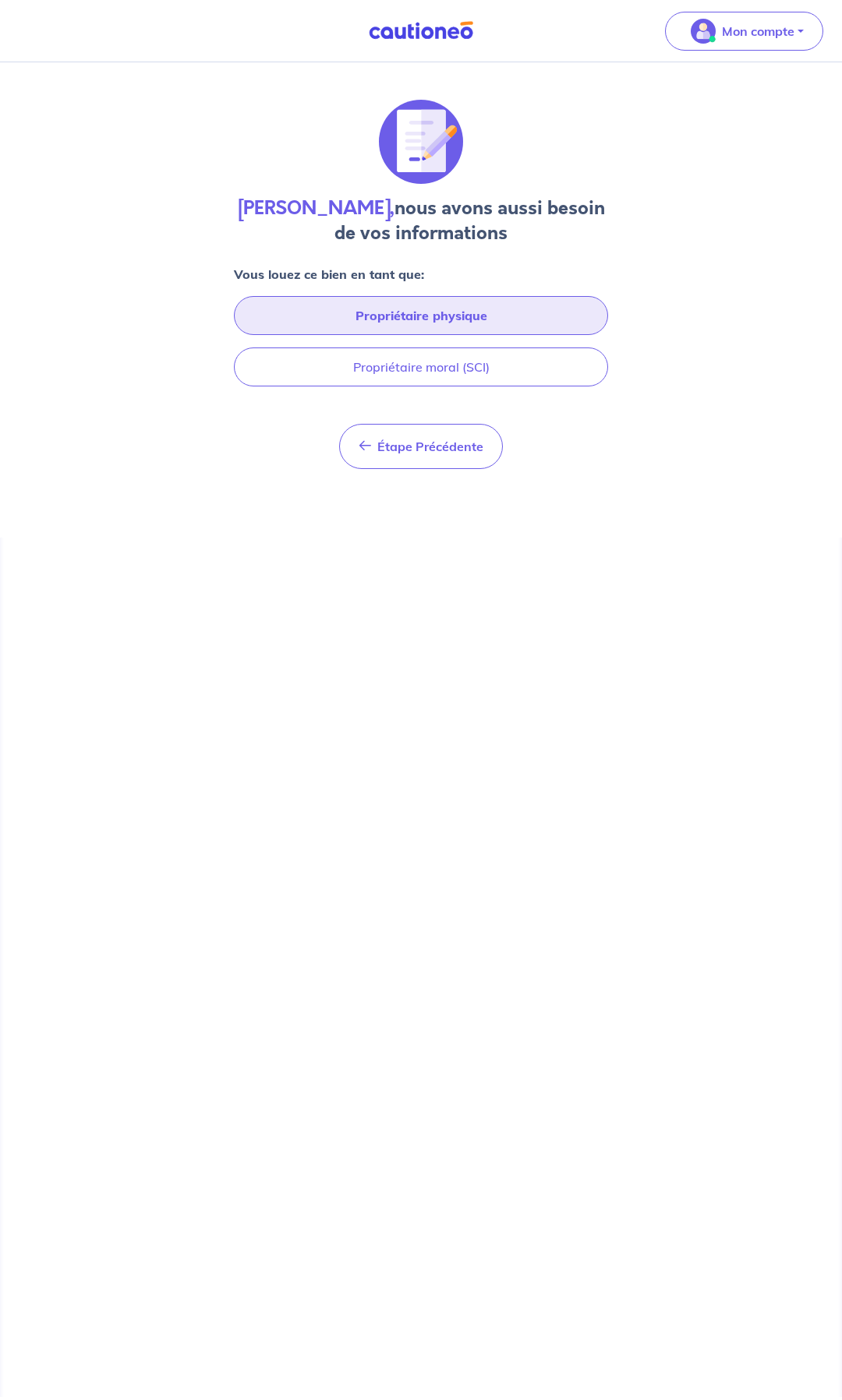
click at [462, 320] on button "Propriétaire physique" at bounding box center [421, 315] width 374 height 39
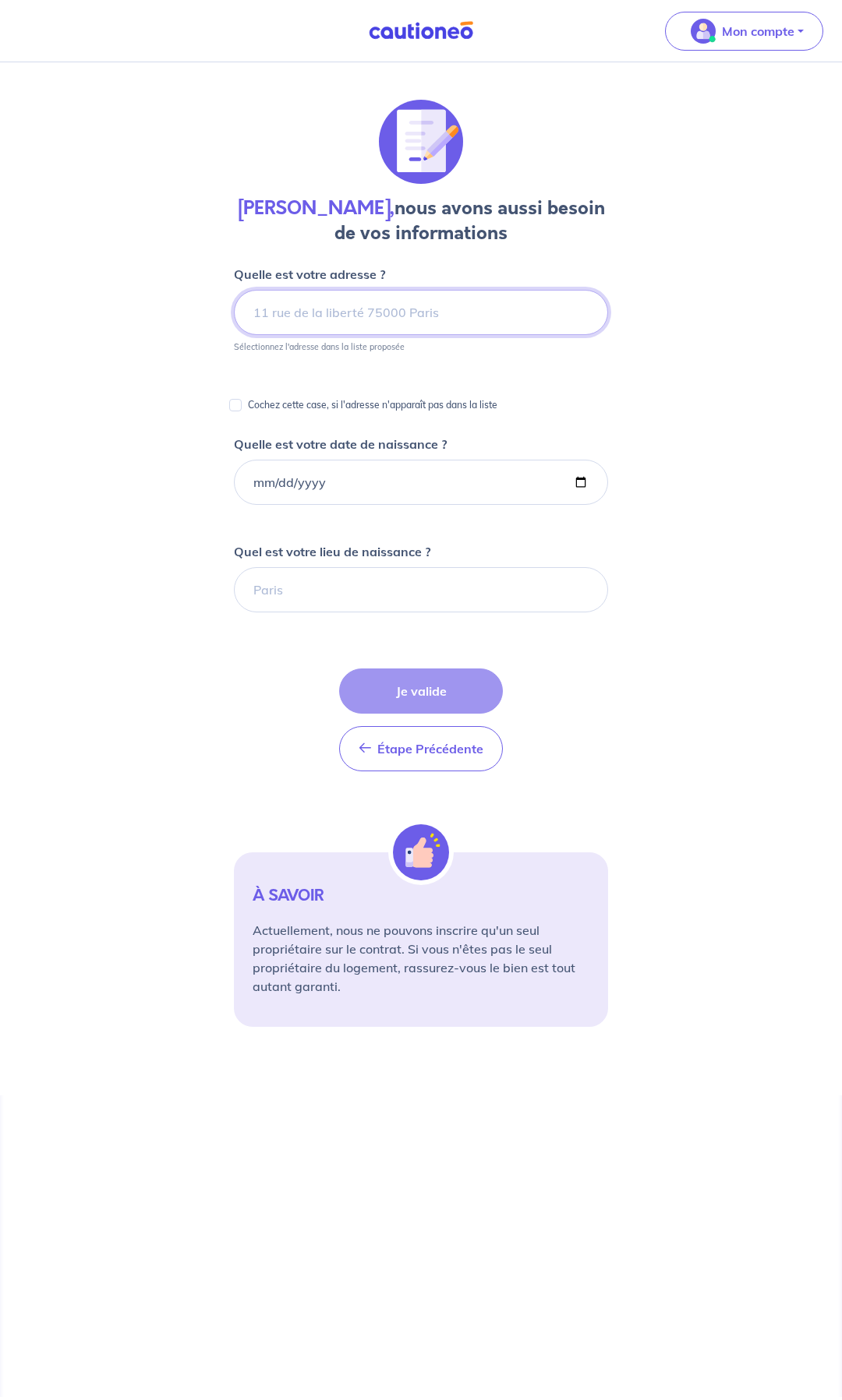
click at [399, 307] on input at bounding box center [421, 312] width 374 height 45
type input "7"
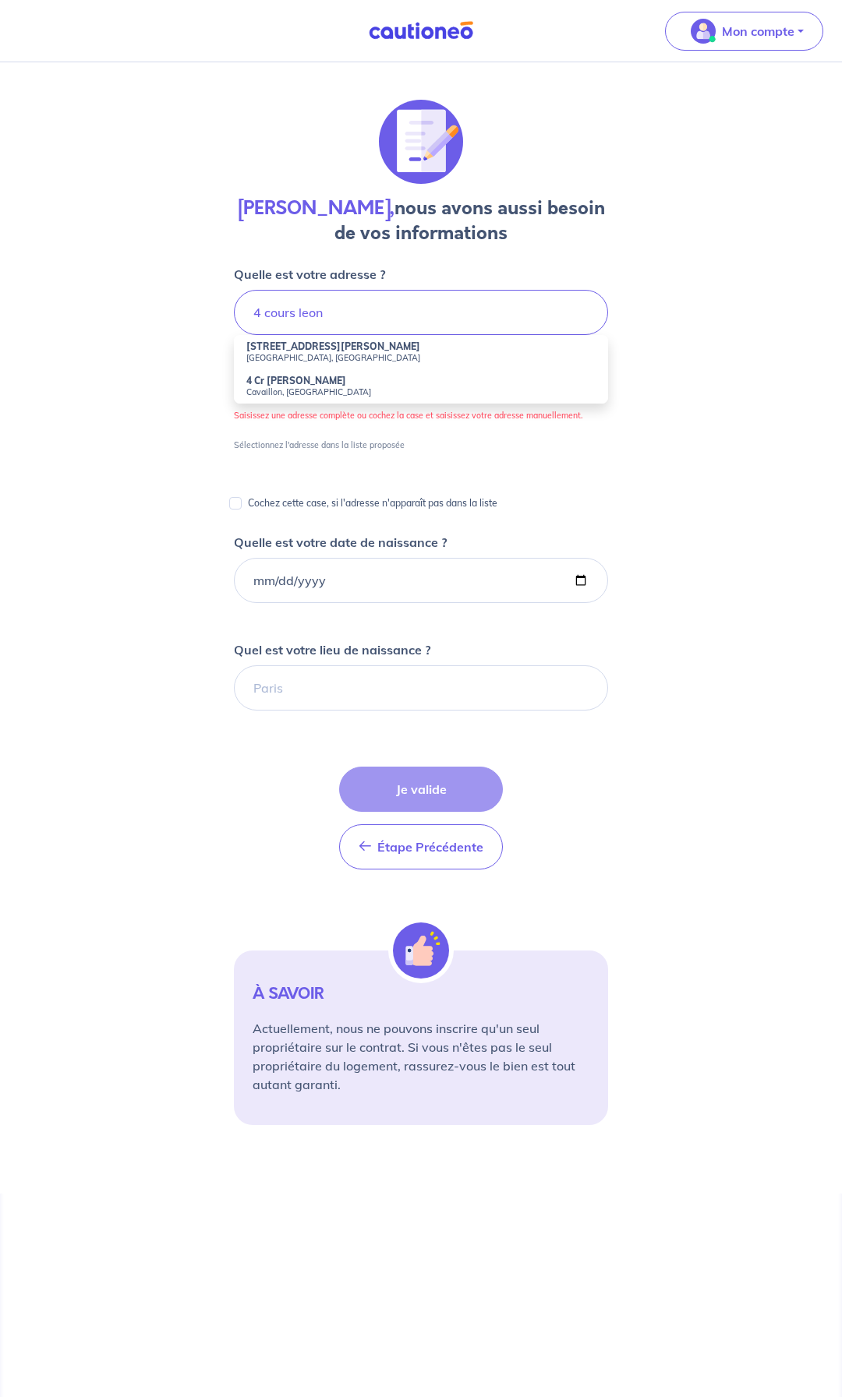
click at [343, 353] on small "[GEOGRAPHIC_DATA], [GEOGRAPHIC_DATA]" at bounding box center [421, 358] width 349 height 11
type input "[STREET_ADDRESS][PERSON_NAME]"
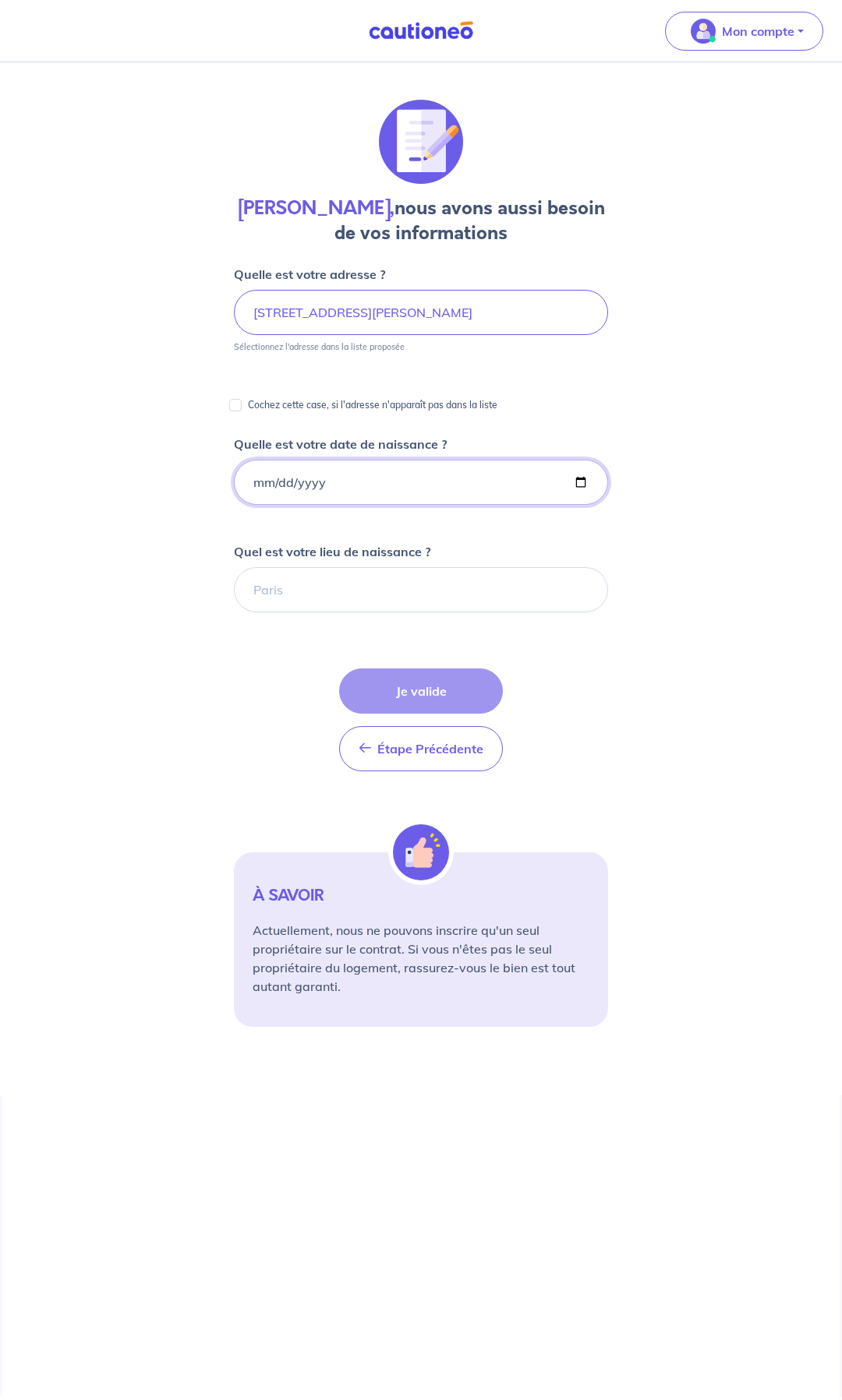
click at [336, 484] on input "Quelle est votre date de naissance ?" at bounding box center [421, 482] width 374 height 45
type input "[DATE]"
click at [337, 598] on input "confolens" at bounding box center [421, 589] width 374 height 45
click at [279, 593] on input "confolens" at bounding box center [421, 589] width 374 height 45
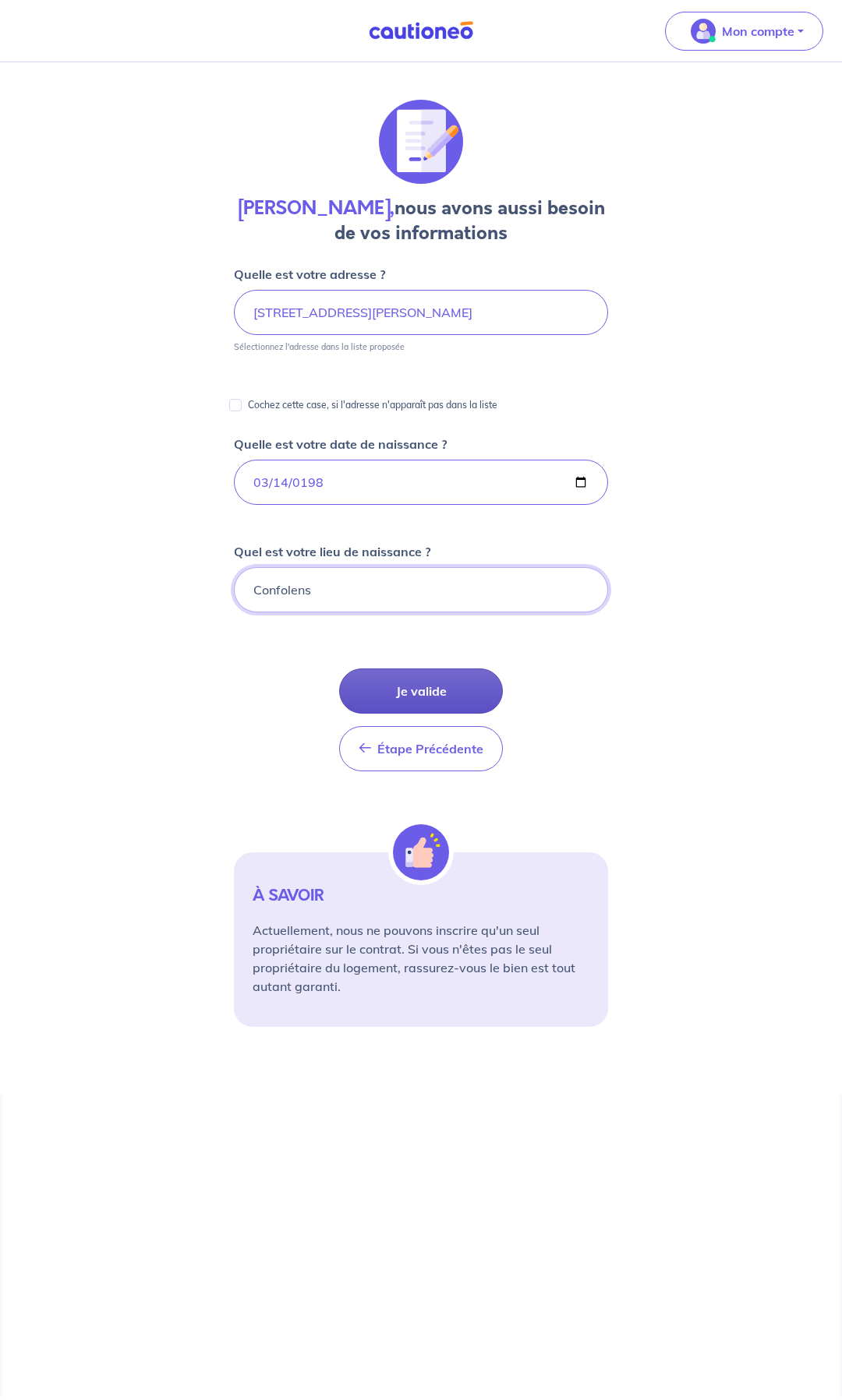
type input "Confolens"
click at [408, 690] on button "Je valide" at bounding box center [421, 690] width 164 height 45
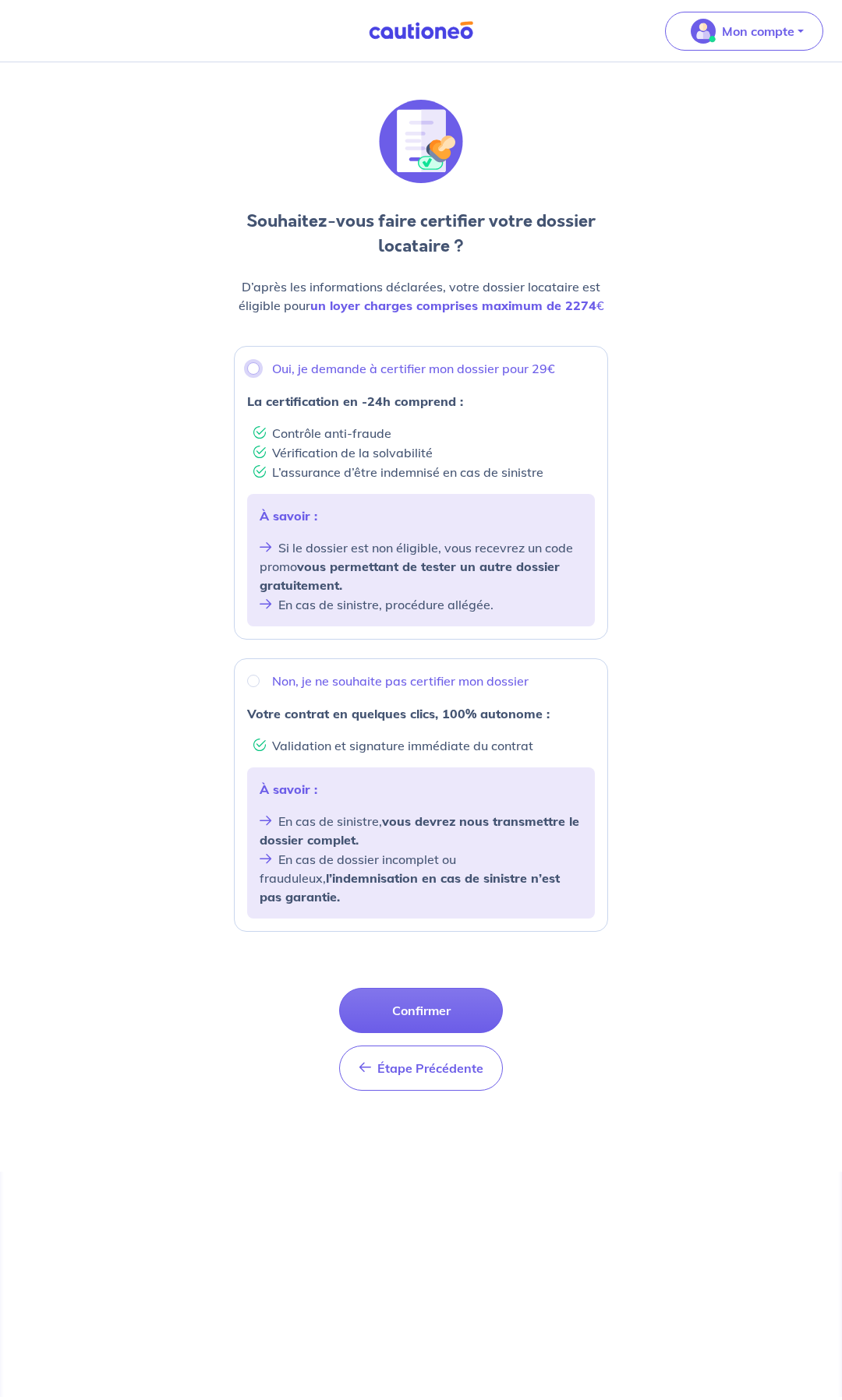
click at [253, 367] on input "Oui, je demande à certifier mon dossier pour 29€" at bounding box center [254, 369] width 13 height 13
radio input "true"
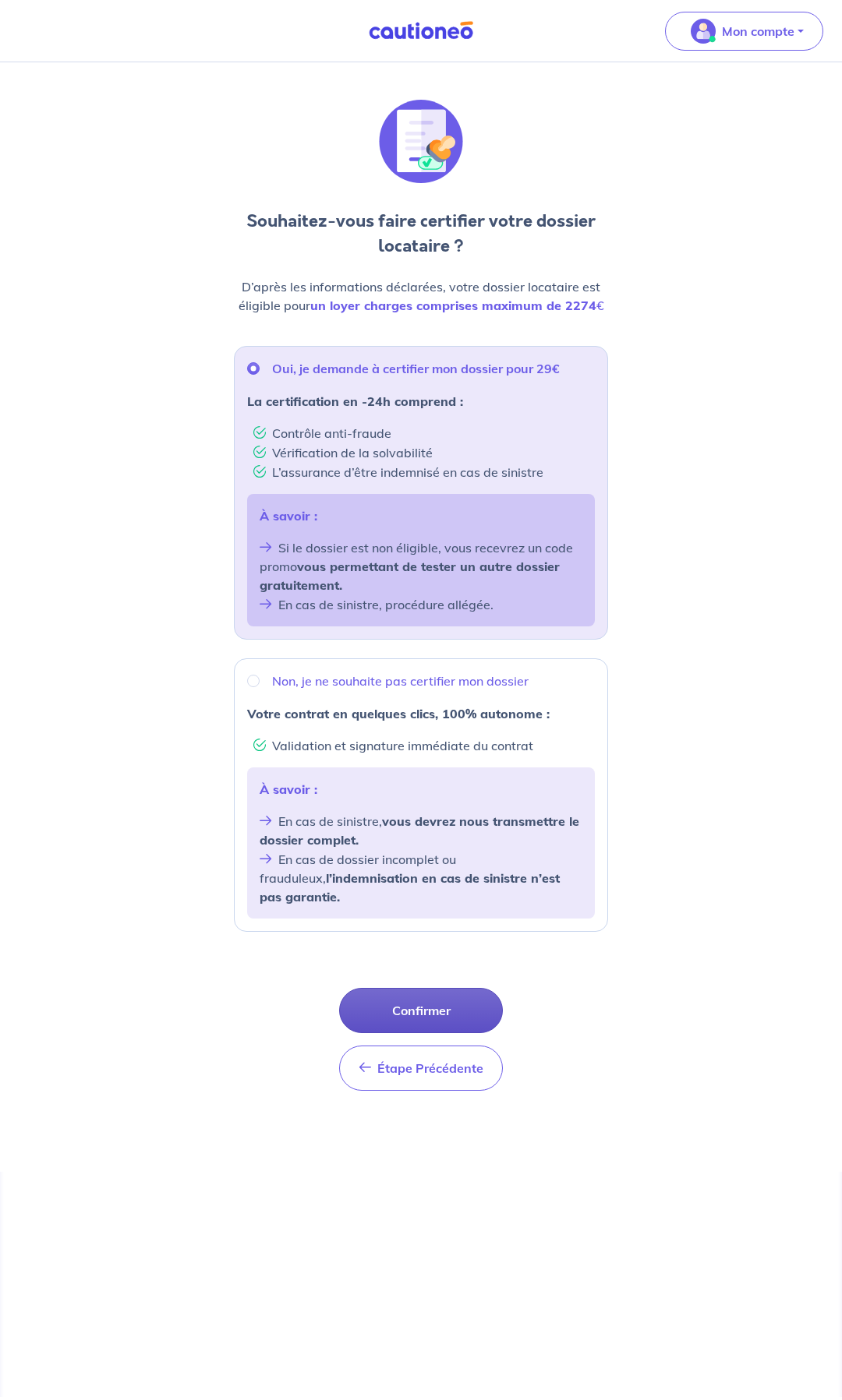
click at [439, 745] on button "Confirmer" at bounding box center [421, 1010] width 164 height 45
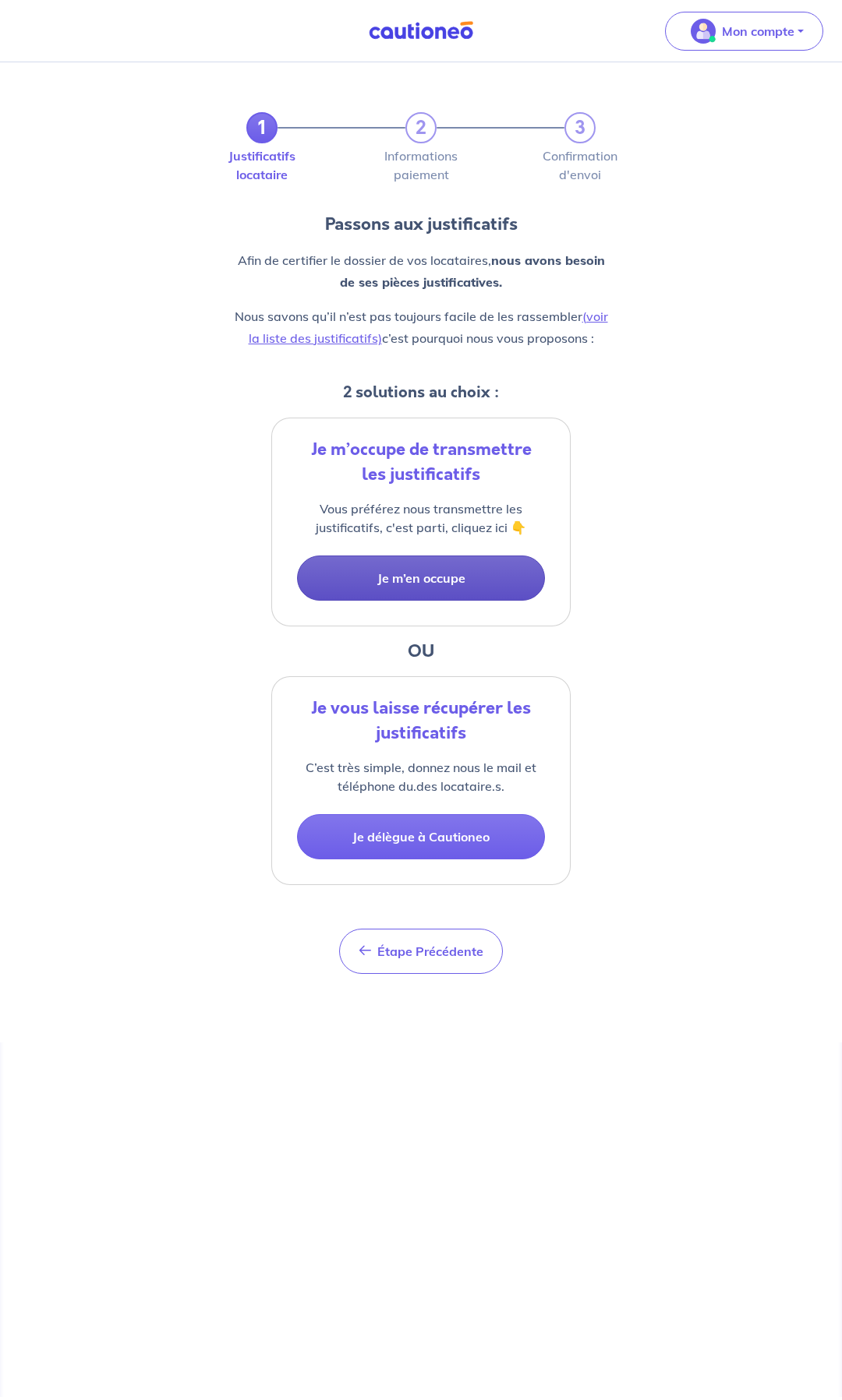
click at [403, 577] on button "Je m’en occupe" at bounding box center [421, 578] width 248 height 45
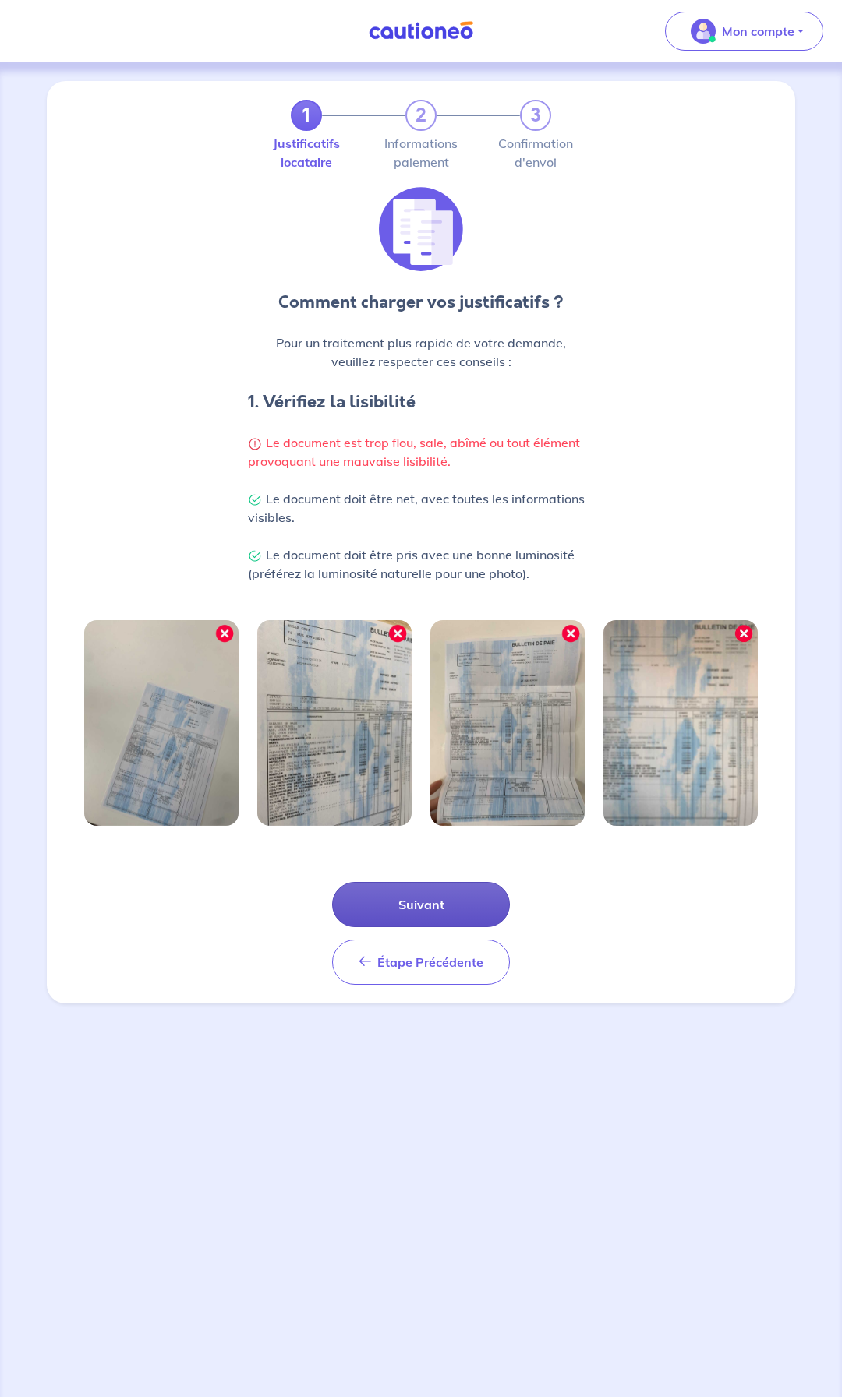
click at [436, 745] on button "Suivant" at bounding box center [420, 904] width 177 height 45
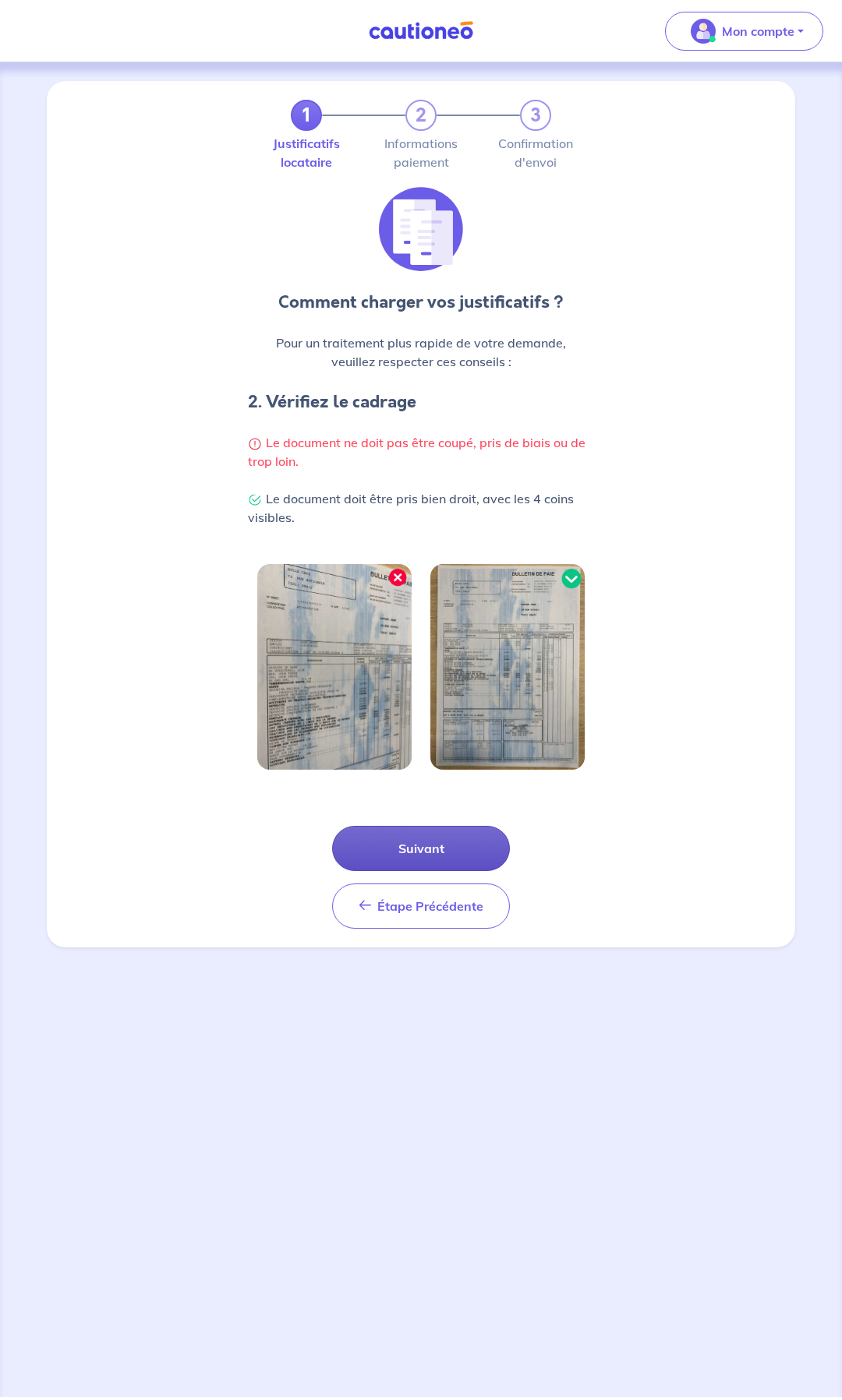
click at [416, 745] on button "Suivant" at bounding box center [420, 848] width 177 height 45
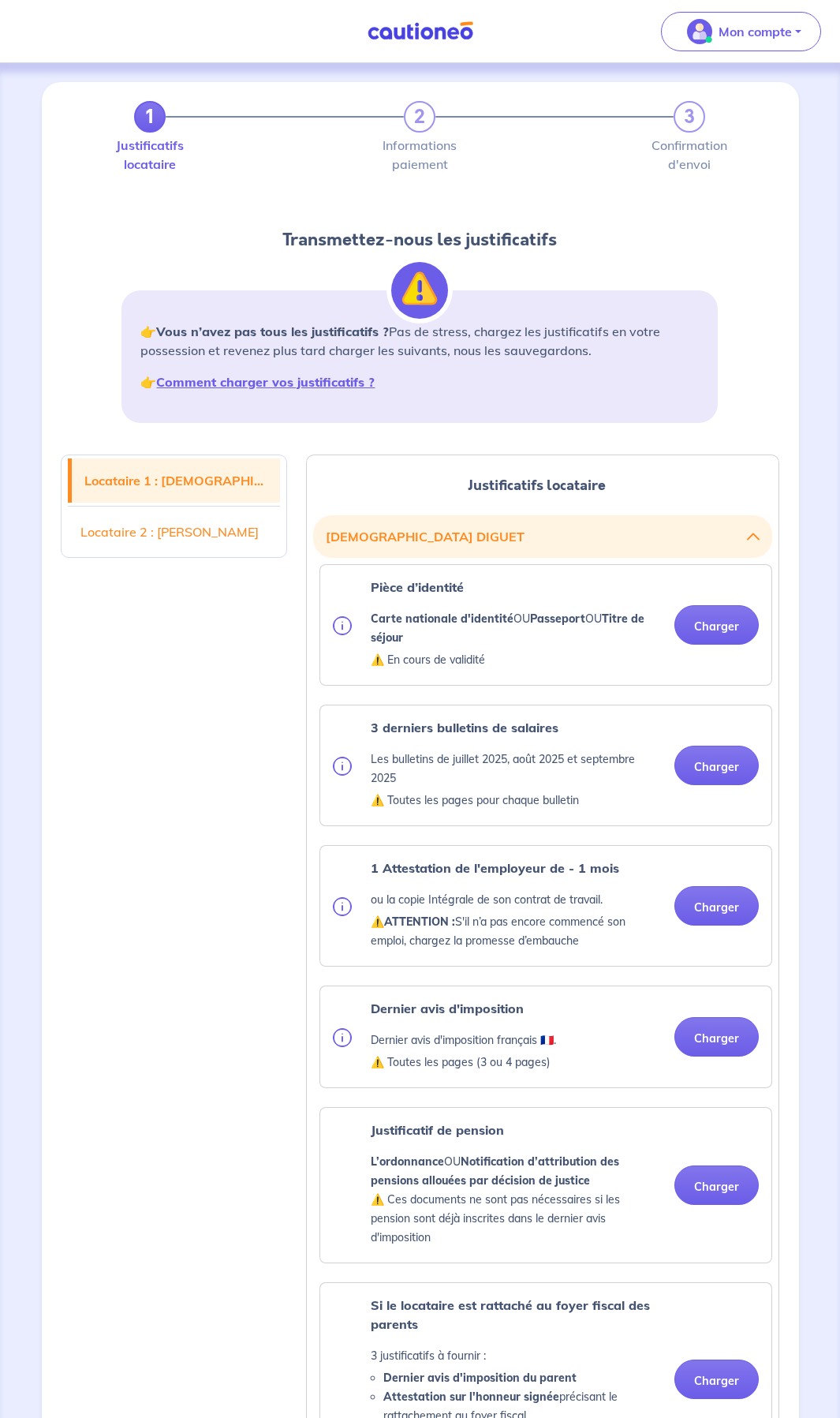
scroll to position [79, 0]
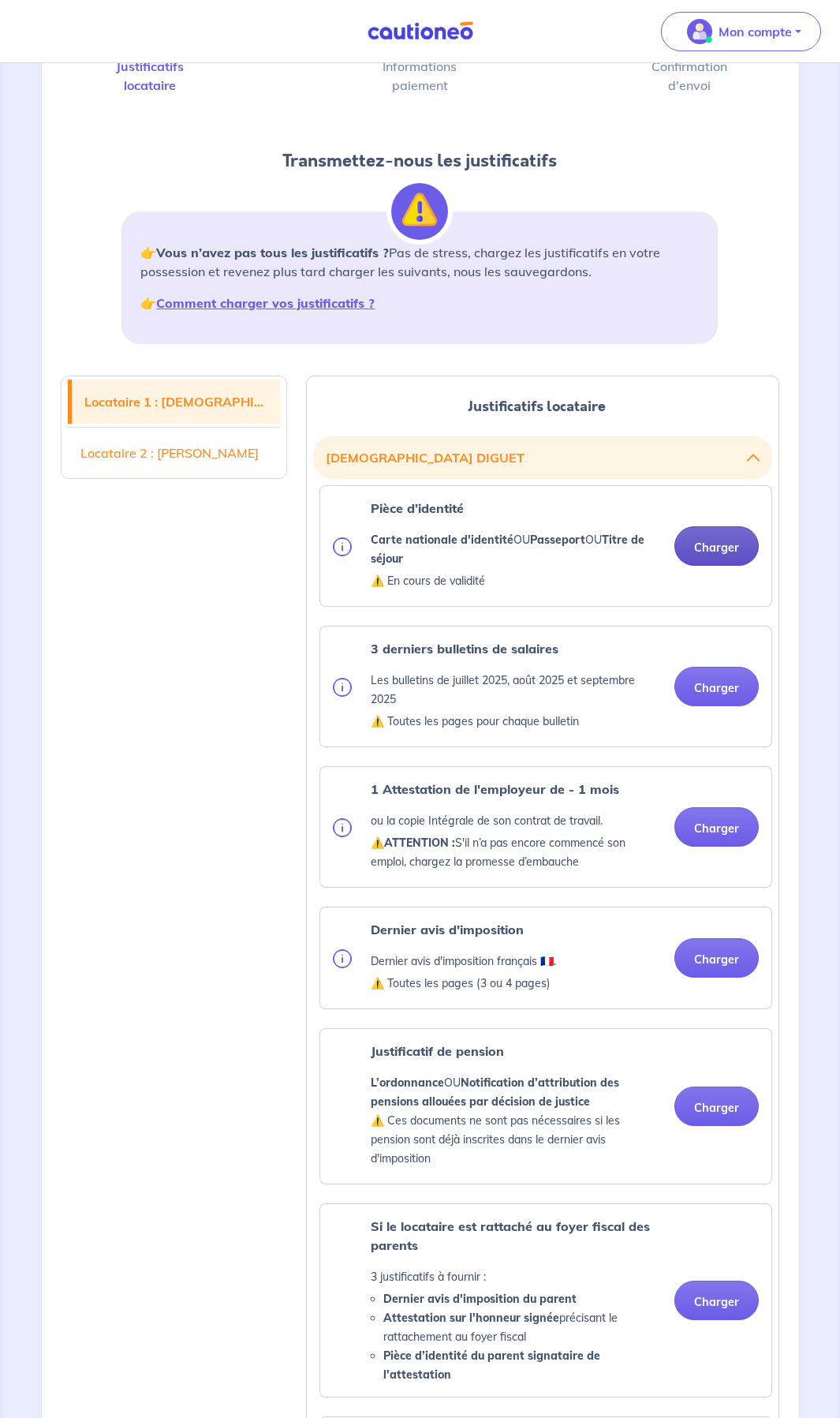
click at [709, 543] on button "Charger" at bounding box center [717, 545] width 85 height 39
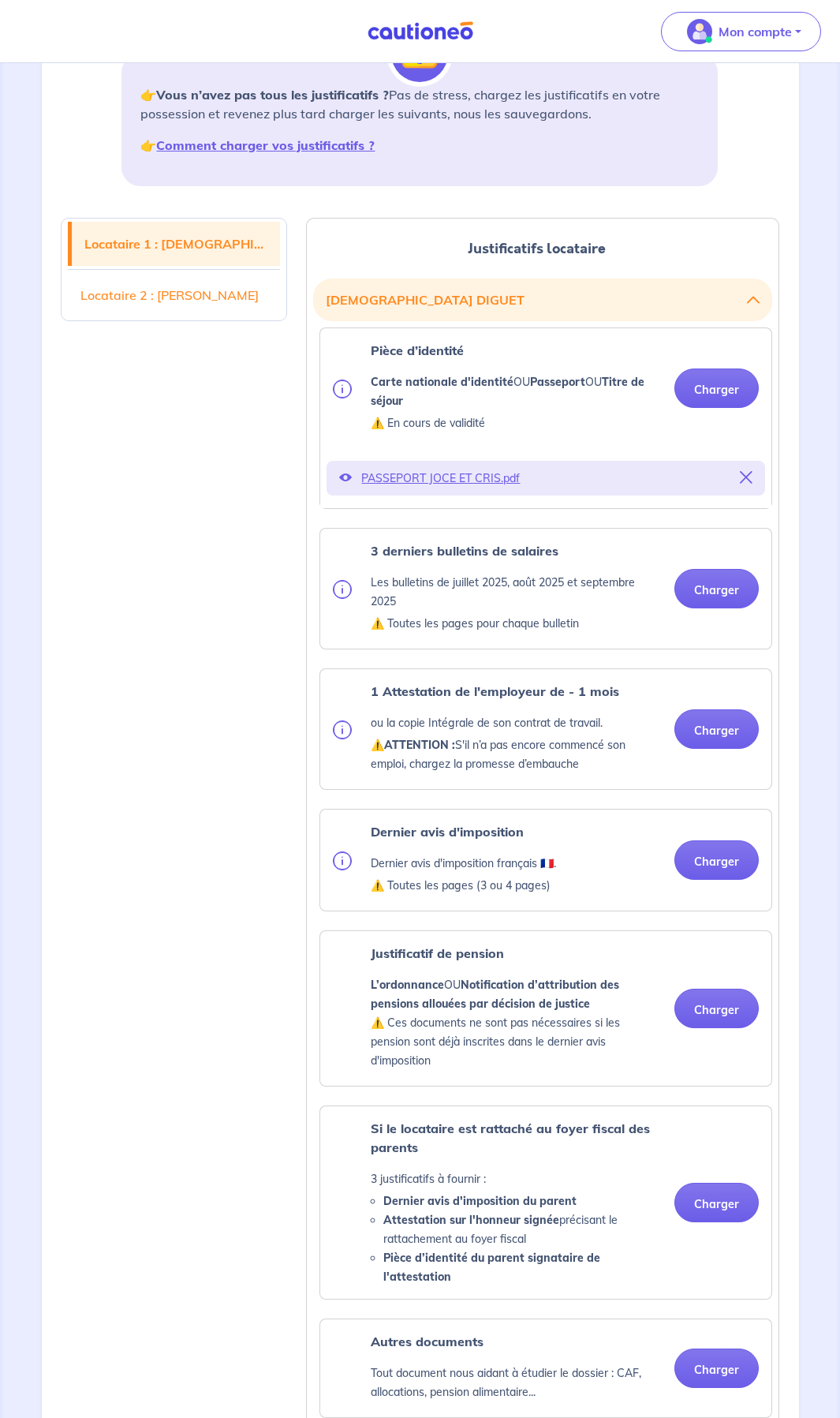
scroll to position [316, 0]
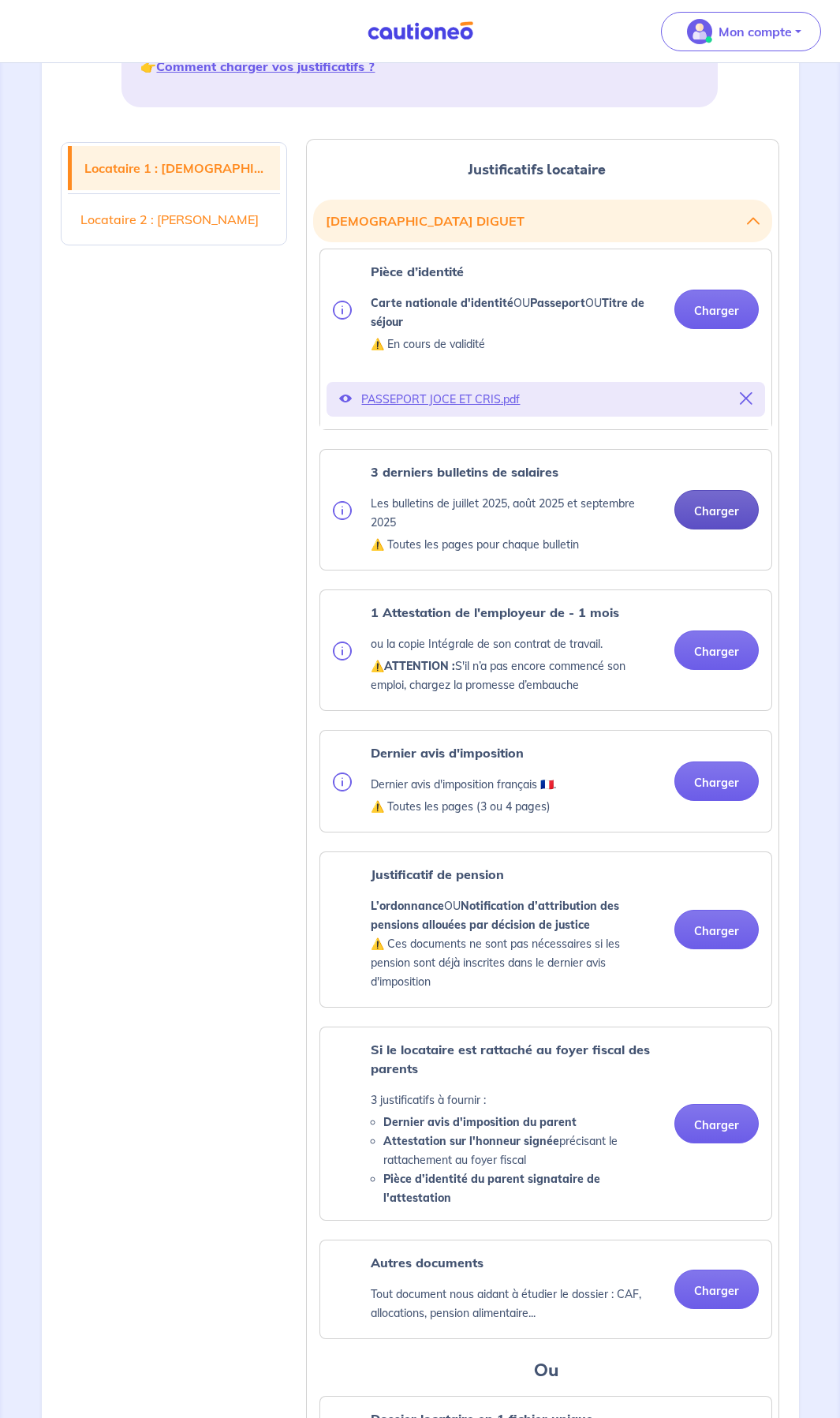
click at [721, 501] on button "Charger" at bounding box center [717, 509] width 85 height 39
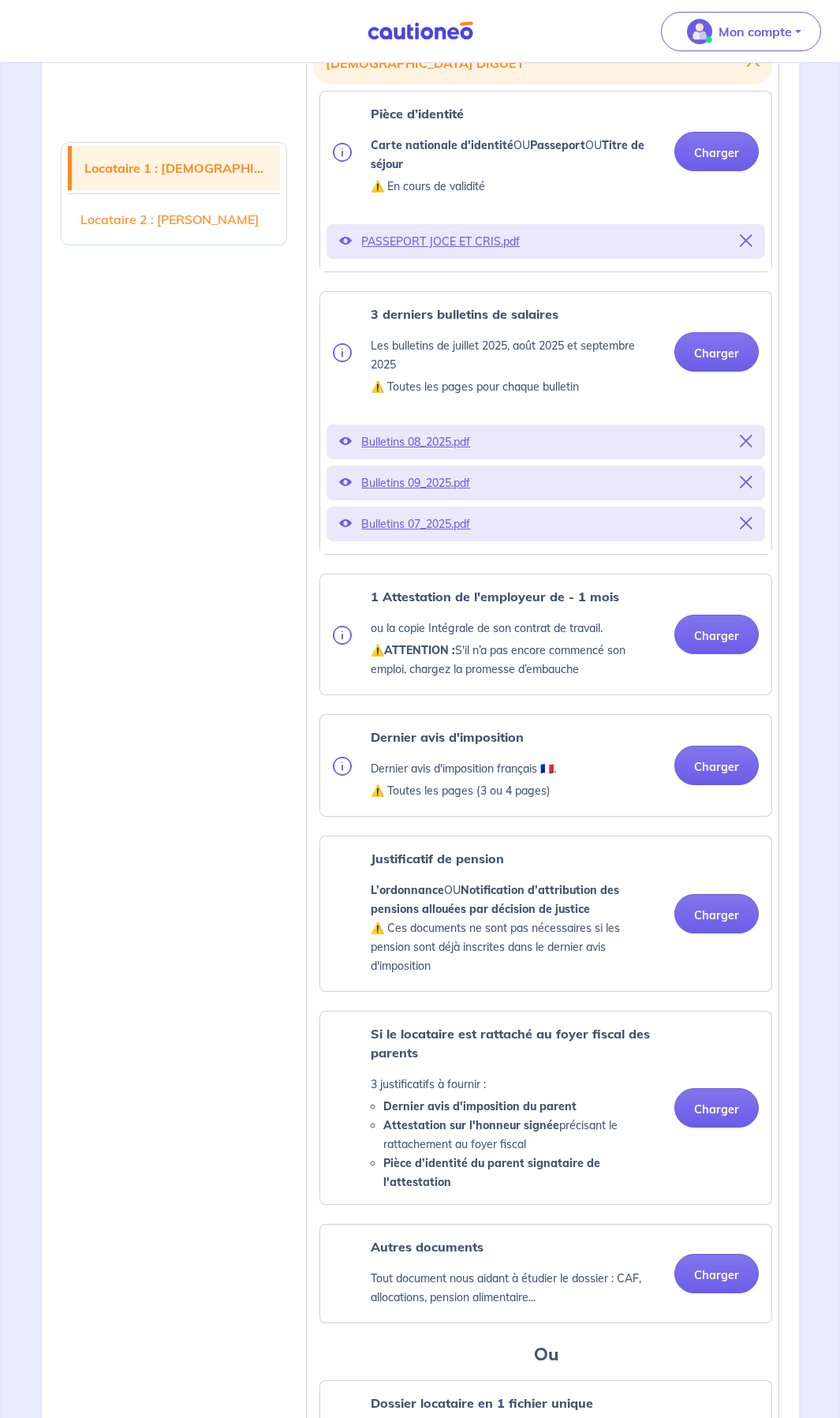
scroll to position [553, 0]
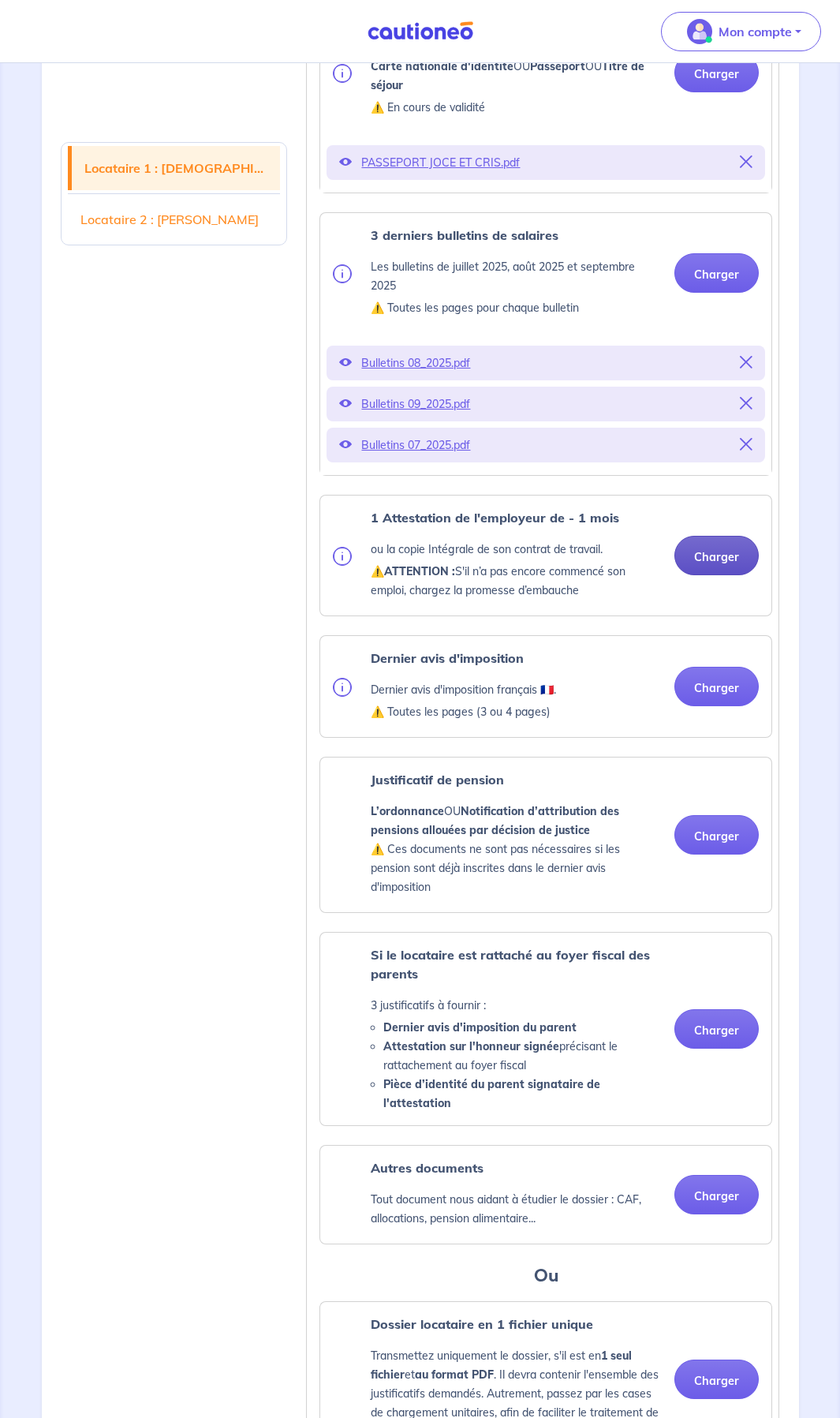
click at [709, 560] on button "Charger" at bounding box center [717, 555] width 85 height 39
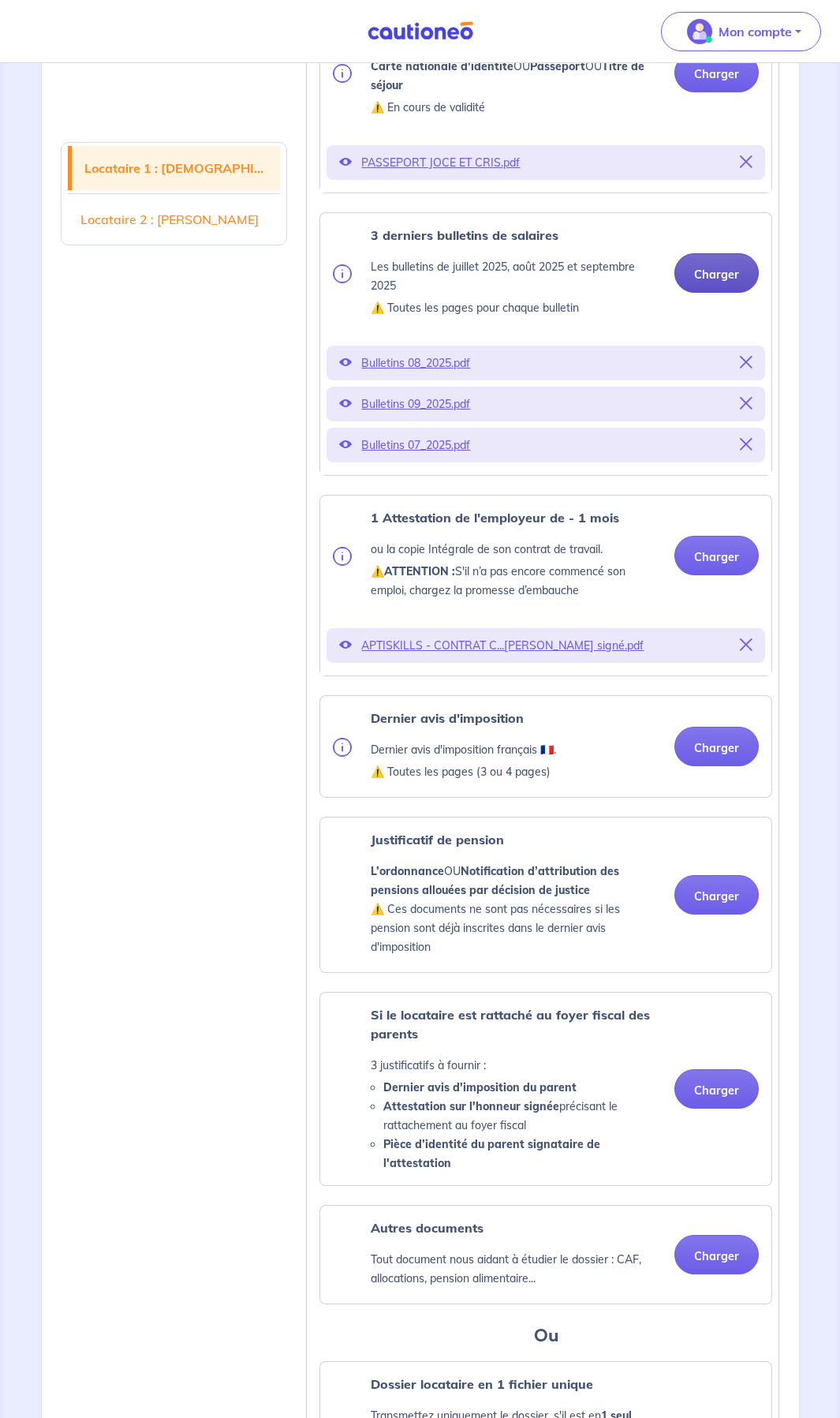
click at [723, 260] on button "Charger" at bounding box center [717, 272] width 85 height 39
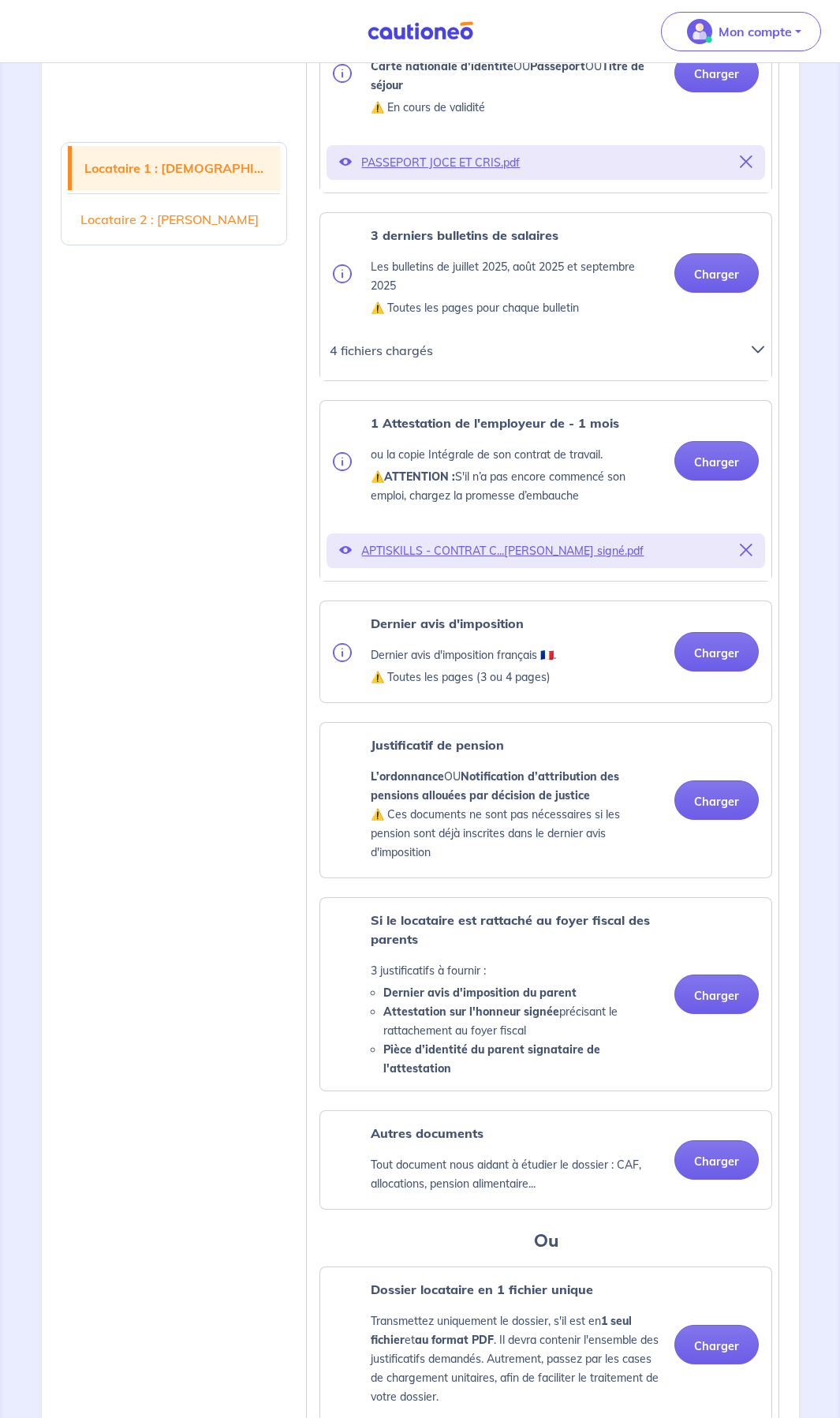
click at [755, 345] on icon at bounding box center [759, 350] width 13 height 13
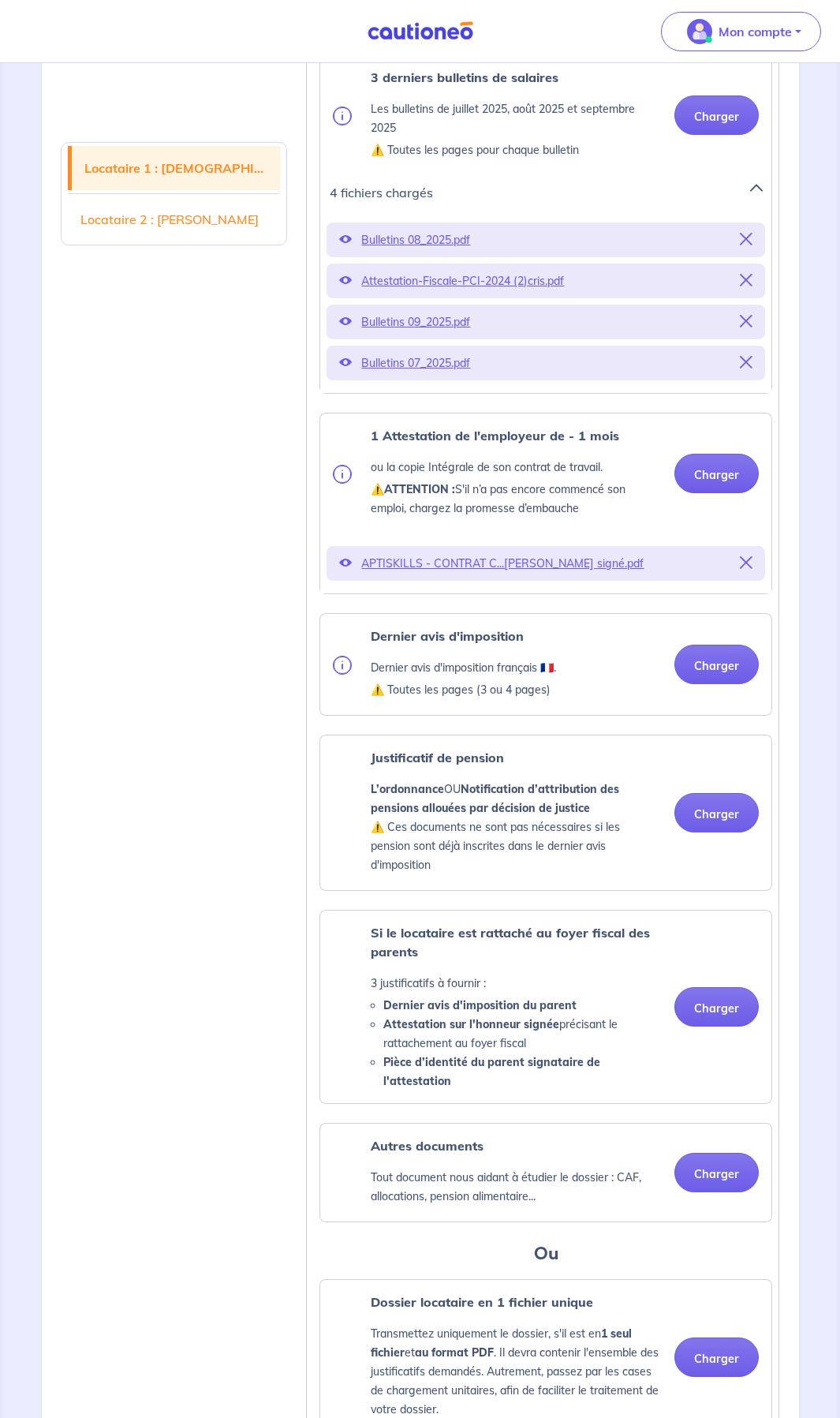
scroll to position [790, 0]
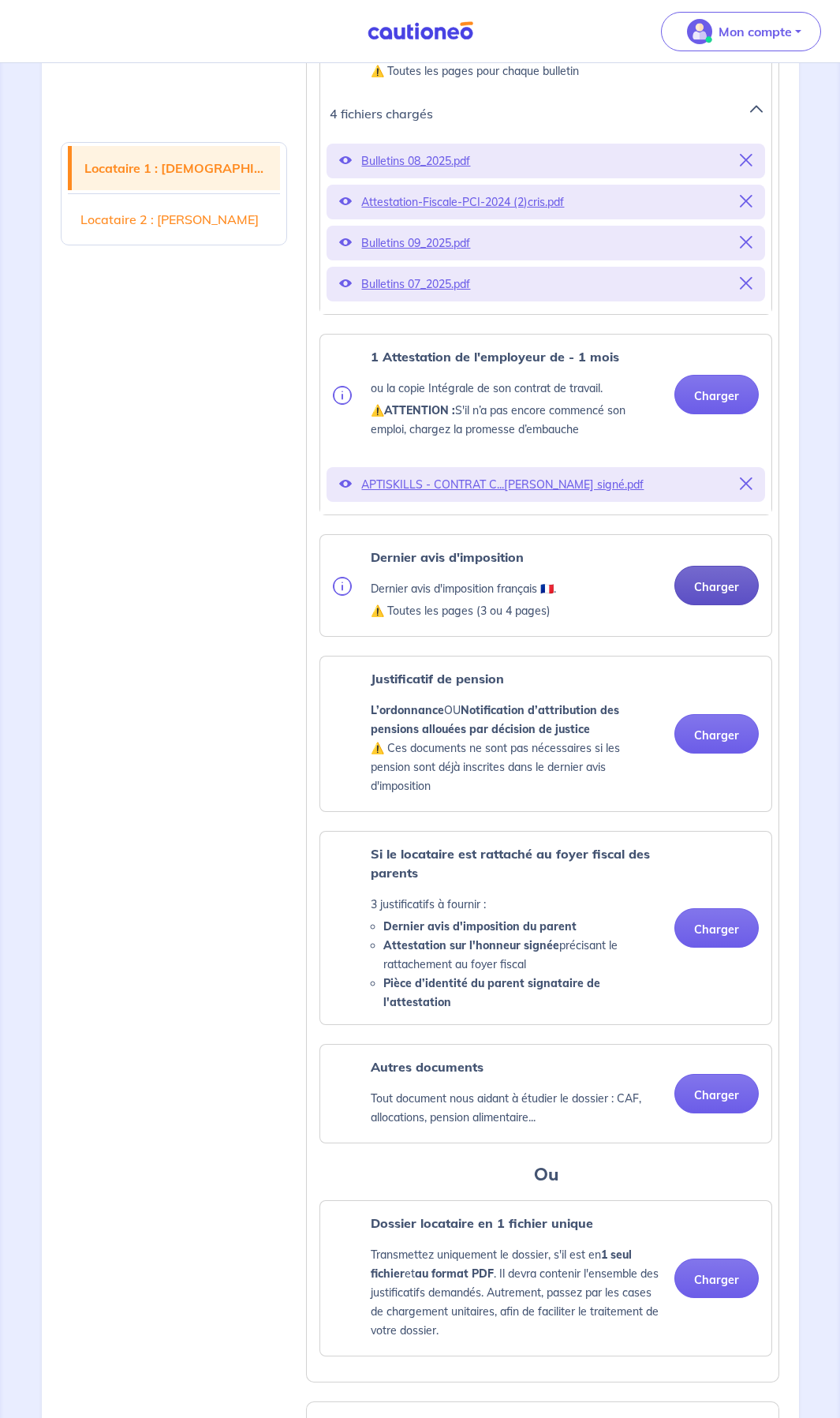
click at [697, 593] on button "Charger" at bounding box center [717, 585] width 85 height 39
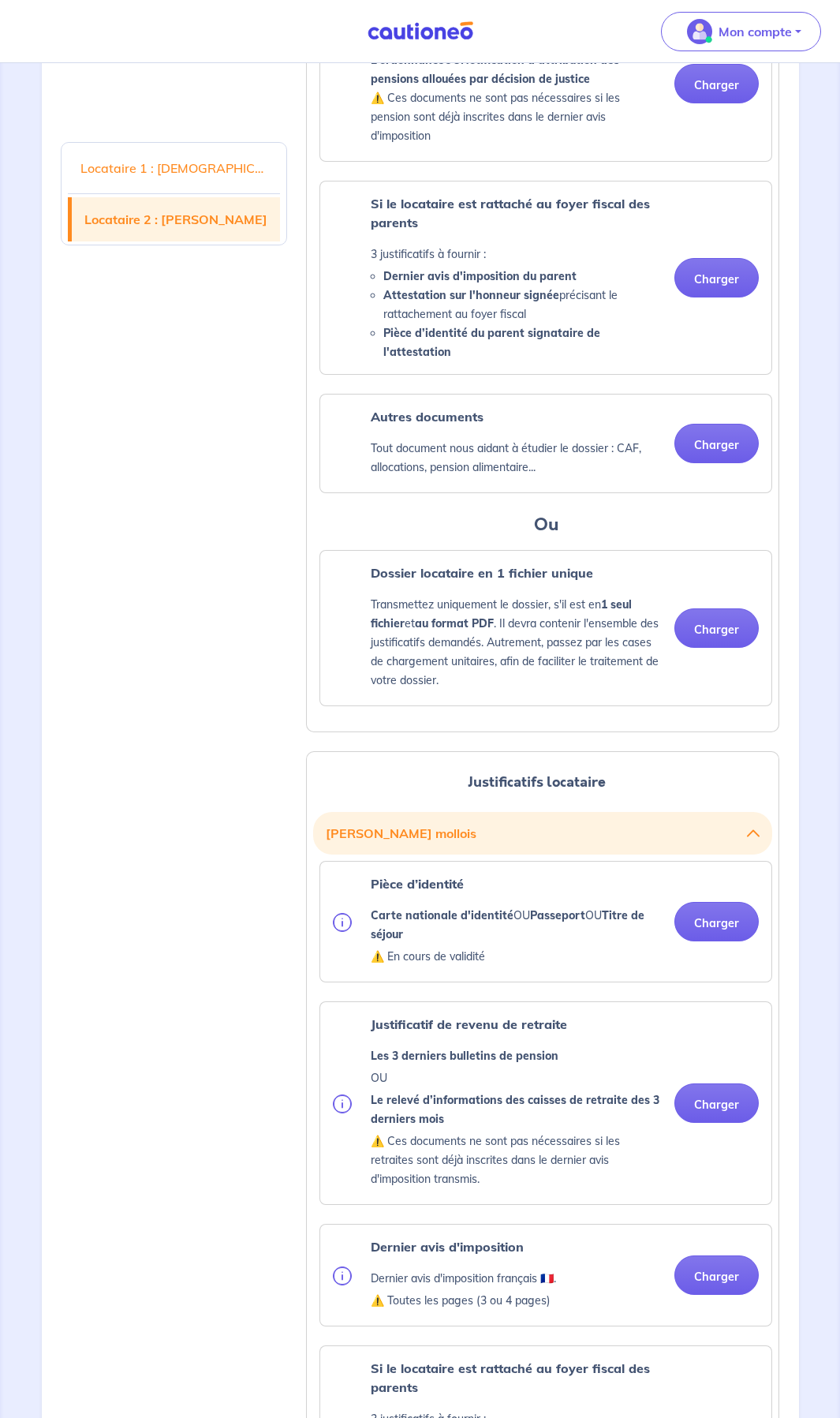
scroll to position [1578, 0]
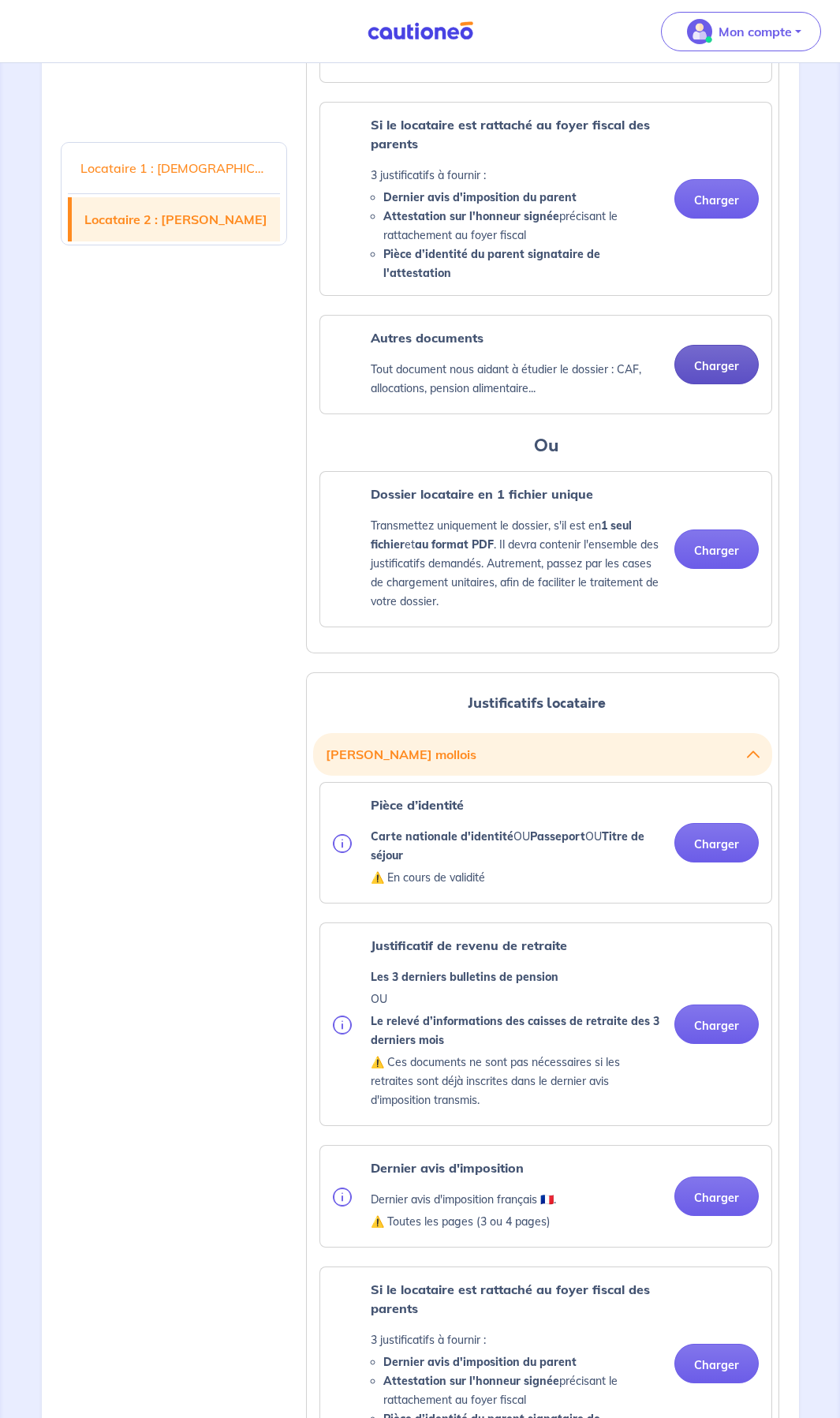
click at [699, 348] on button "Charger" at bounding box center [717, 364] width 85 height 39
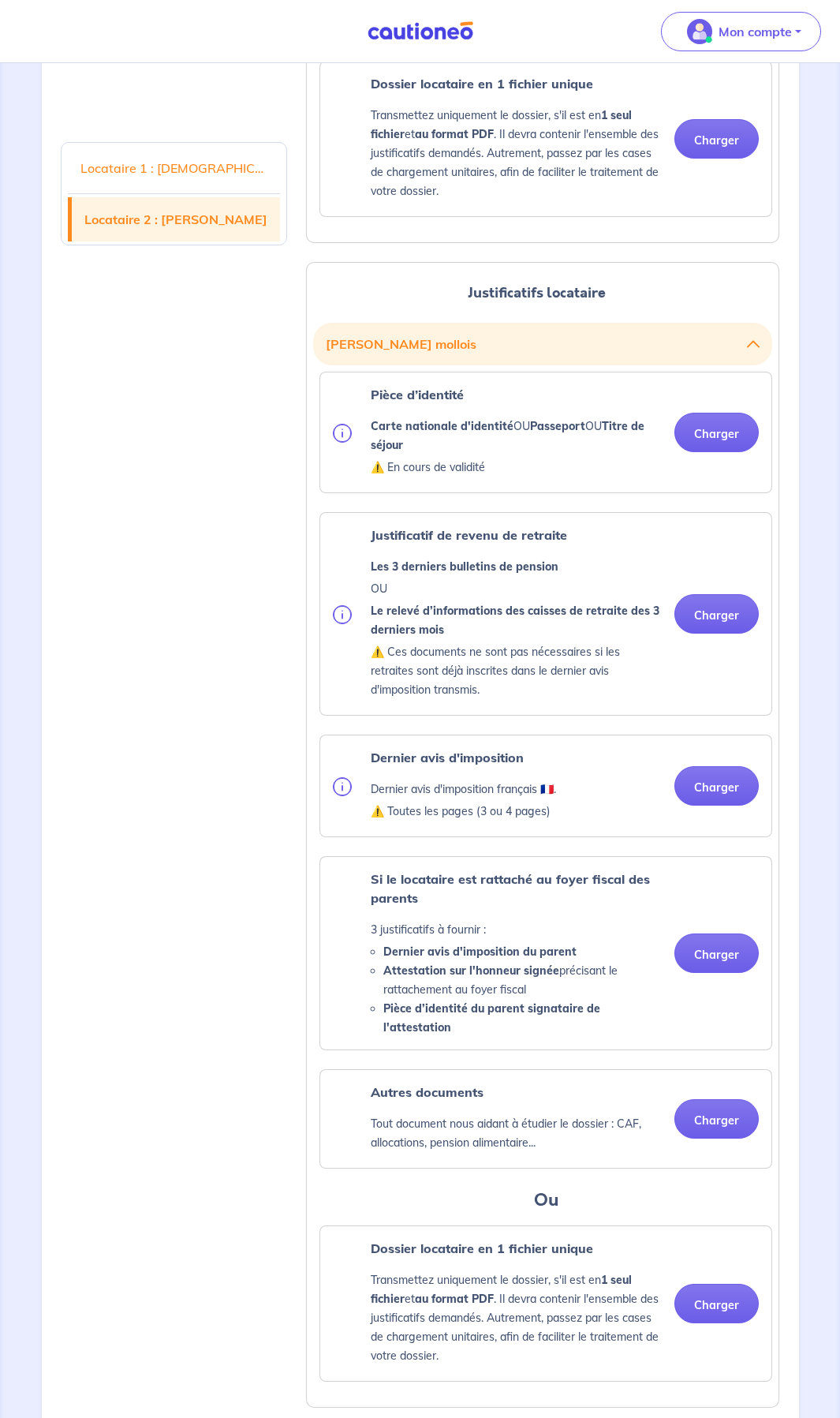
scroll to position [2210, 0]
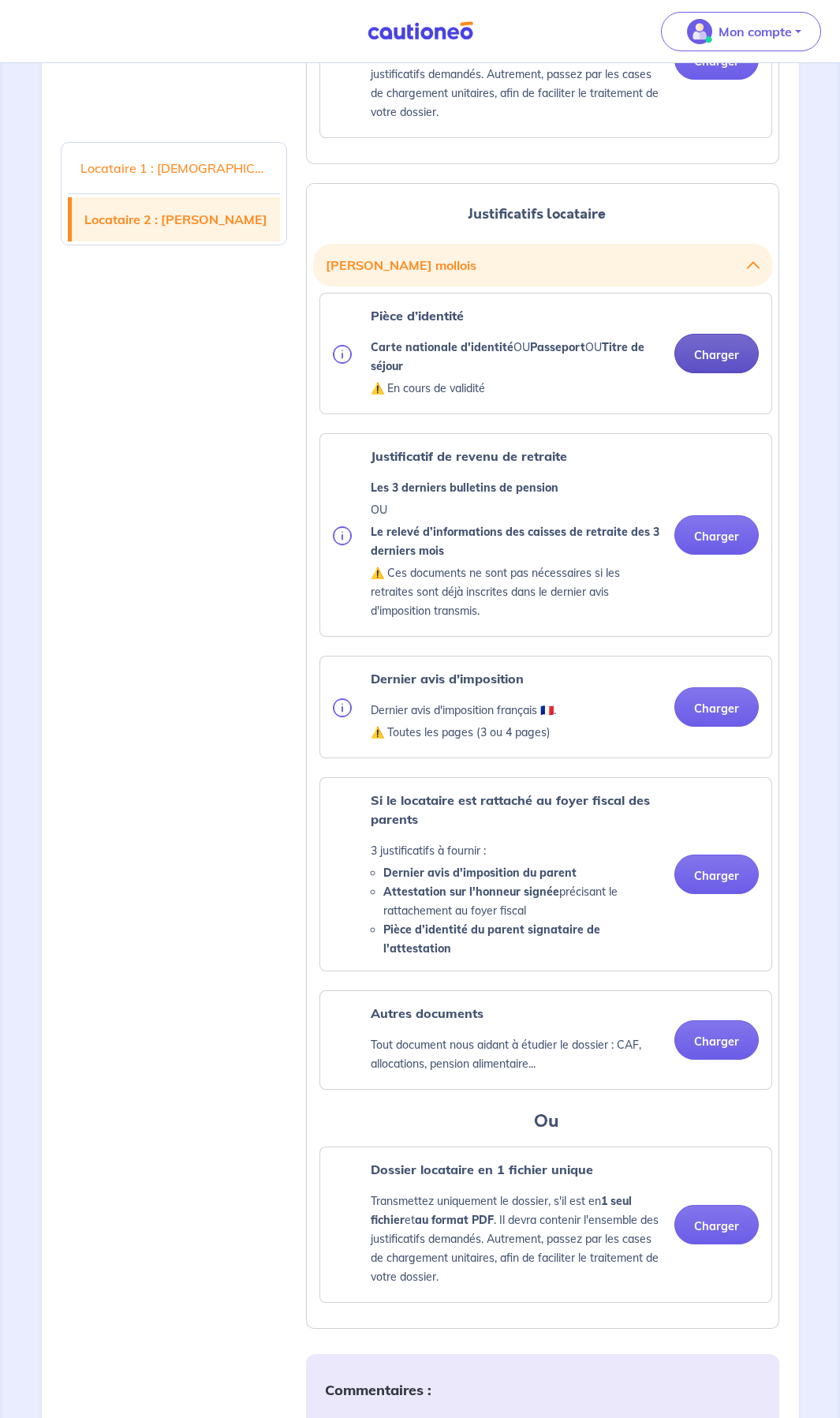
click at [704, 345] on button "Charger" at bounding box center [717, 353] width 85 height 39
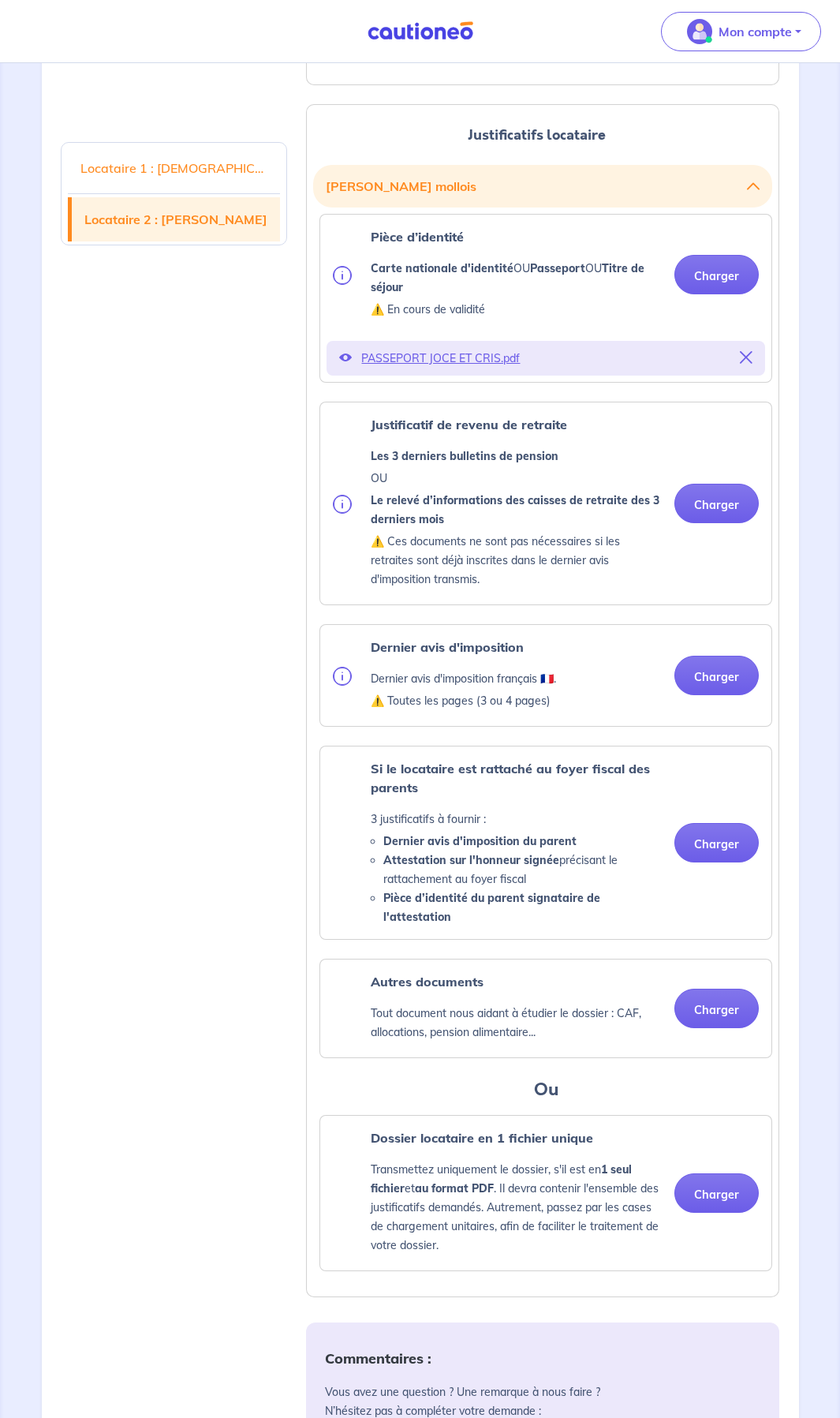
scroll to position [2368, 0]
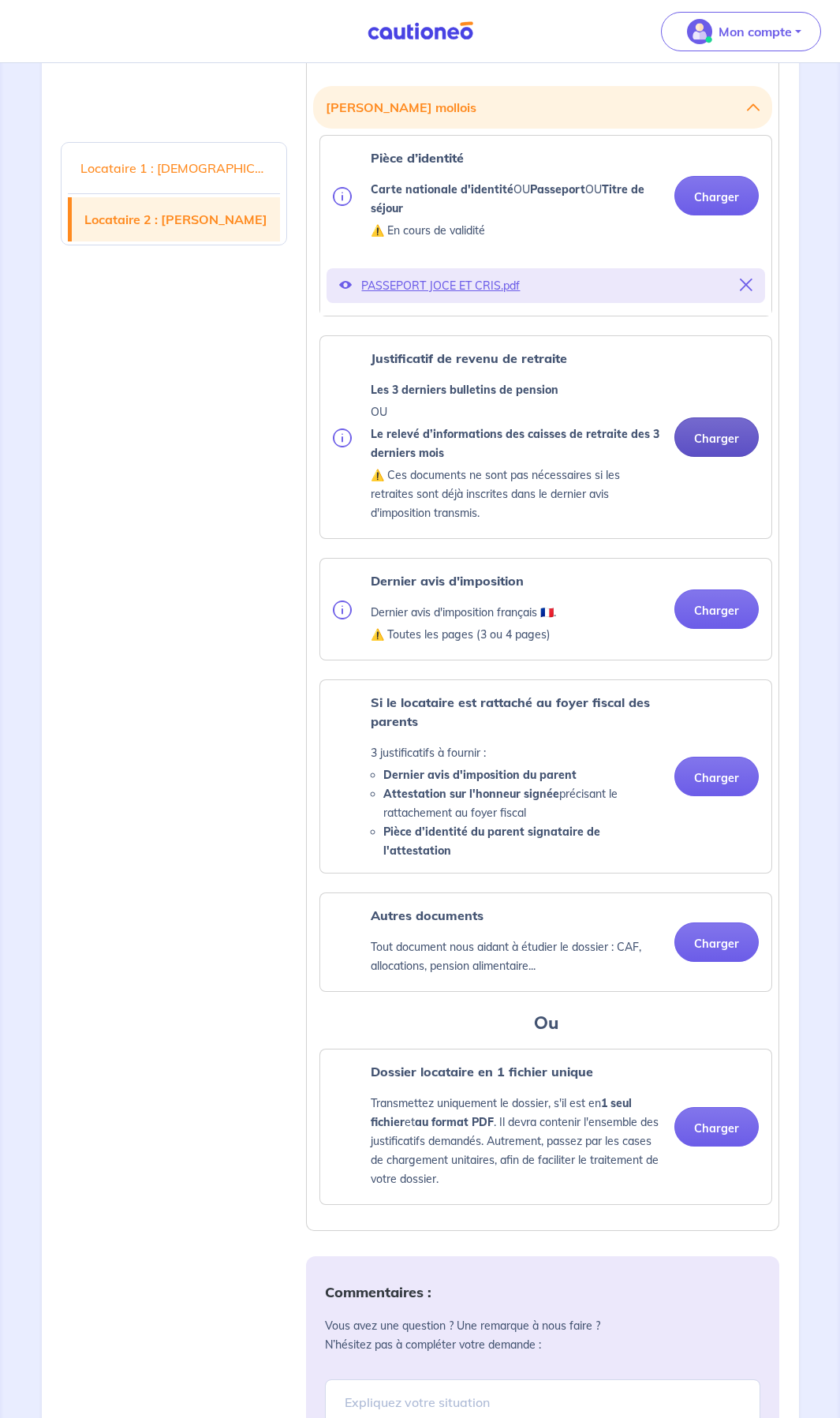
click at [713, 425] on button "Charger" at bounding box center [717, 437] width 85 height 39
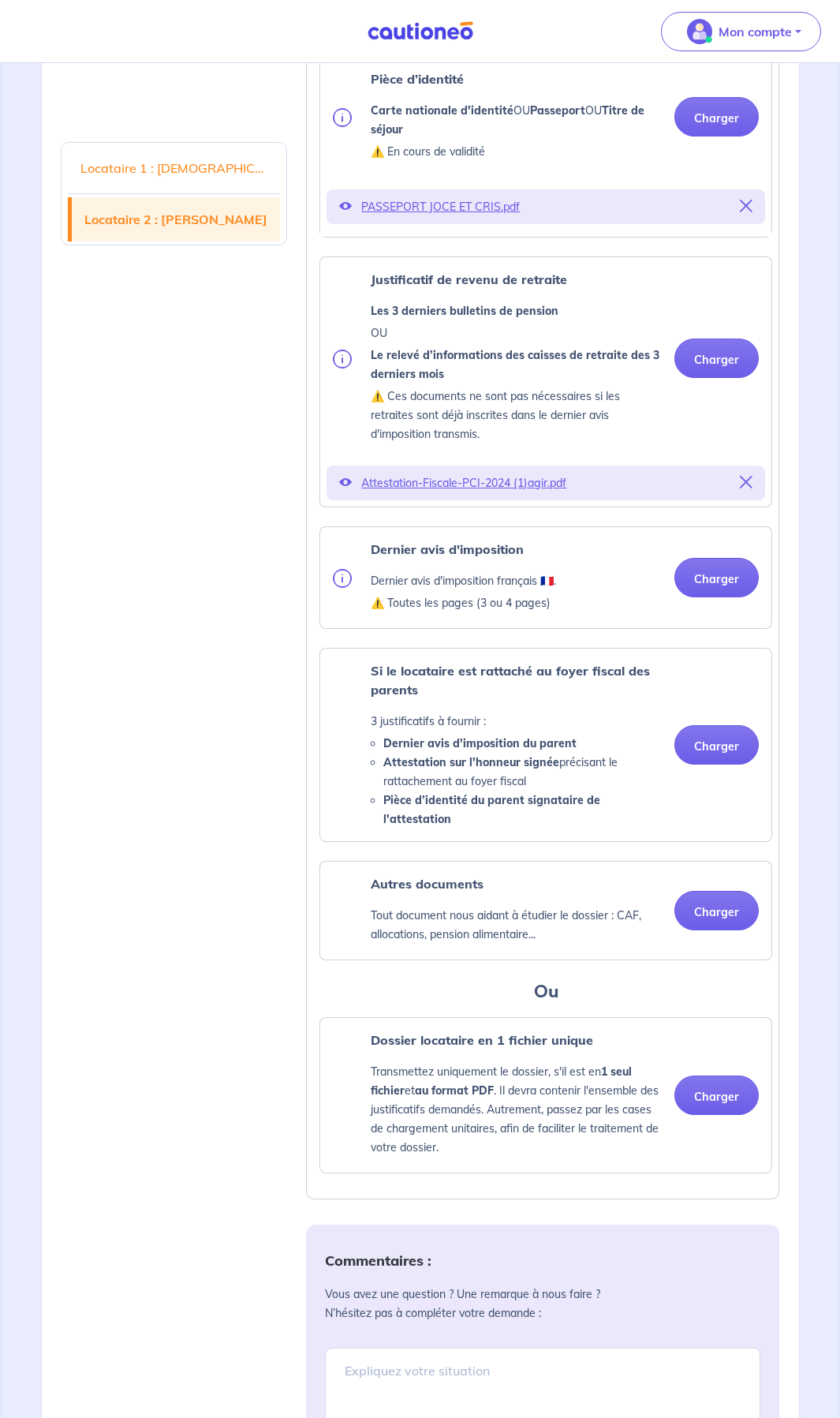
scroll to position [2526, 0]
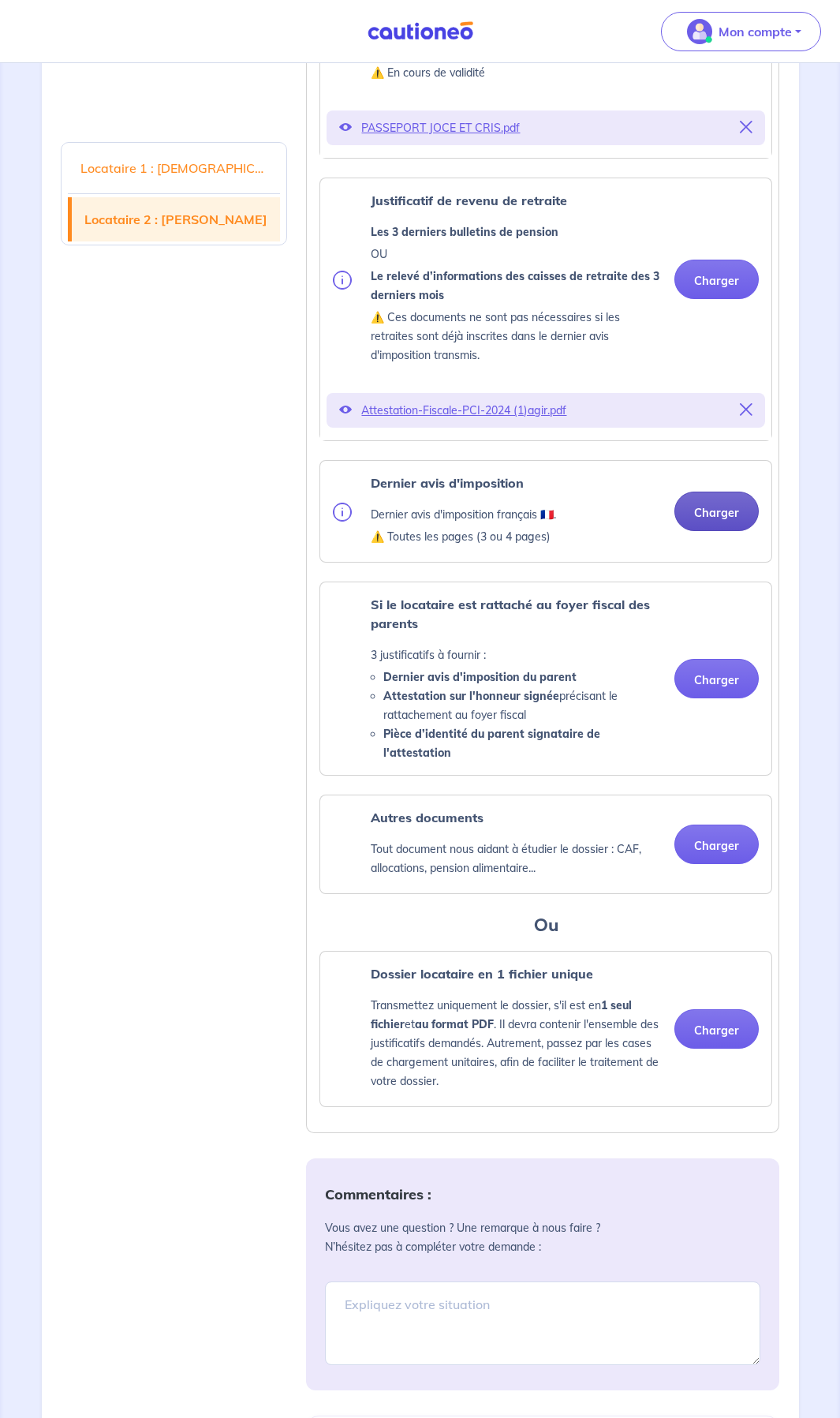
click at [714, 495] on button "Charger" at bounding box center [717, 511] width 85 height 39
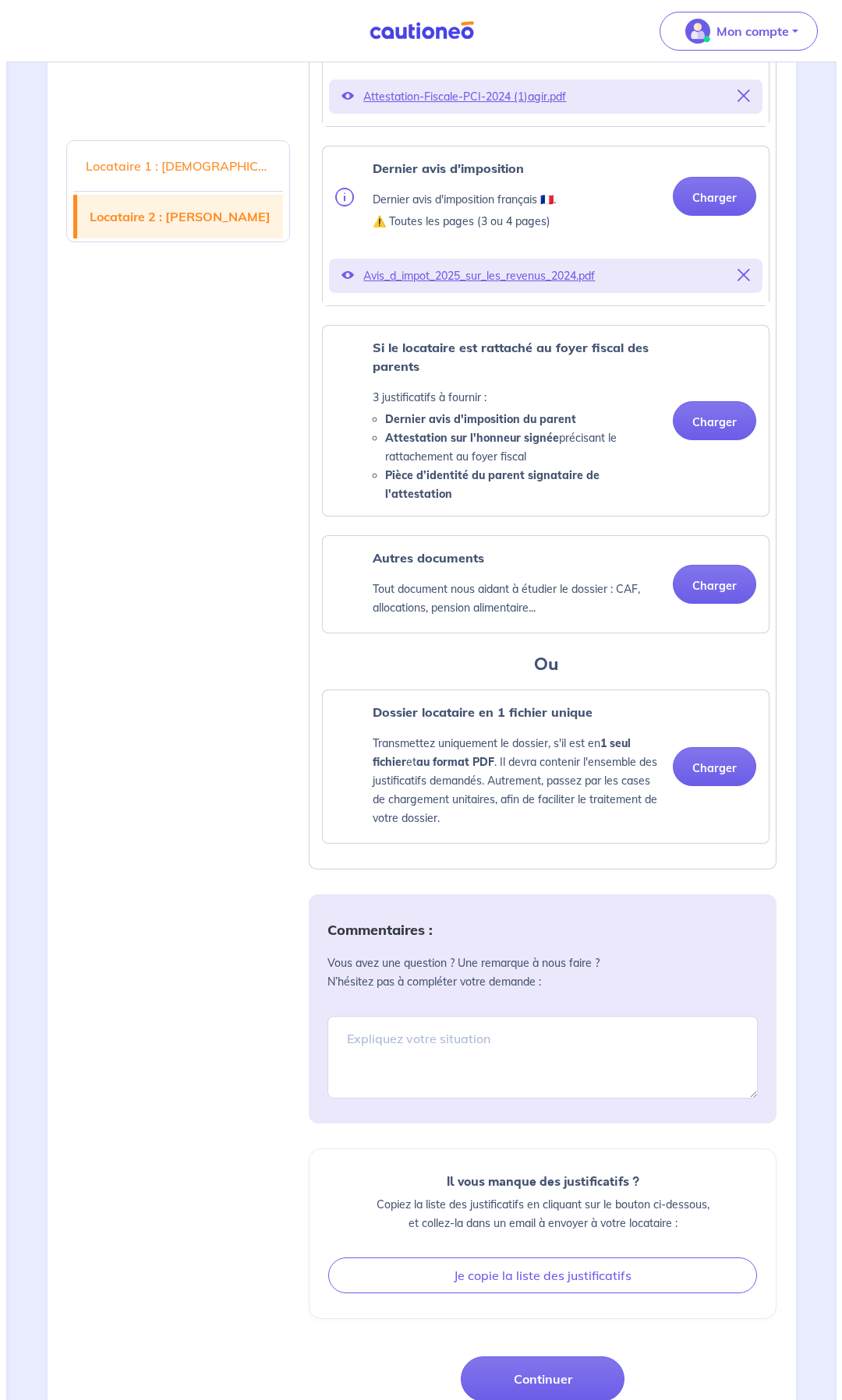
scroll to position [2861, 0]
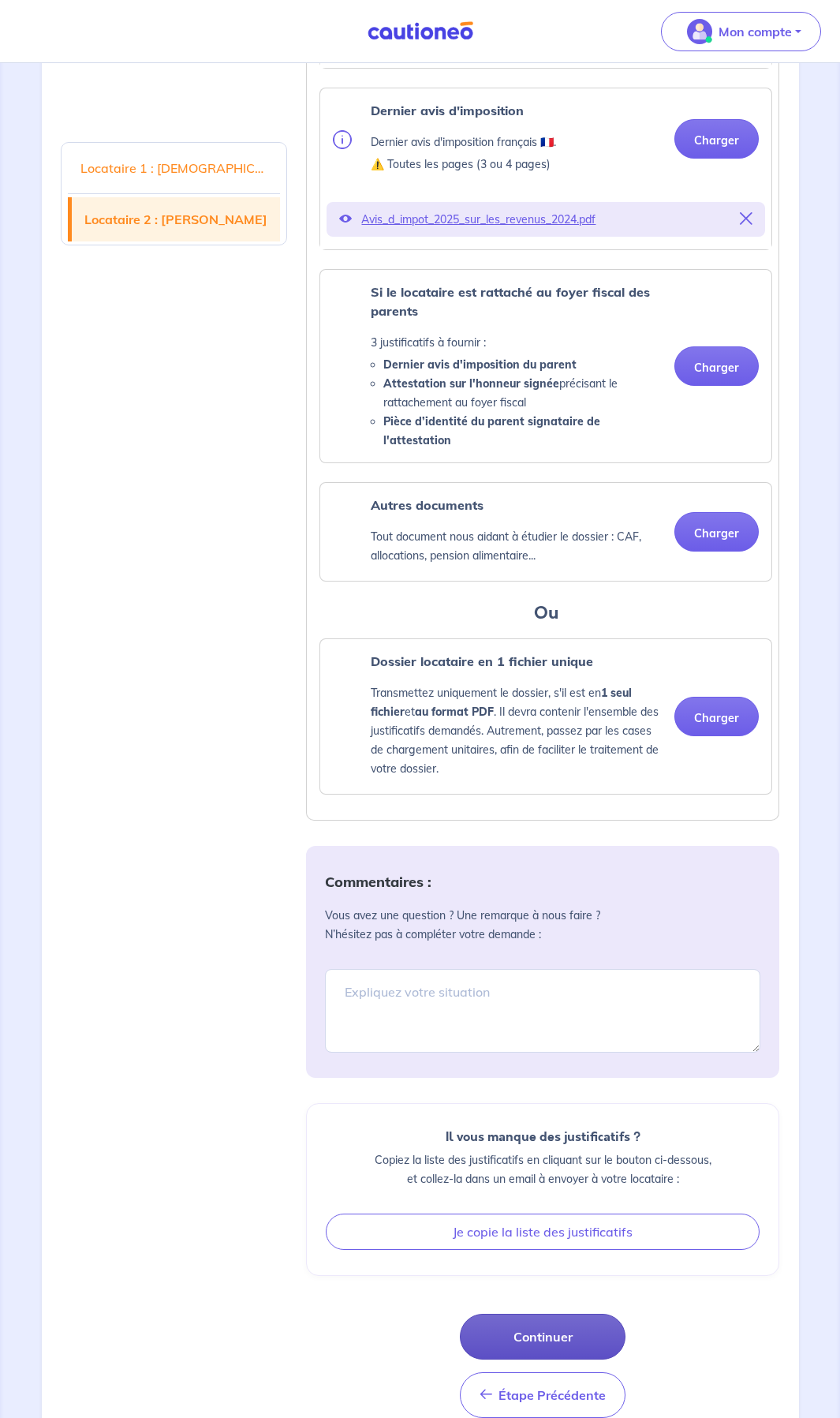
click at [573, 754] on button "Continuer" at bounding box center [543, 1337] width 166 height 46
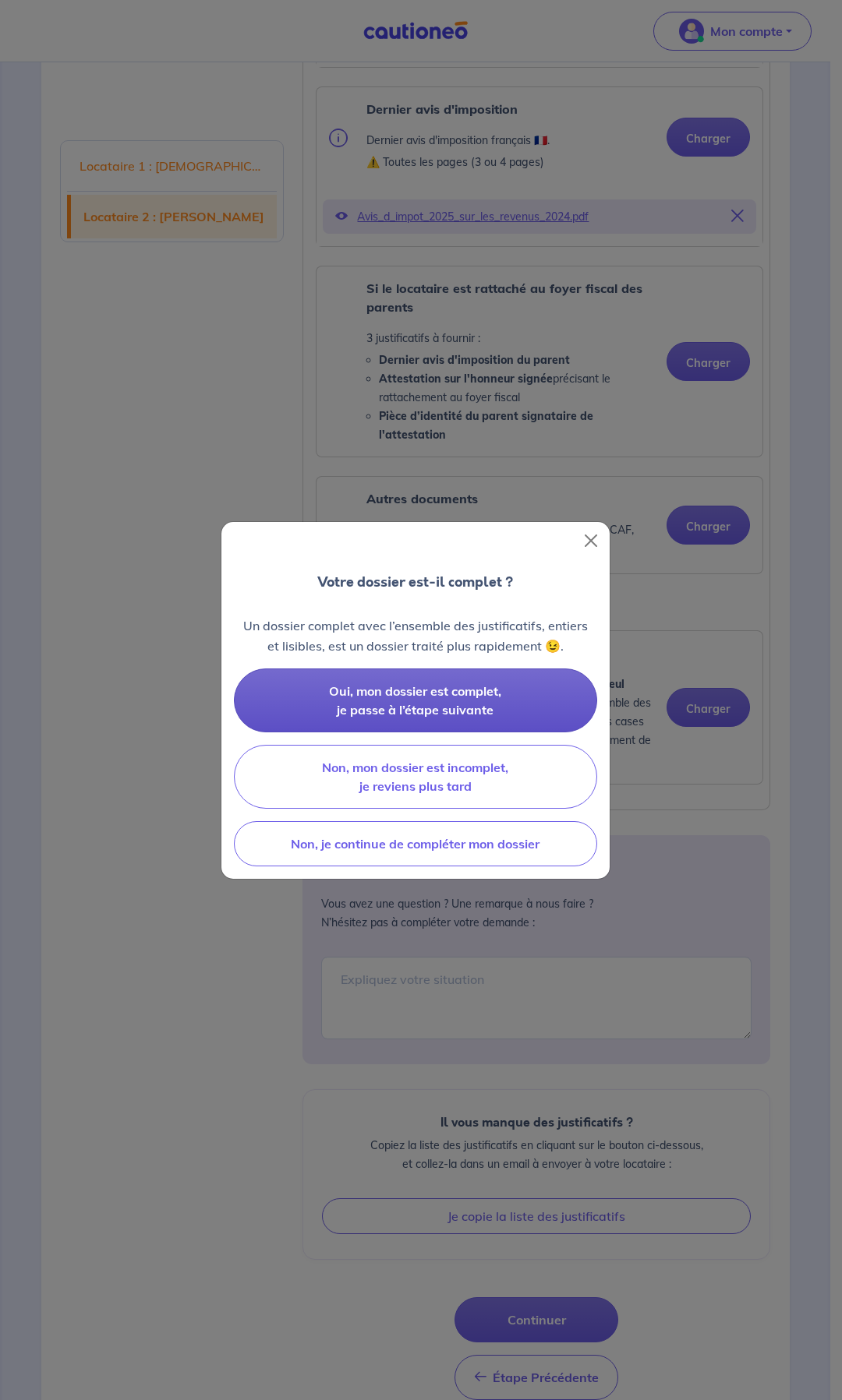
click at [434, 706] on span "Oui, mon dossier est complet, je passe à l’étape suivante" at bounding box center [415, 700] width 172 height 34
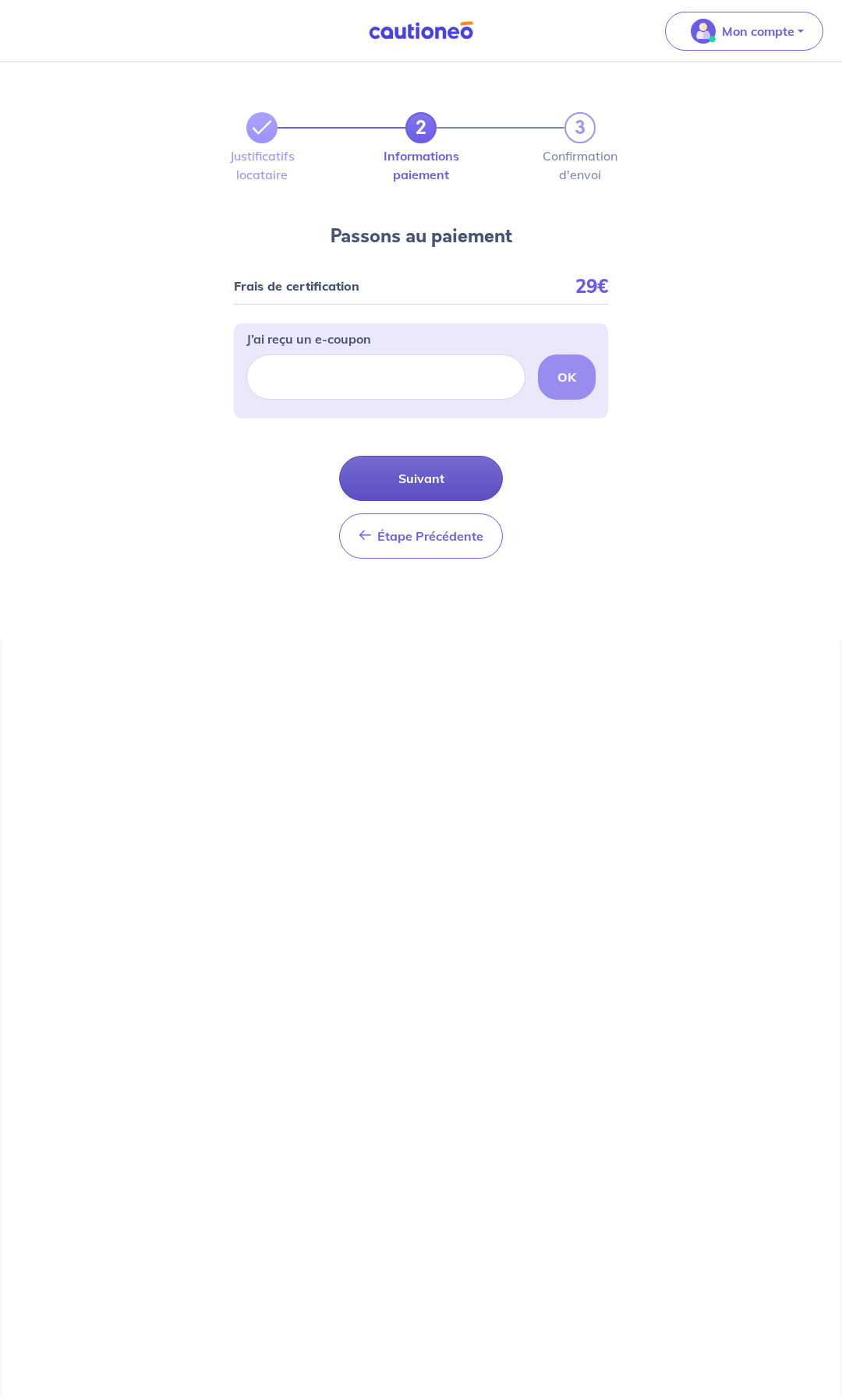
click at [446, 474] on button "Suivant" at bounding box center [421, 478] width 164 height 45
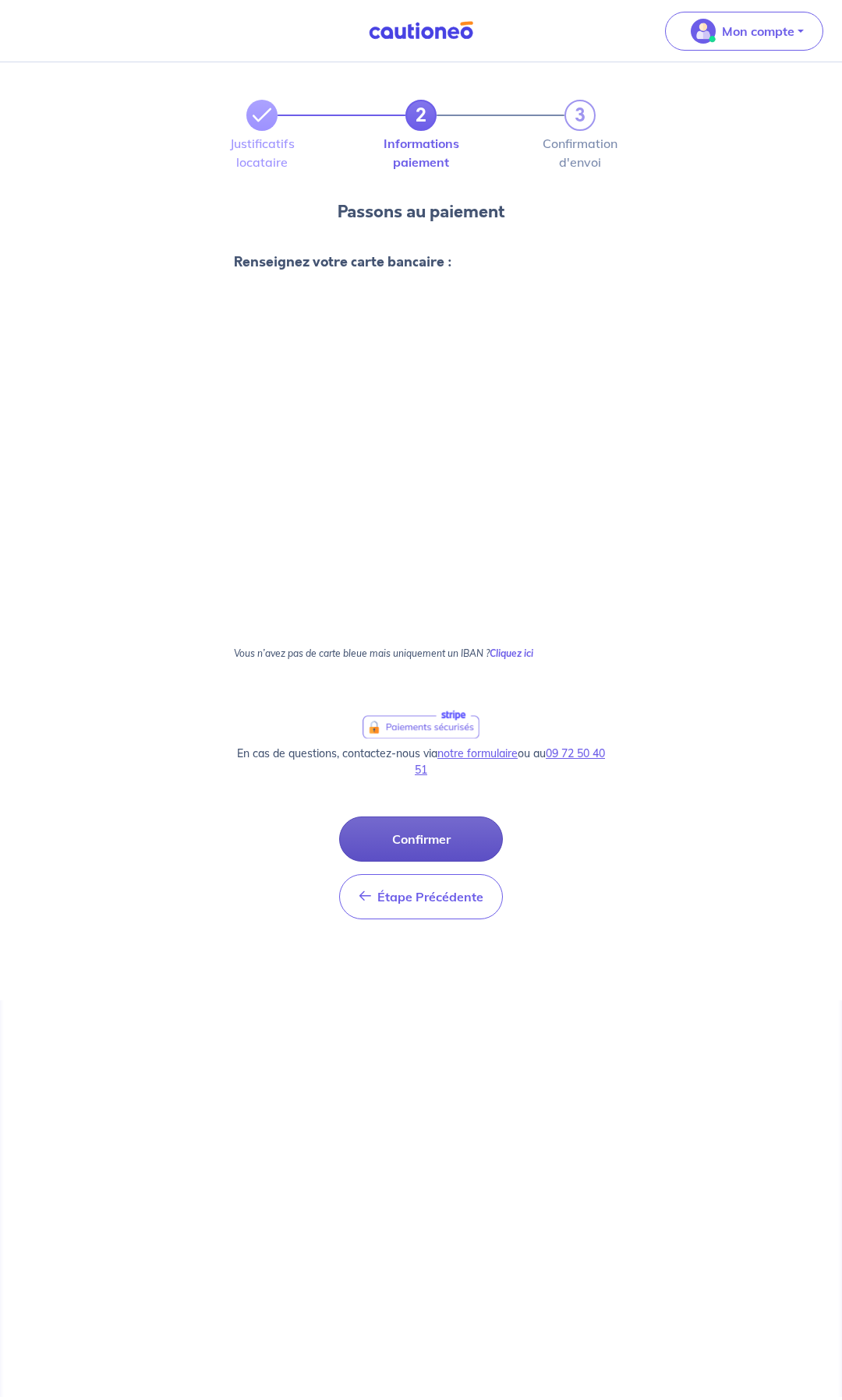
click at [427, 745] on button "Confirmer" at bounding box center [421, 839] width 164 height 45
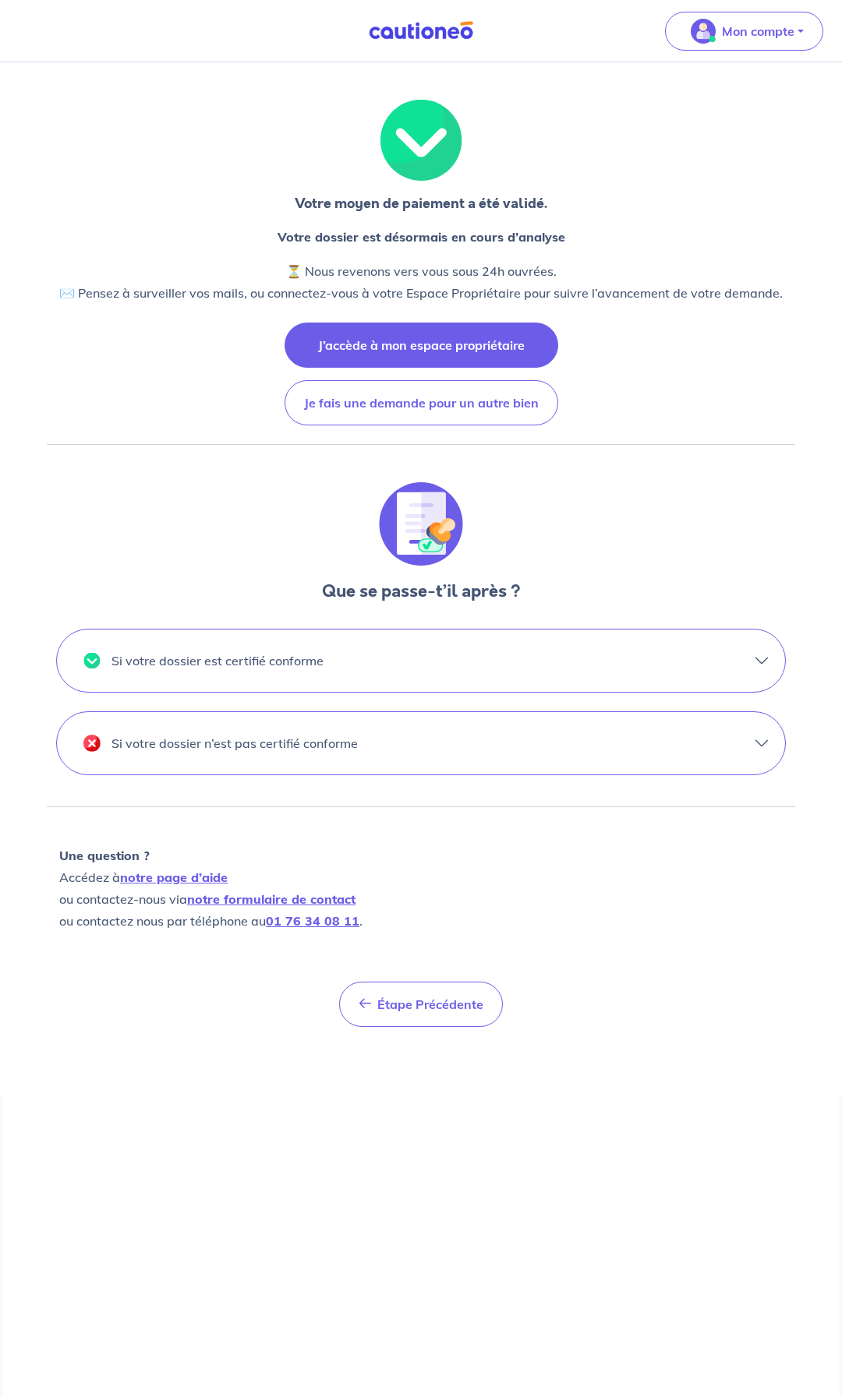
click at [452, 339] on button "J’accède à mon espace propriétaire" at bounding box center [422, 345] width 274 height 45
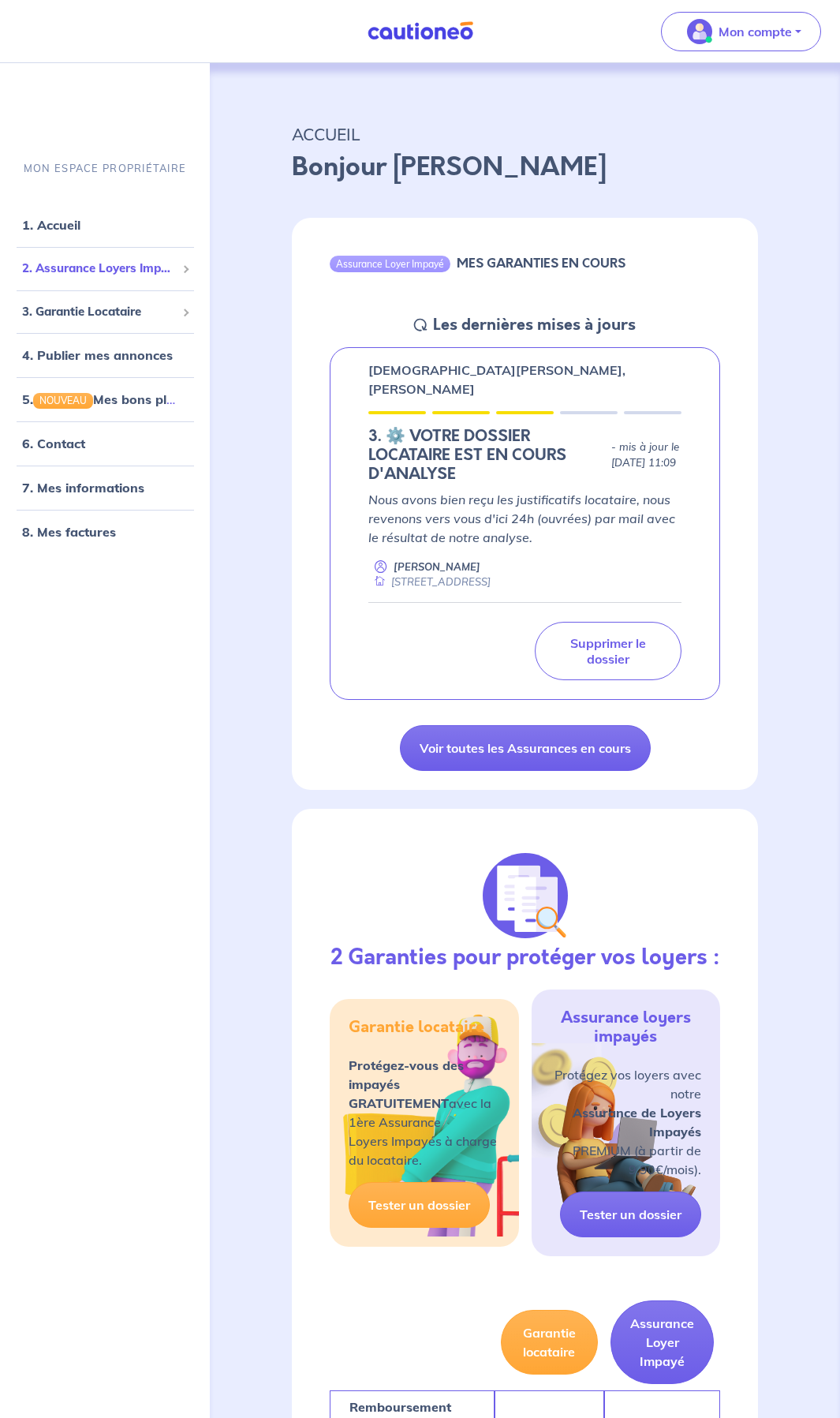
click at [126, 268] on span "2. Assurance Loyers Impayés" at bounding box center [98, 268] width 154 height 19
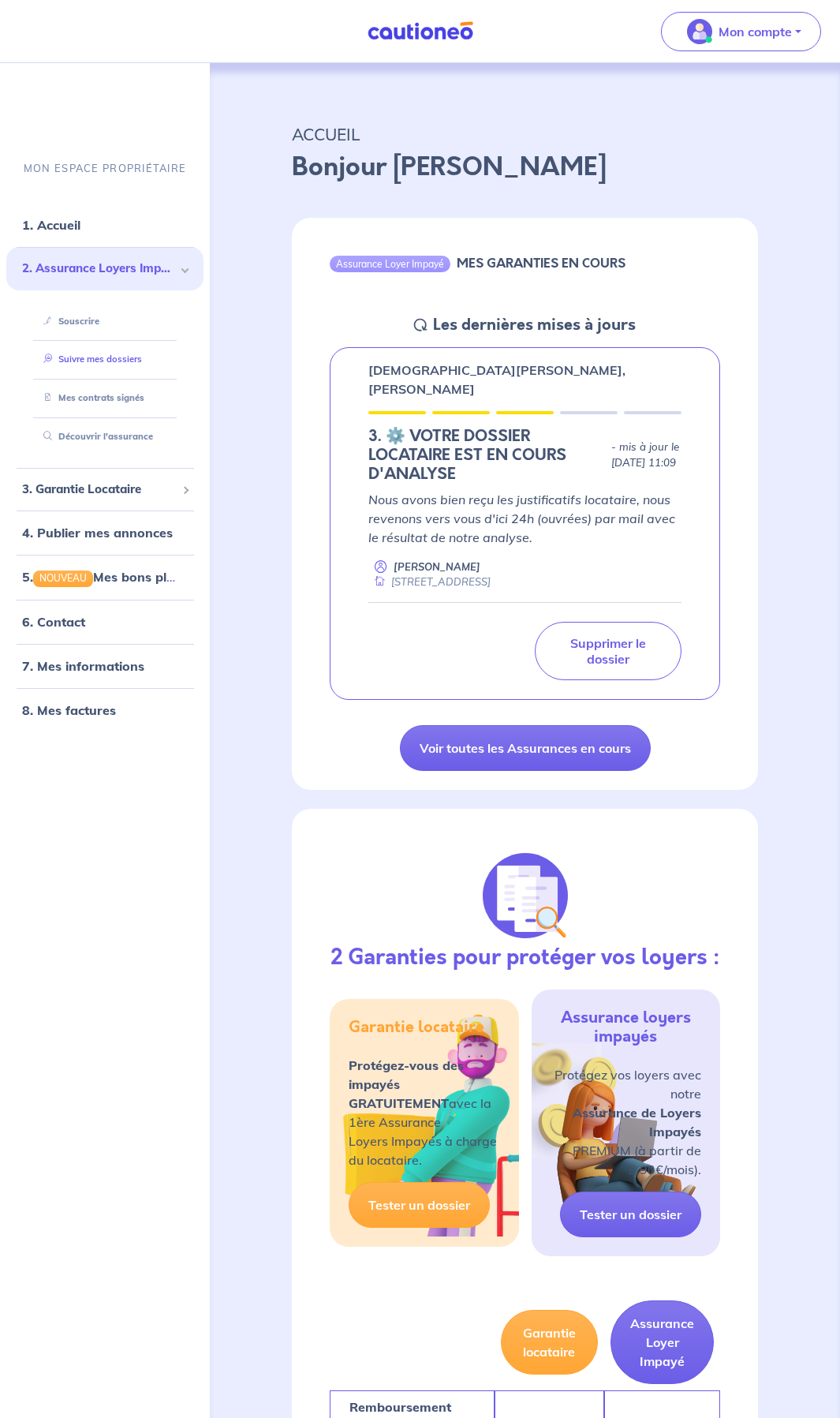
click at [102, 358] on link "Suivre mes dossiers" at bounding box center [89, 359] width 105 height 11
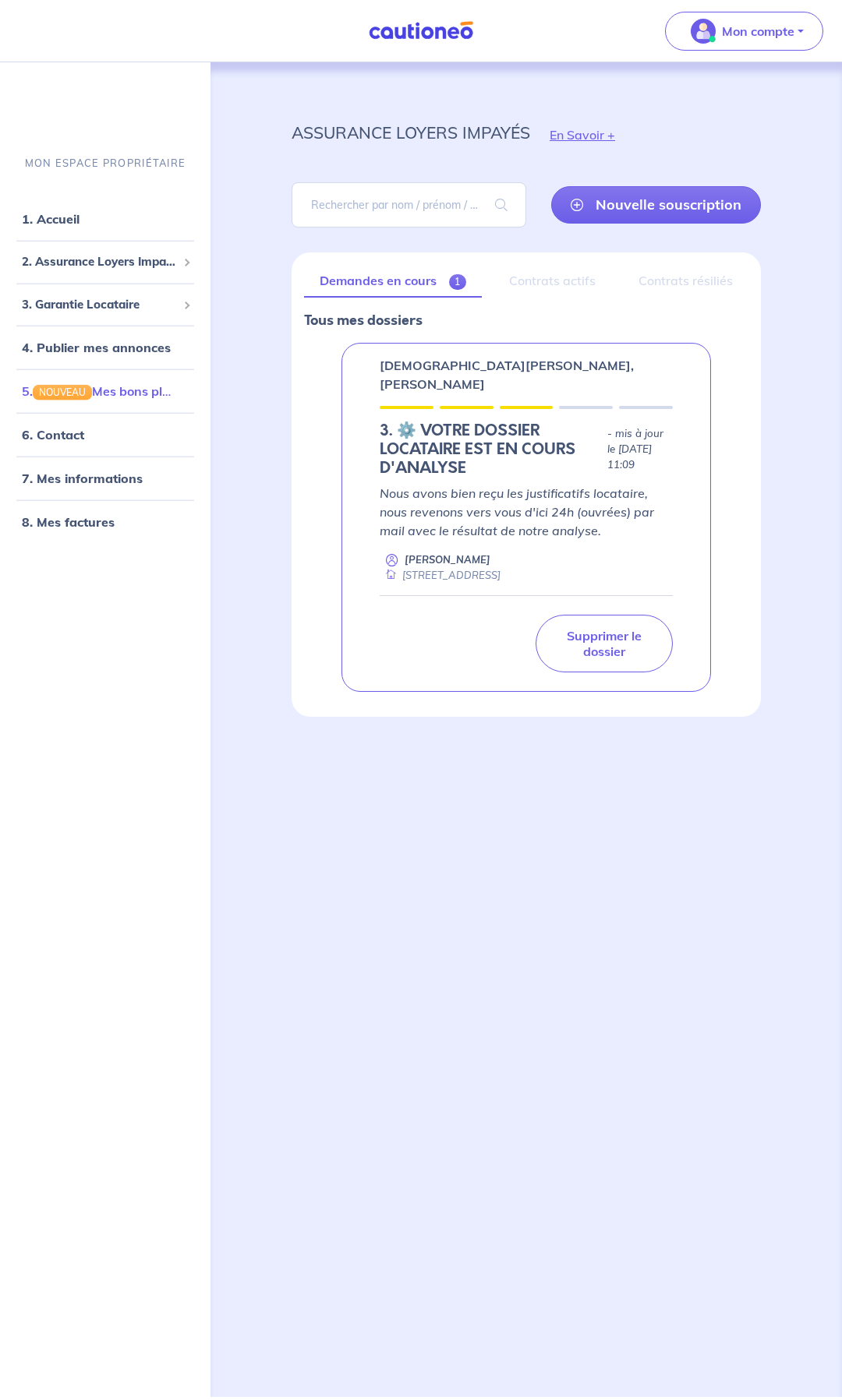
click at [157, 395] on link "5. NOUVEAU Mes bons plans" at bounding box center [103, 391] width 162 height 16
click at [427, 446] on h5 "3.︎ ⚙️ VOTRE DOSSIER LOCATAIRE EST EN COURS D'ANALYSE" at bounding box center [490, 449] width 221 height 56
click at [446, 366] on p "Christian DIGUET, Jocelyne Mollois" at bounding box center [526, 375] width 293 height 37
click at [606, 489] on p "Nous avons bien reçu les justificatifs locataire, nous revenons vers vous d'ici…" at bounding box center [526, 511] width 293 height 56
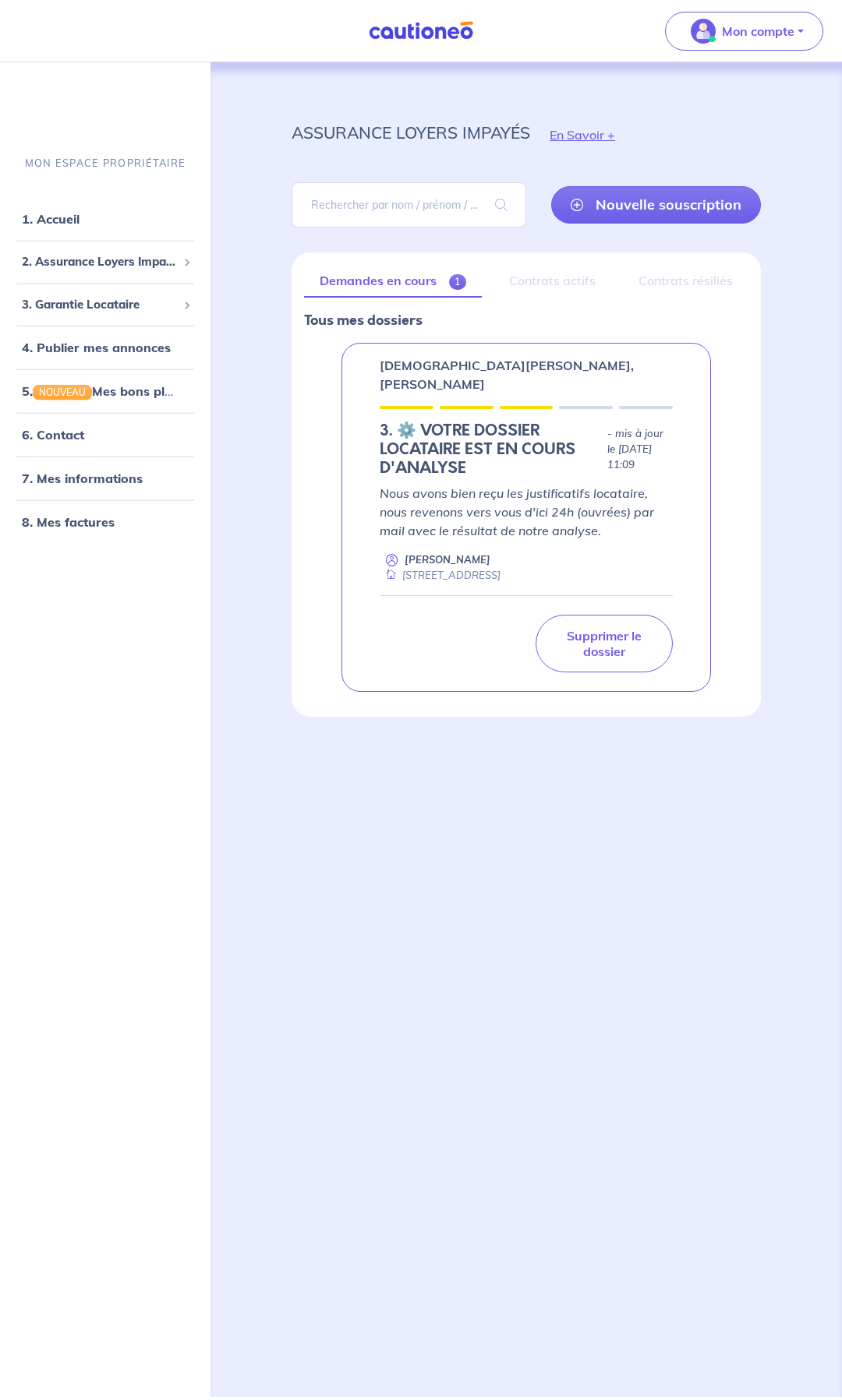
click at [465, 553] on p "Julien Fonteneau" at bounding box center [447, 560] width 86 height 15
click at [749, 24] on p "Mon compte" at bounding box center [758, 31] width 72 height 19
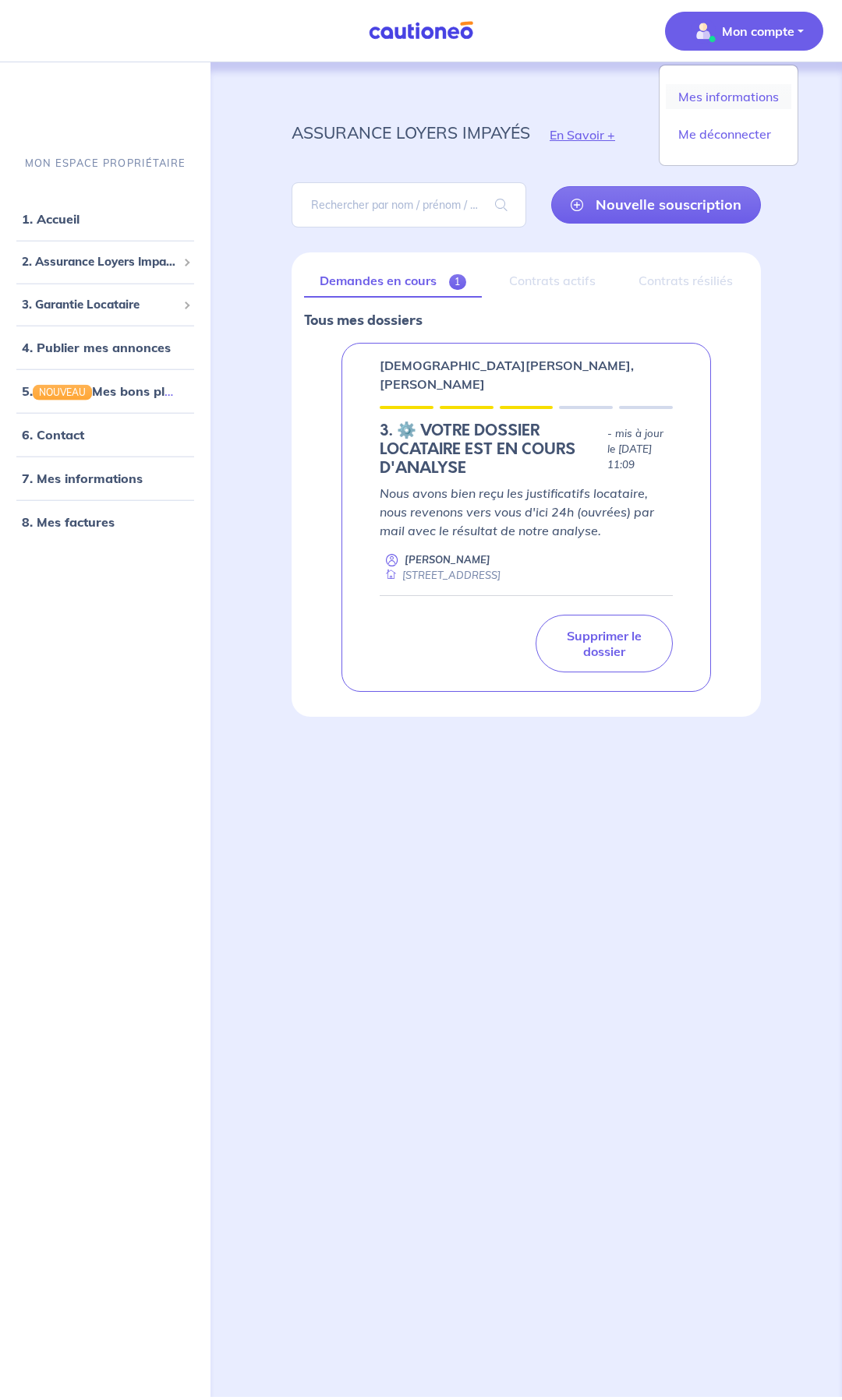
click at [750, 100] on link "Mes informations" at bounding box center [729, 96] width 126 height 25
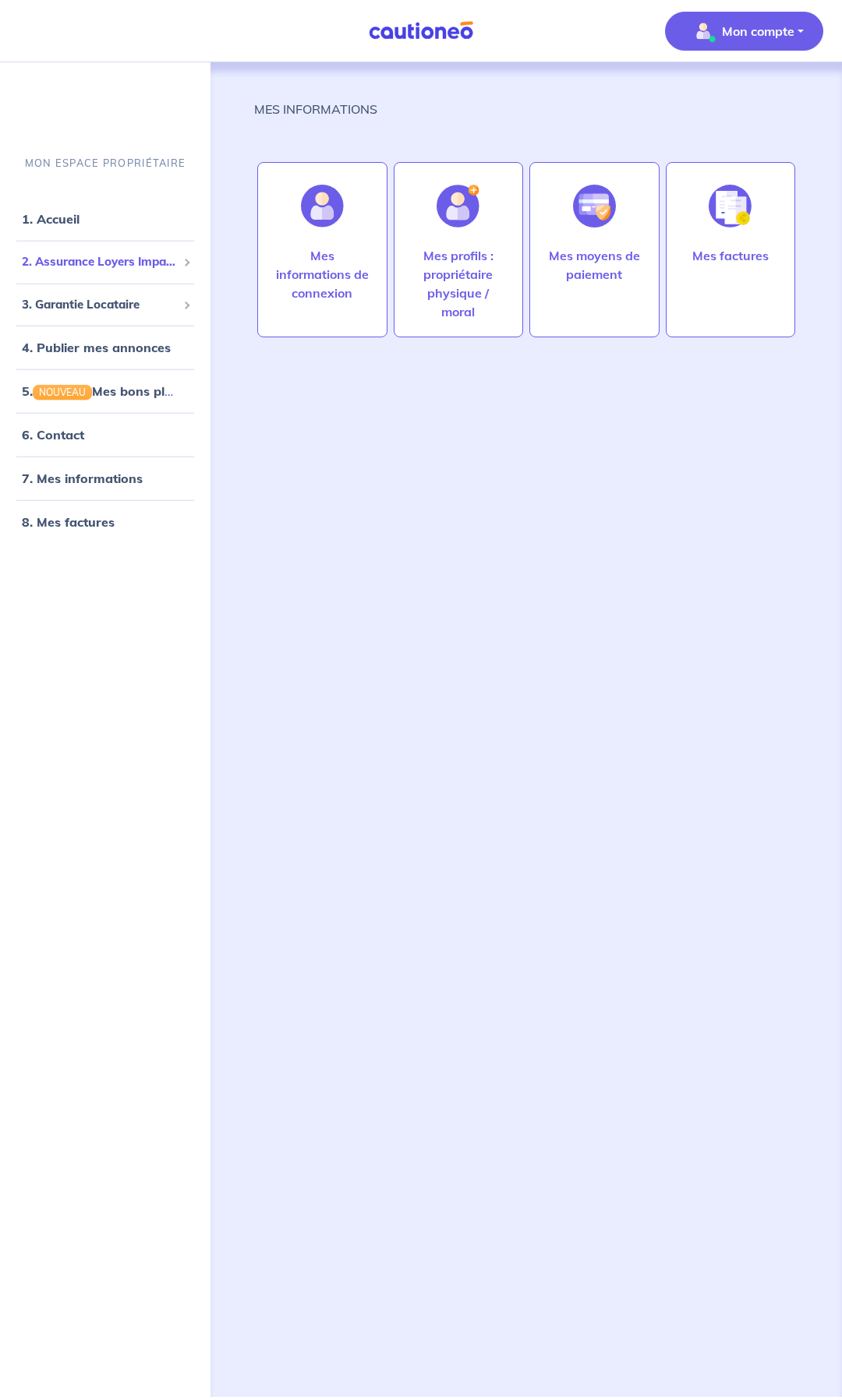
click at [135, 254] on span "2. Assurance Loyers Impayés" at bounding box center [99, 262] width 155 height 18
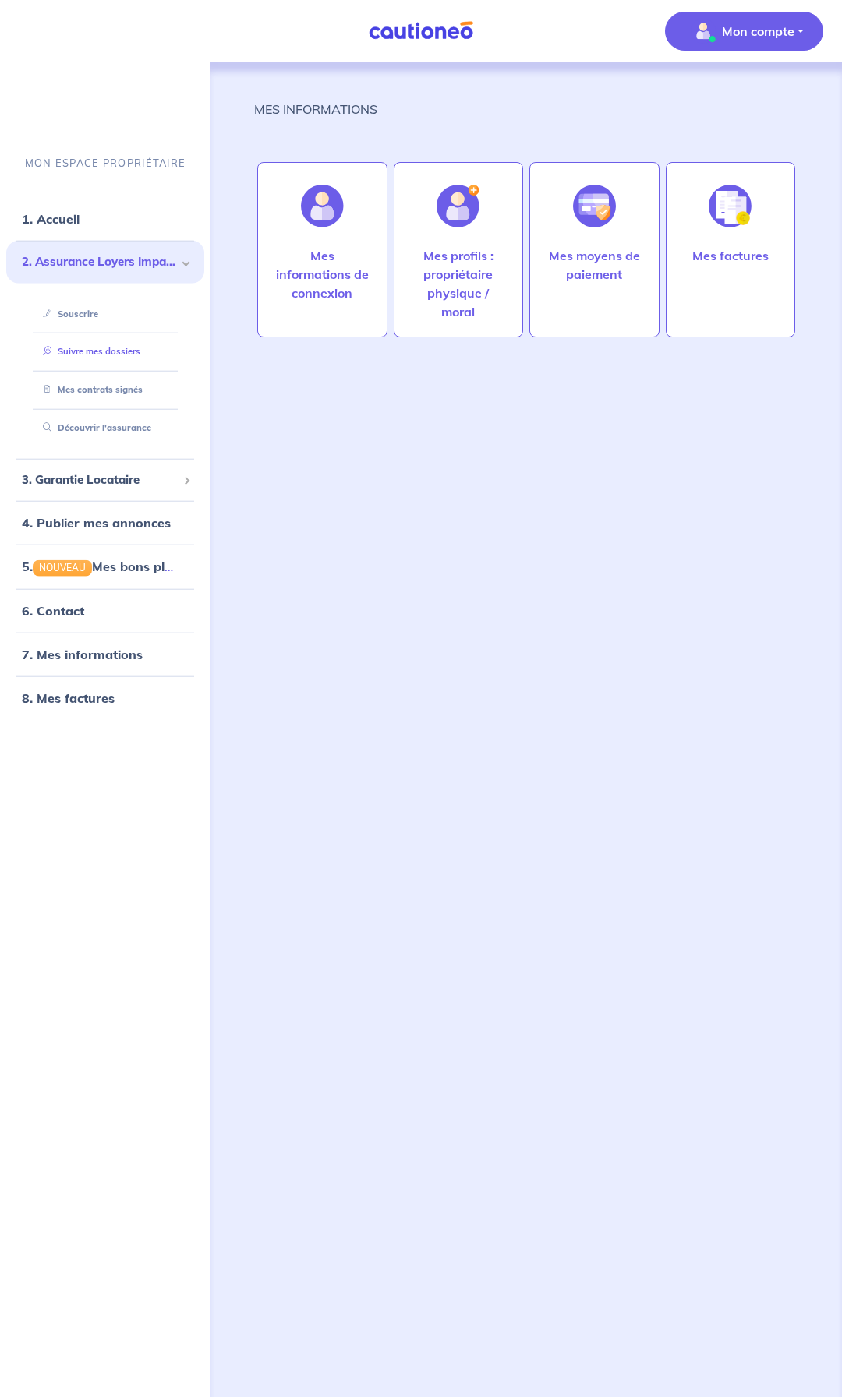
click at [80, 355] on link "Suivre mes dossiers" at bounding box center [88, 352] width 103 height 11
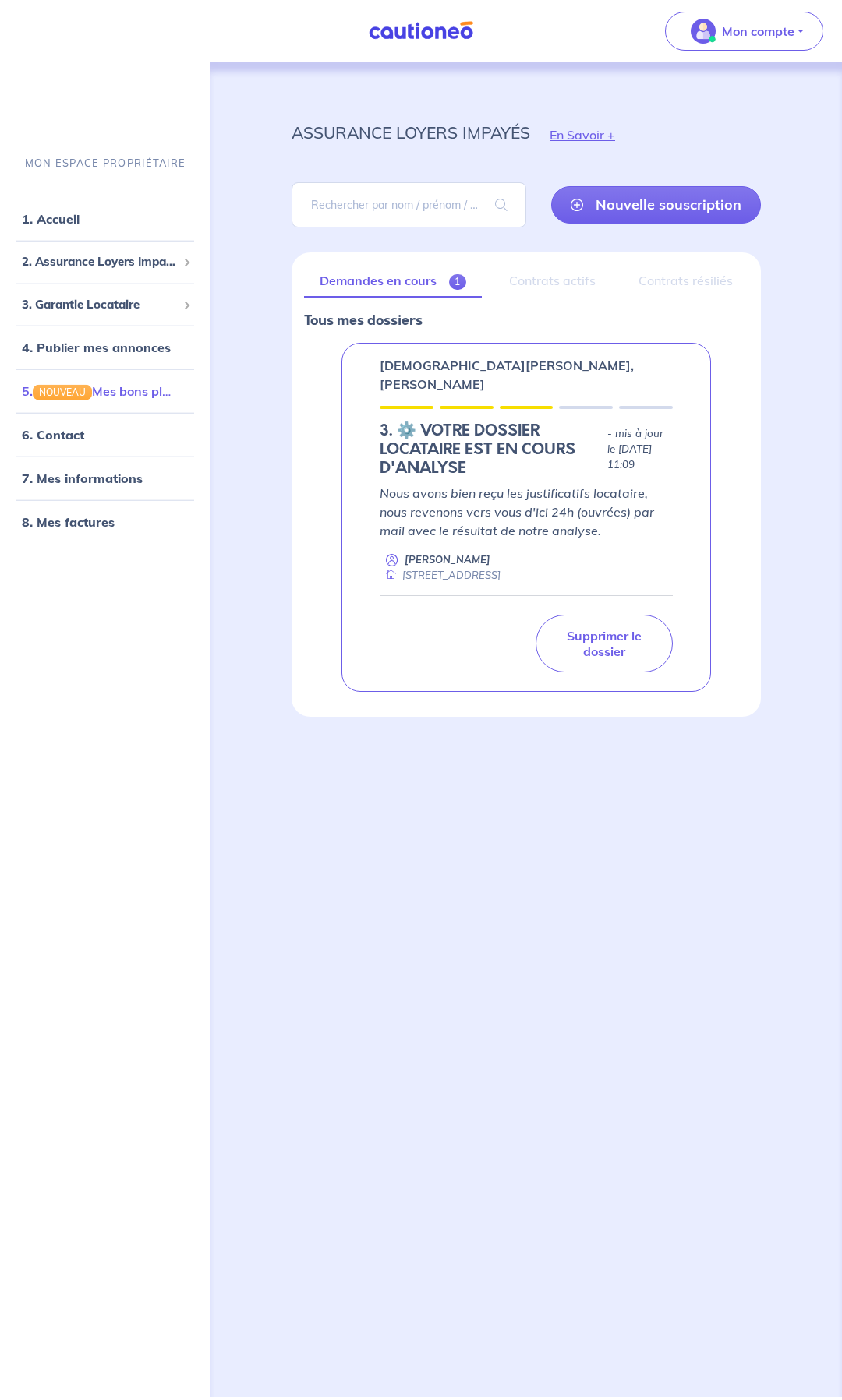
click at [131, 392] on link "5. NOUVEAU Mes bons plans" at bounding box center [103, 391] width 162 height 16
